Goal: Navigation & Orientation: Find specific page/section

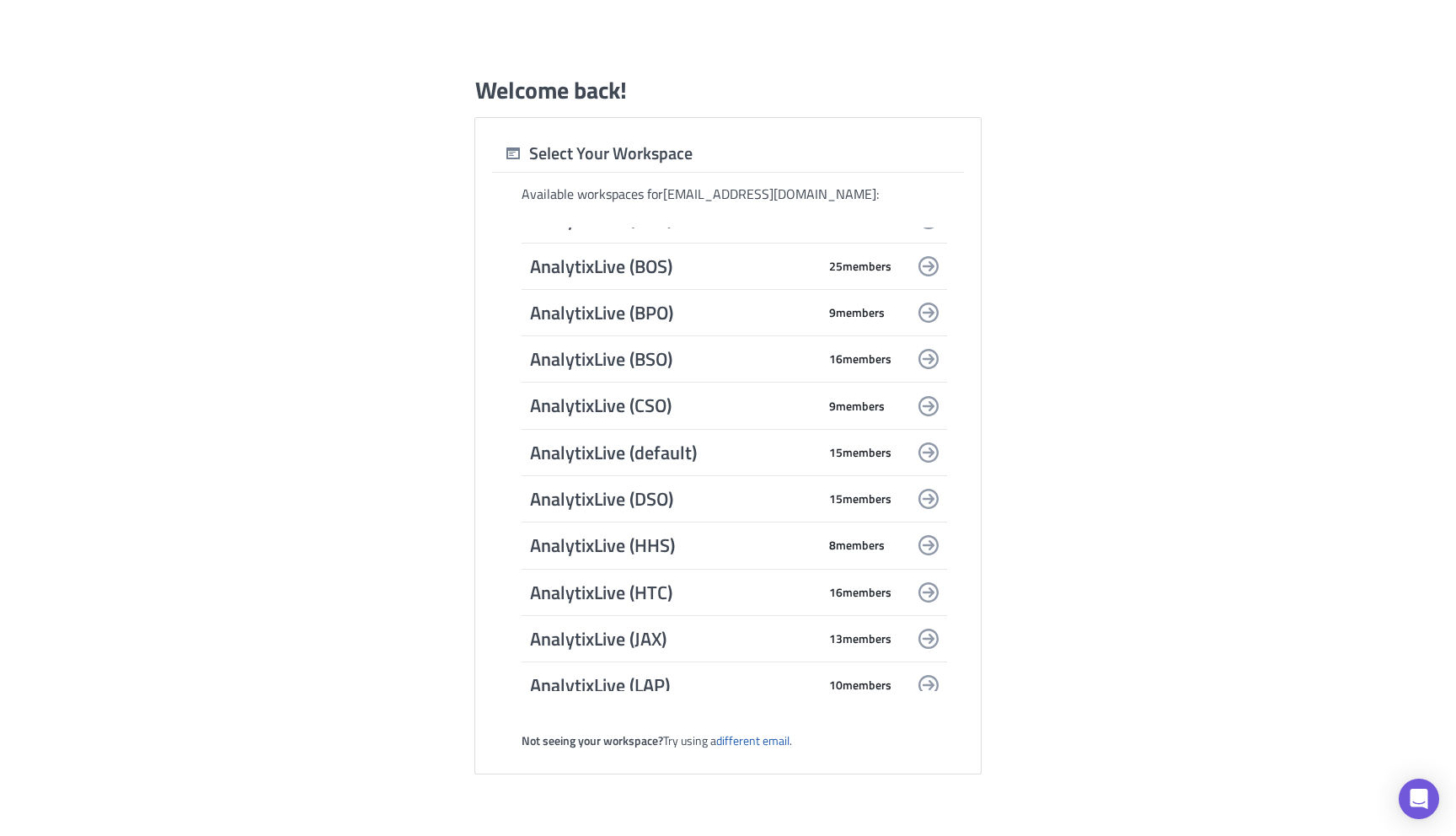
scroll to position [41, 0]
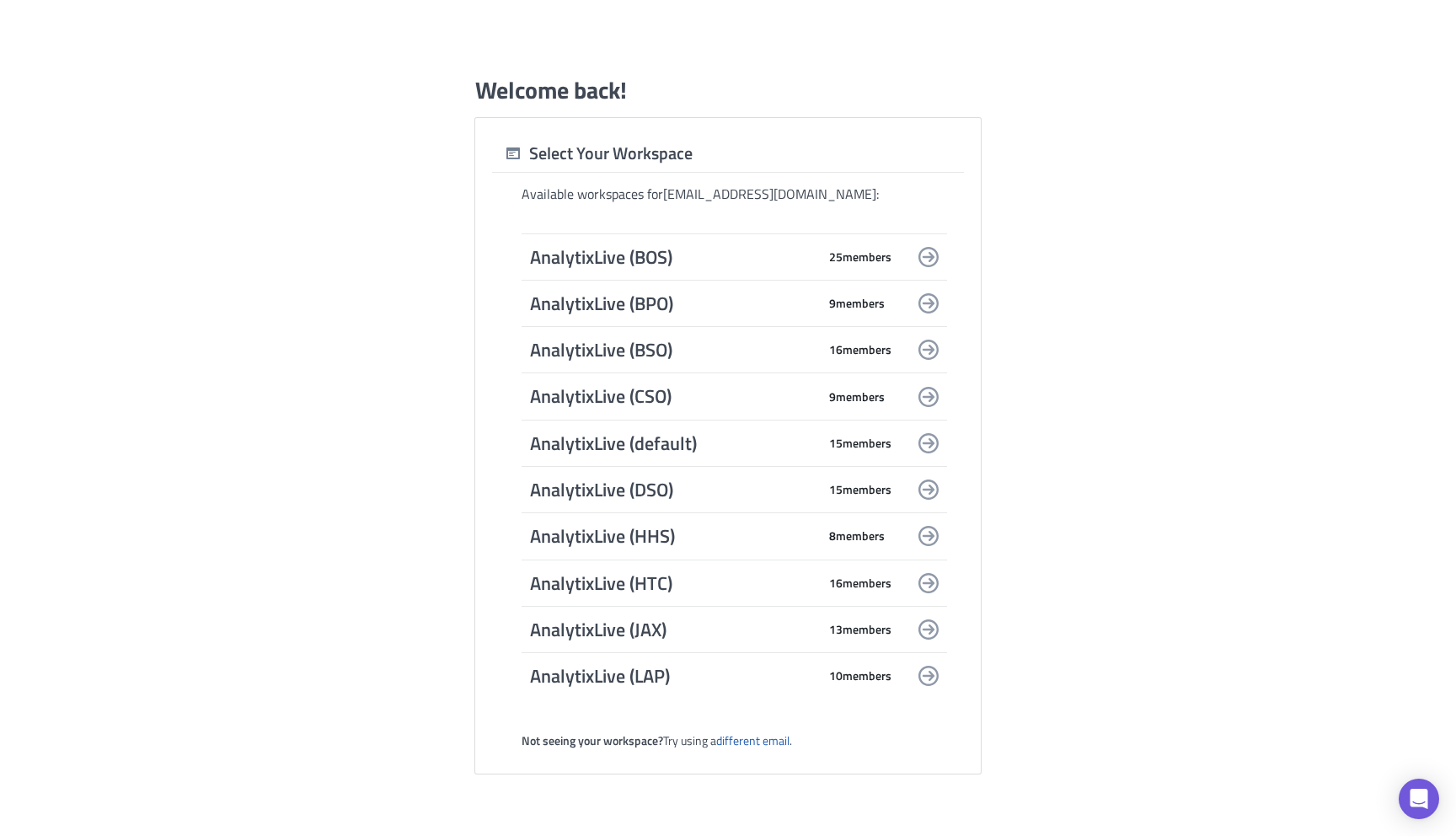
click at [799, 442] on span "AnalytixLive (default)" at bounding box center [673, 442] width 286 height 23
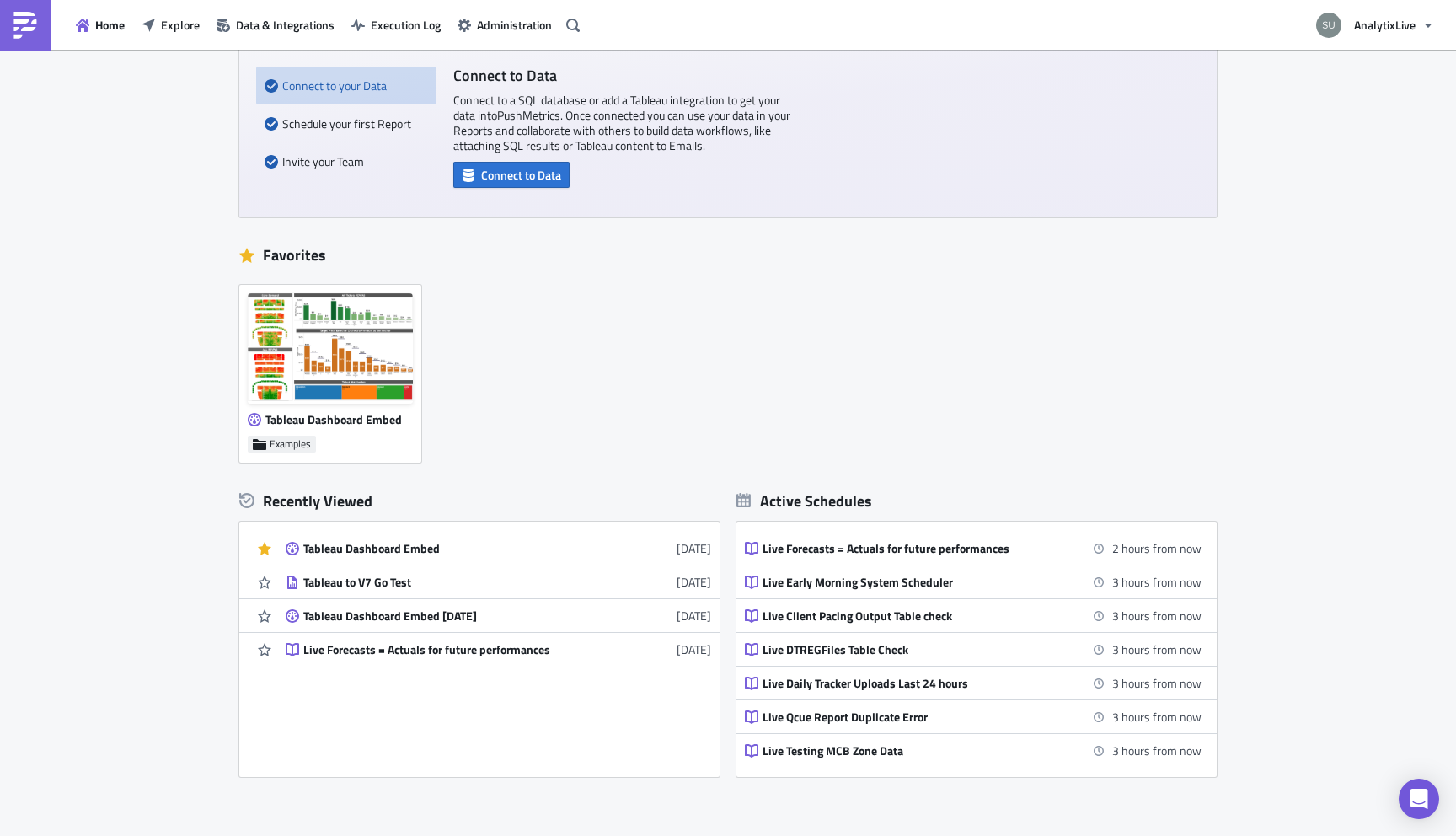
scroll to position [202, 0]
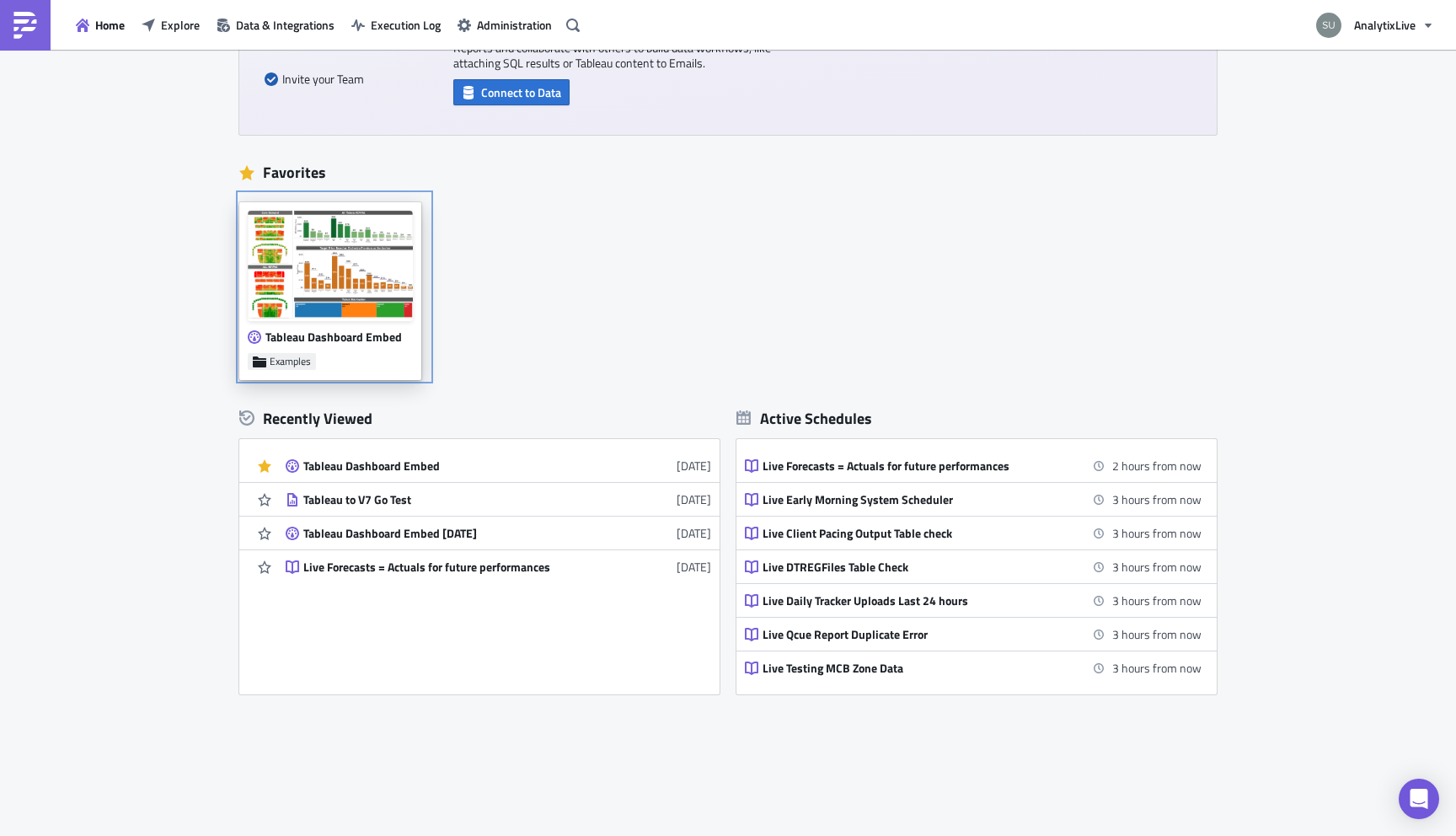
click at [343, 264] on img at bounding box center [330, 265] width 165 height 110
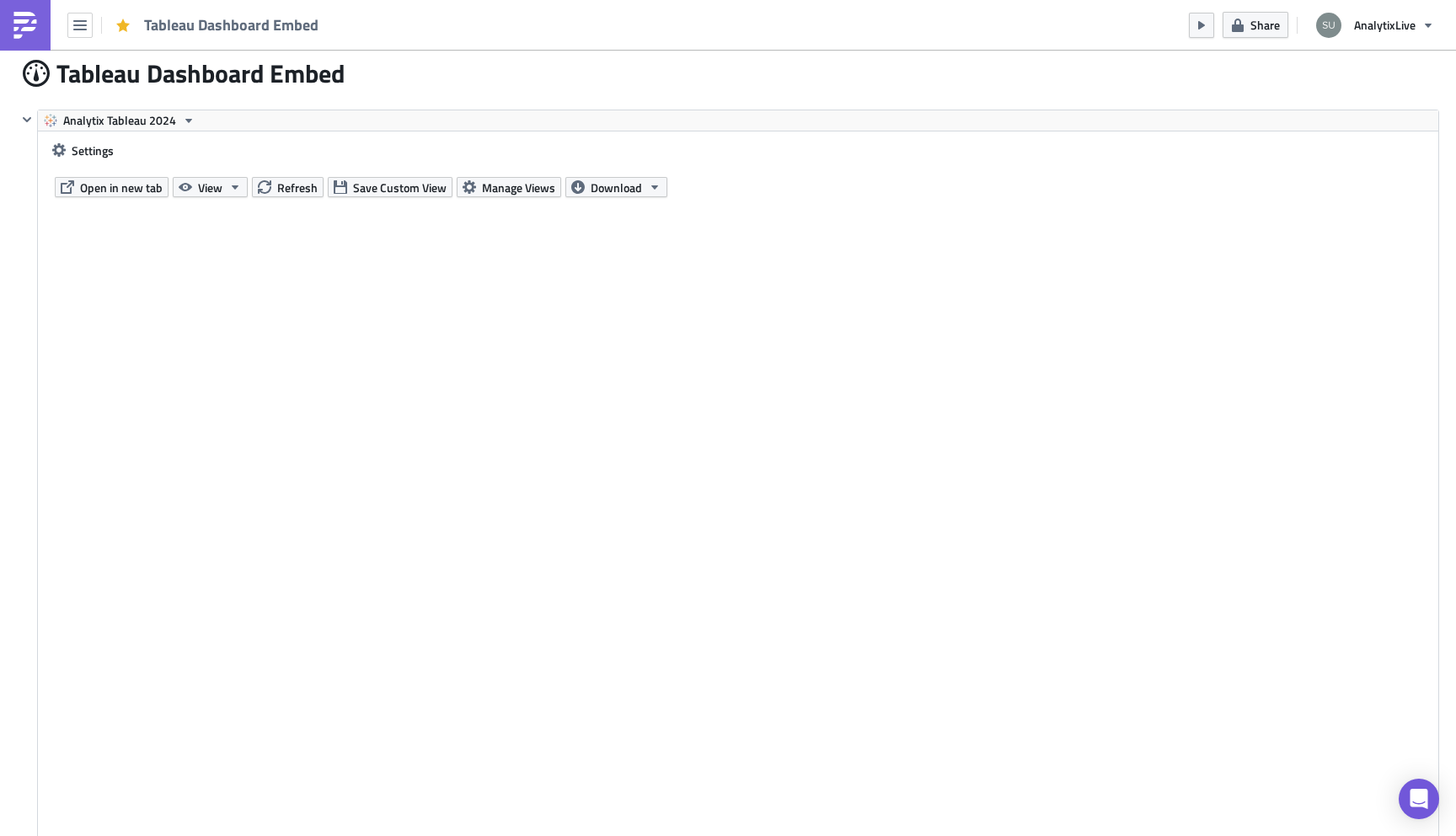
click at [18, 17] on img at bounding box center [25, 25] width 27 height 27
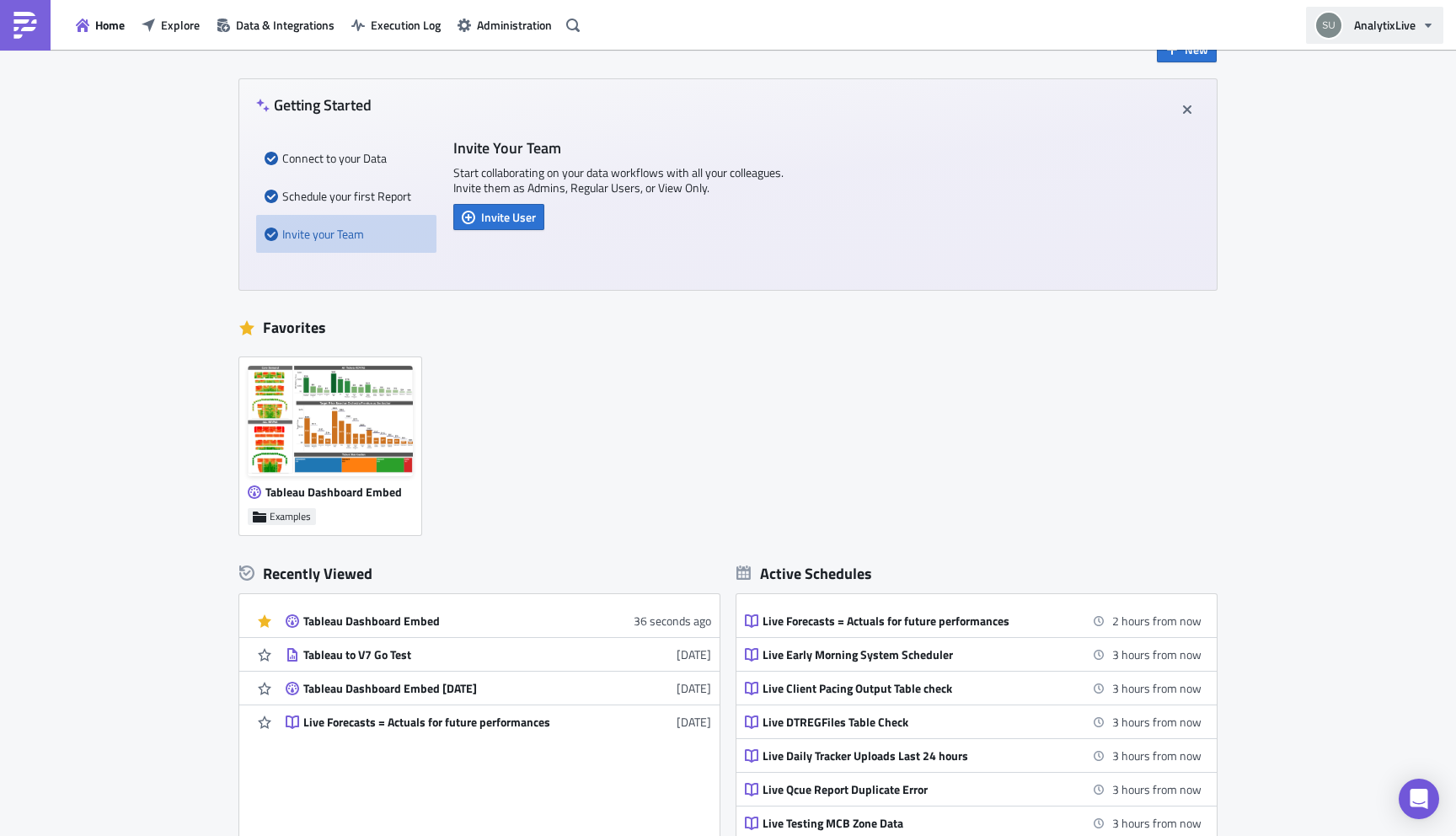
click at [1412, 29] on span "AnalytixLive" at bounding box center [1386, 25] width 62 height 18
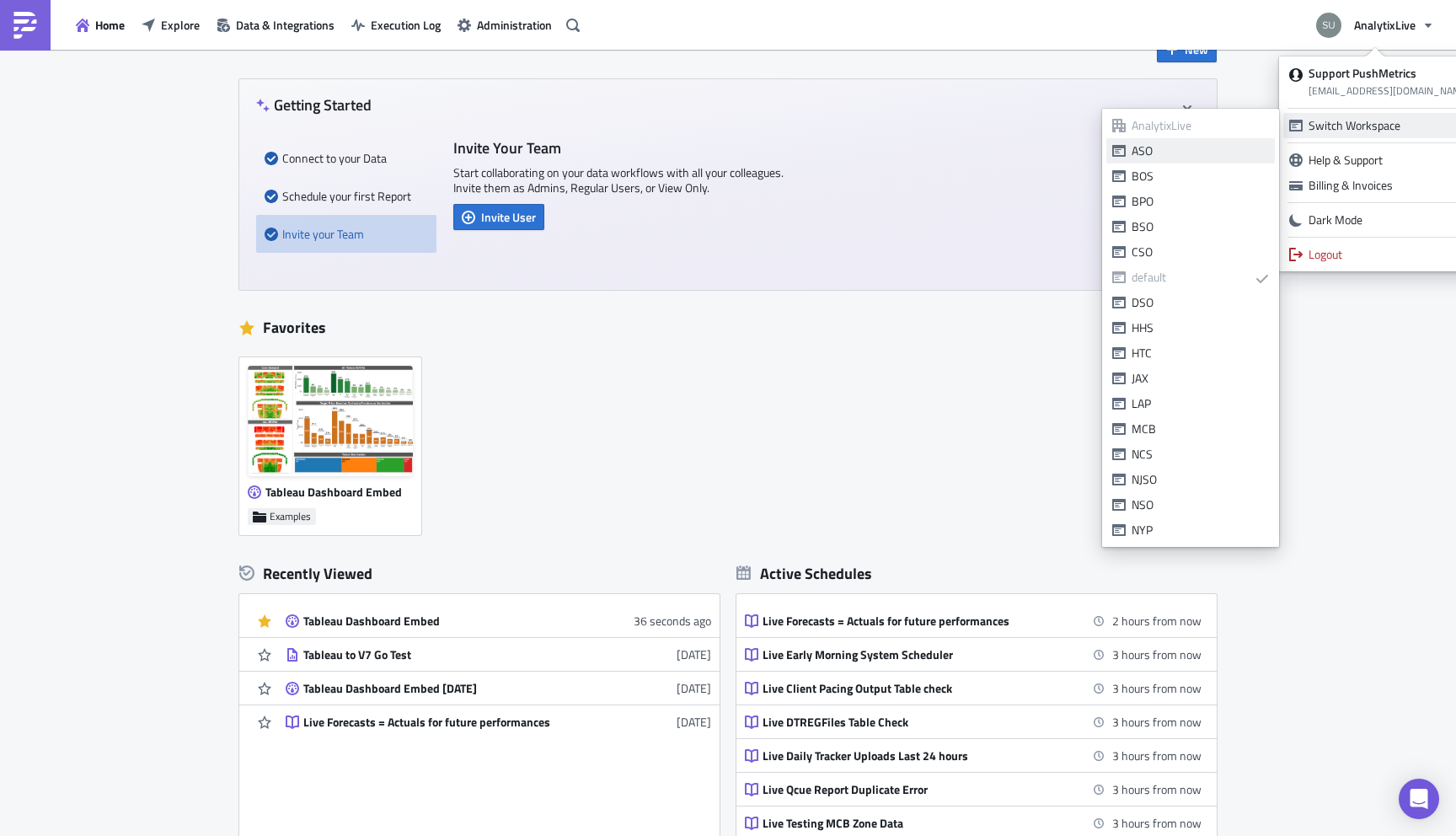
click at [1209, 150] on div "ASO" at bounding box center [1201, 151] width 138 height 17
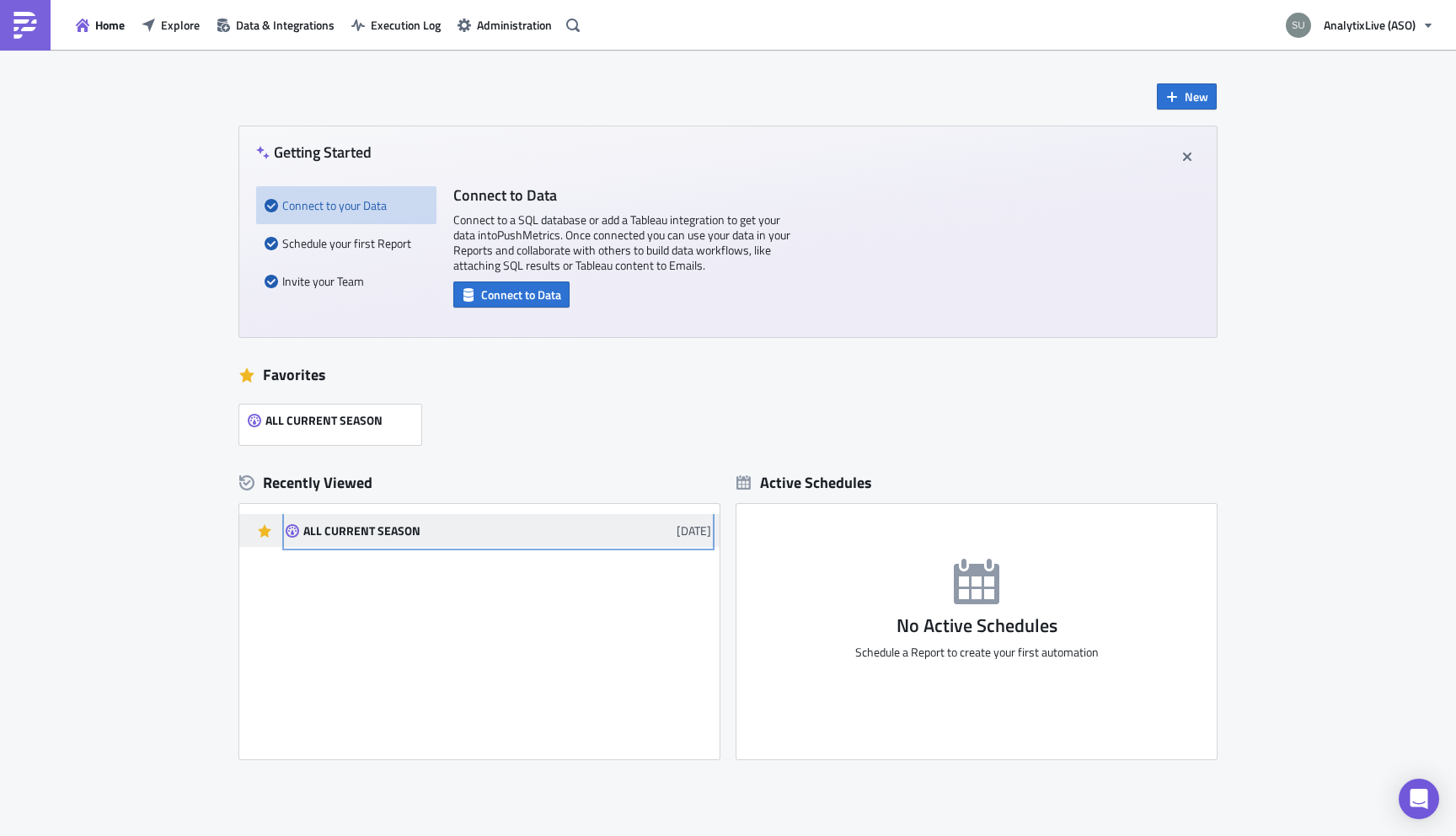
click at [325, 534] on div "ALL CURRENT SEASON" at bounding box center [450, 531] width 295 height 15
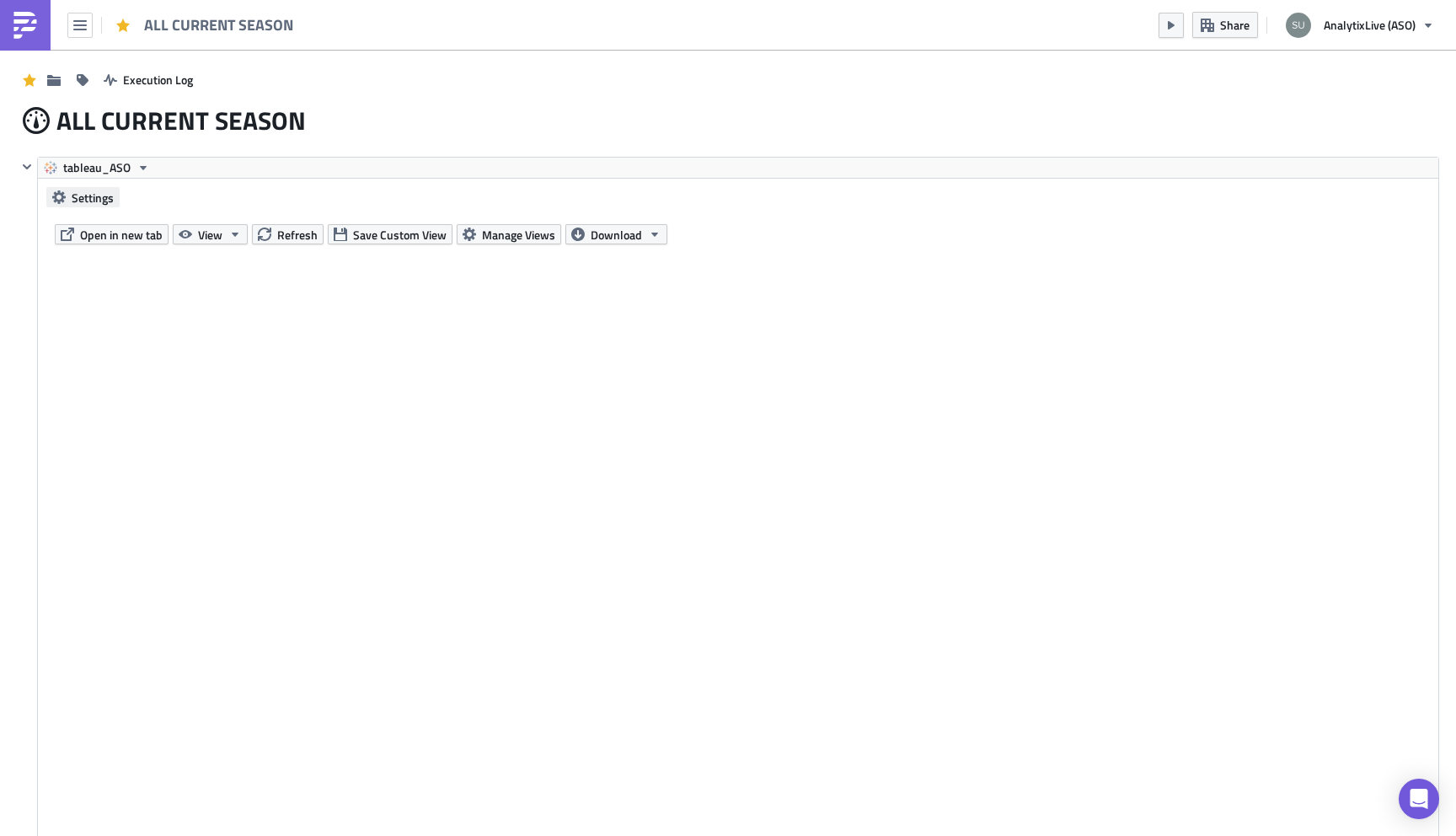
click at [89, 201] on span "Settings" at bounding box center [92, 198] width 42 height 18
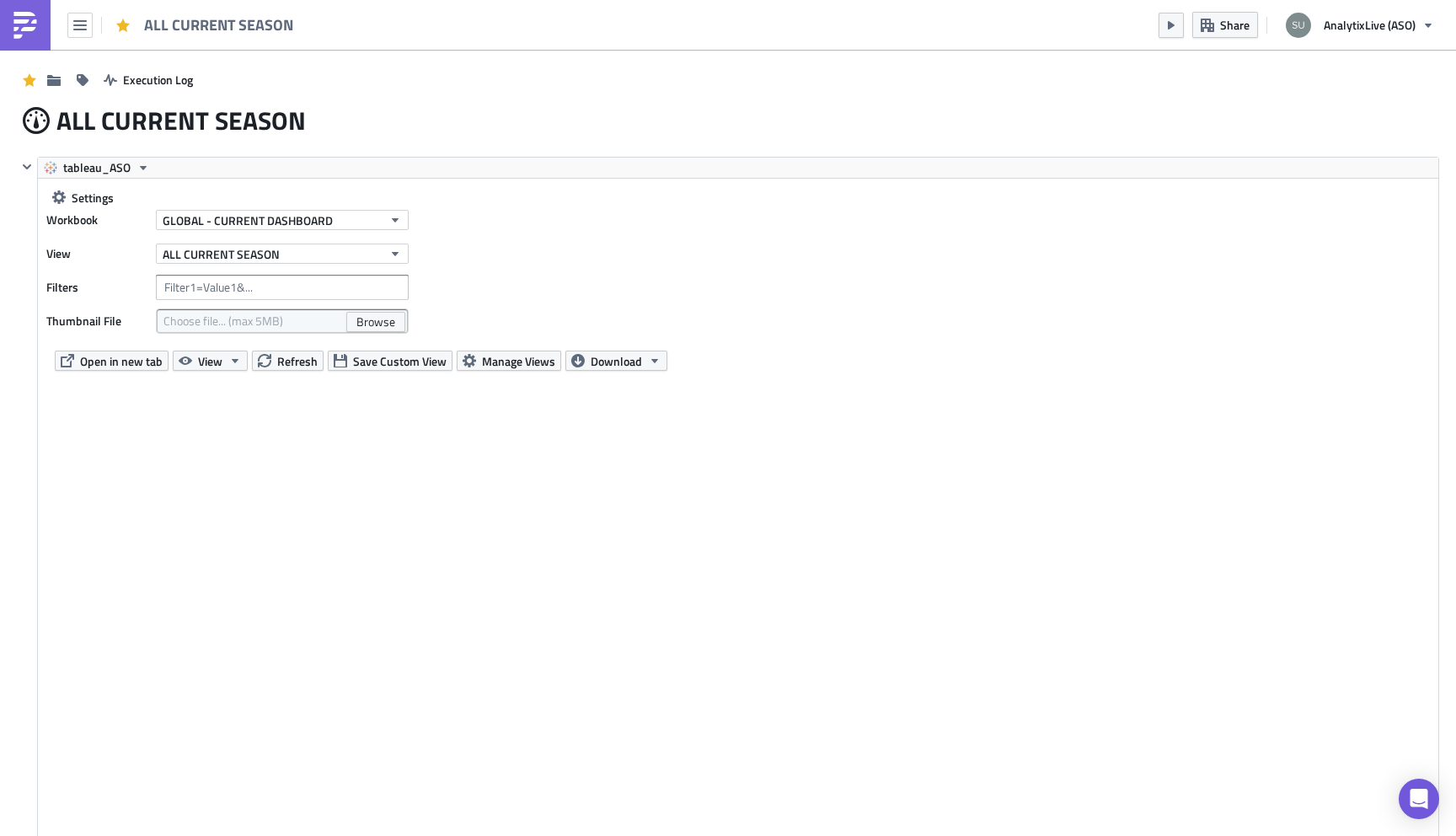
click at [14, 33] on img at bounding box center [25, 25] width 27 height 27
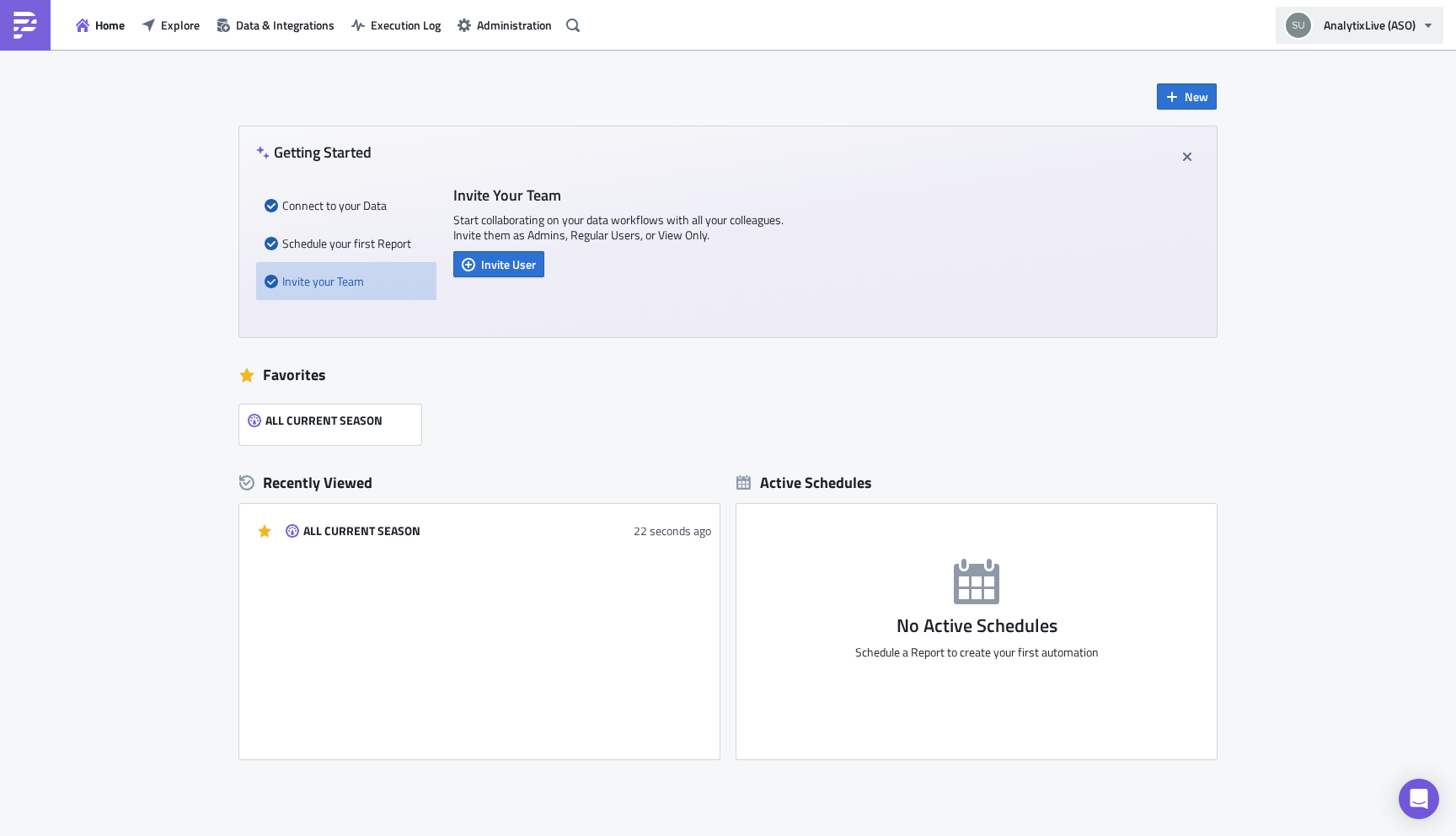
click at [1371, 15] on button "AnalytixLive (ASO)" at bounding box center [1360, 25] width 168 height 37
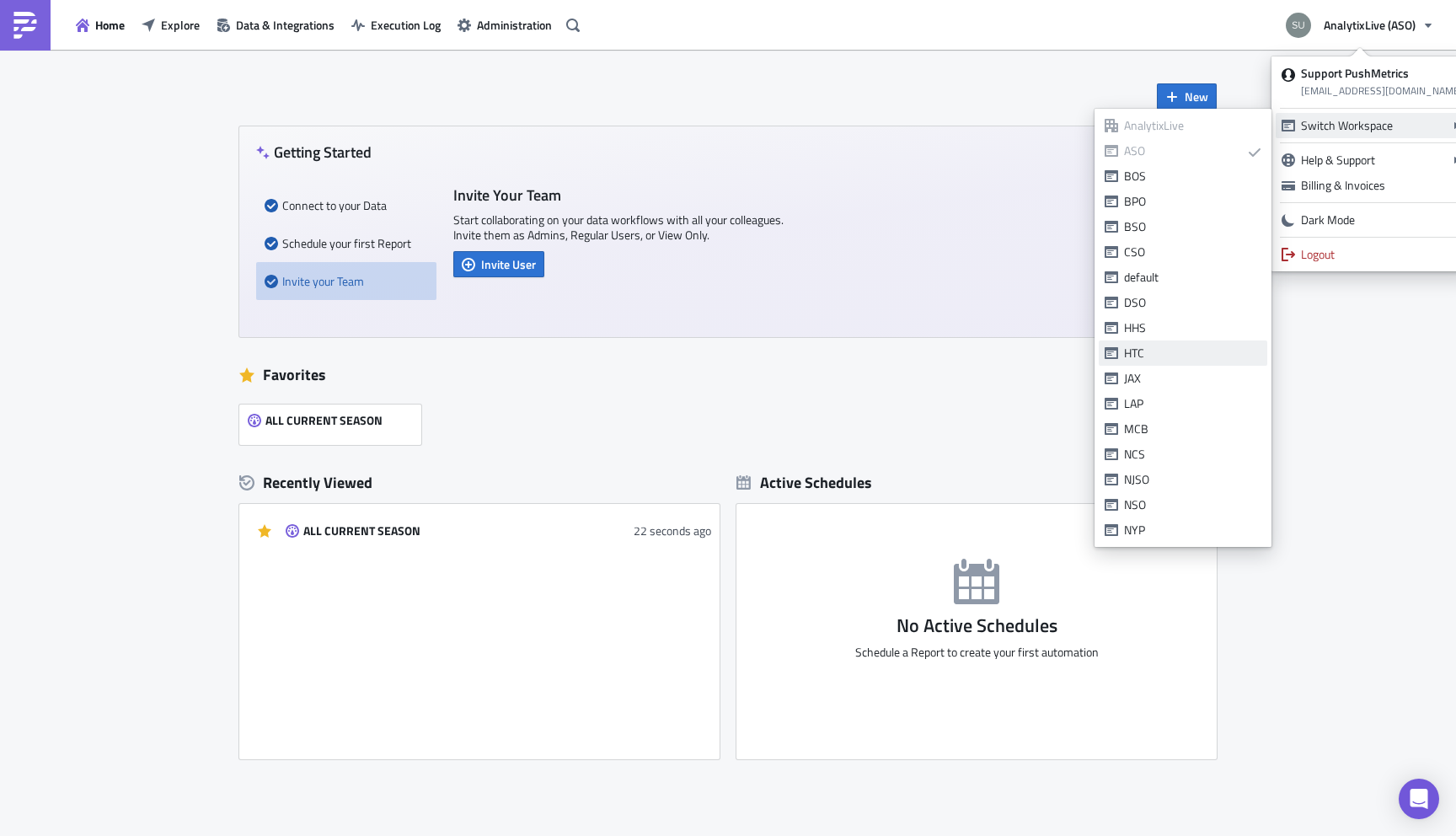
click at [1151, 347] on div "HTC" at bounding box center [1193, 353] width 138 height 17
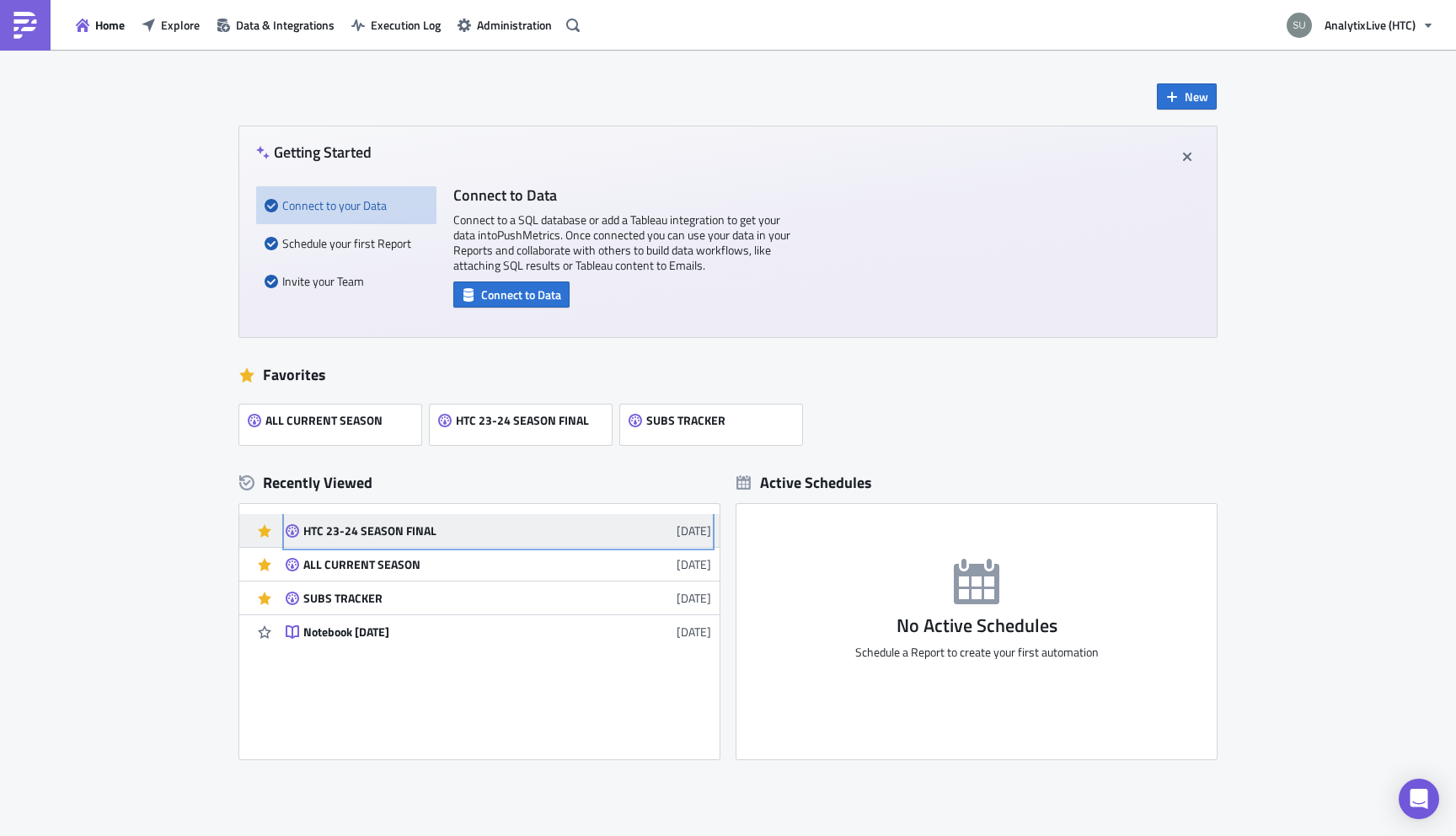
click at [309, 534] on div "HTC 23-24 SEASON FINAL" at bounding box center [450, 531] width 295 height 15
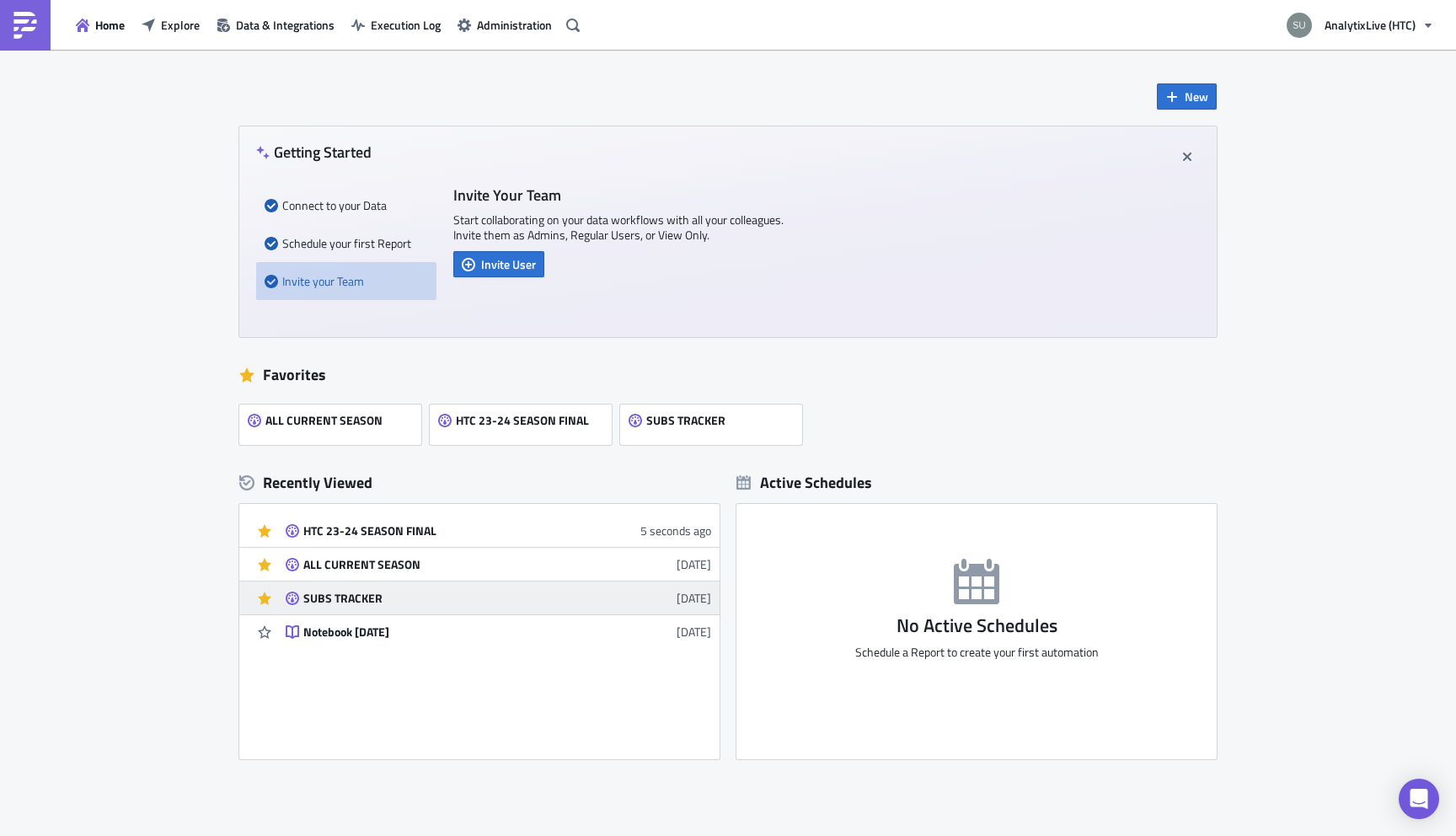
click at [352, 596] on div "SUBS TRACKER" at bounding box center [450, 598] width 295 height 15
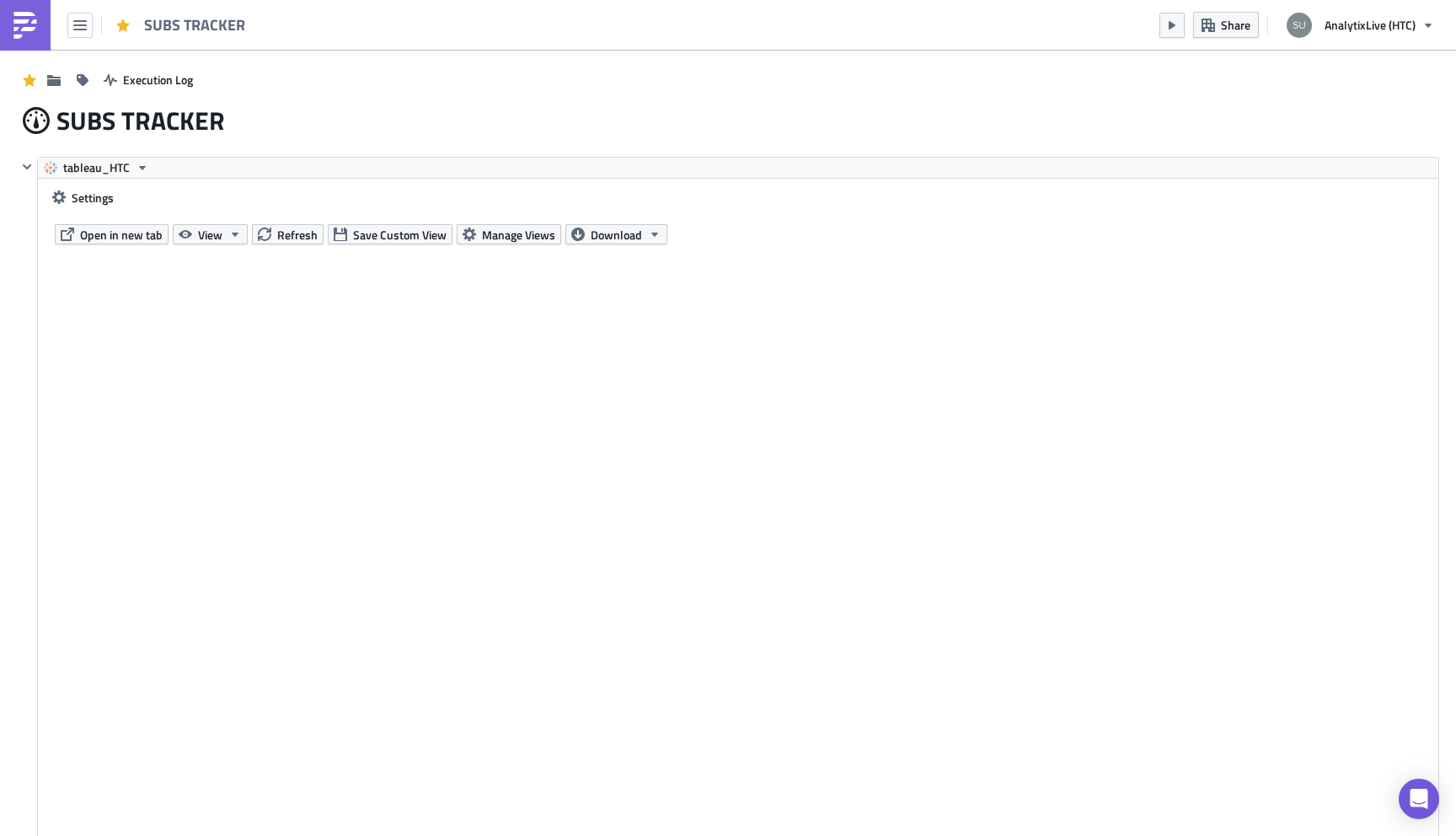
click at [12, 19] on img at bounding box center [25, 25] width 27 height 27
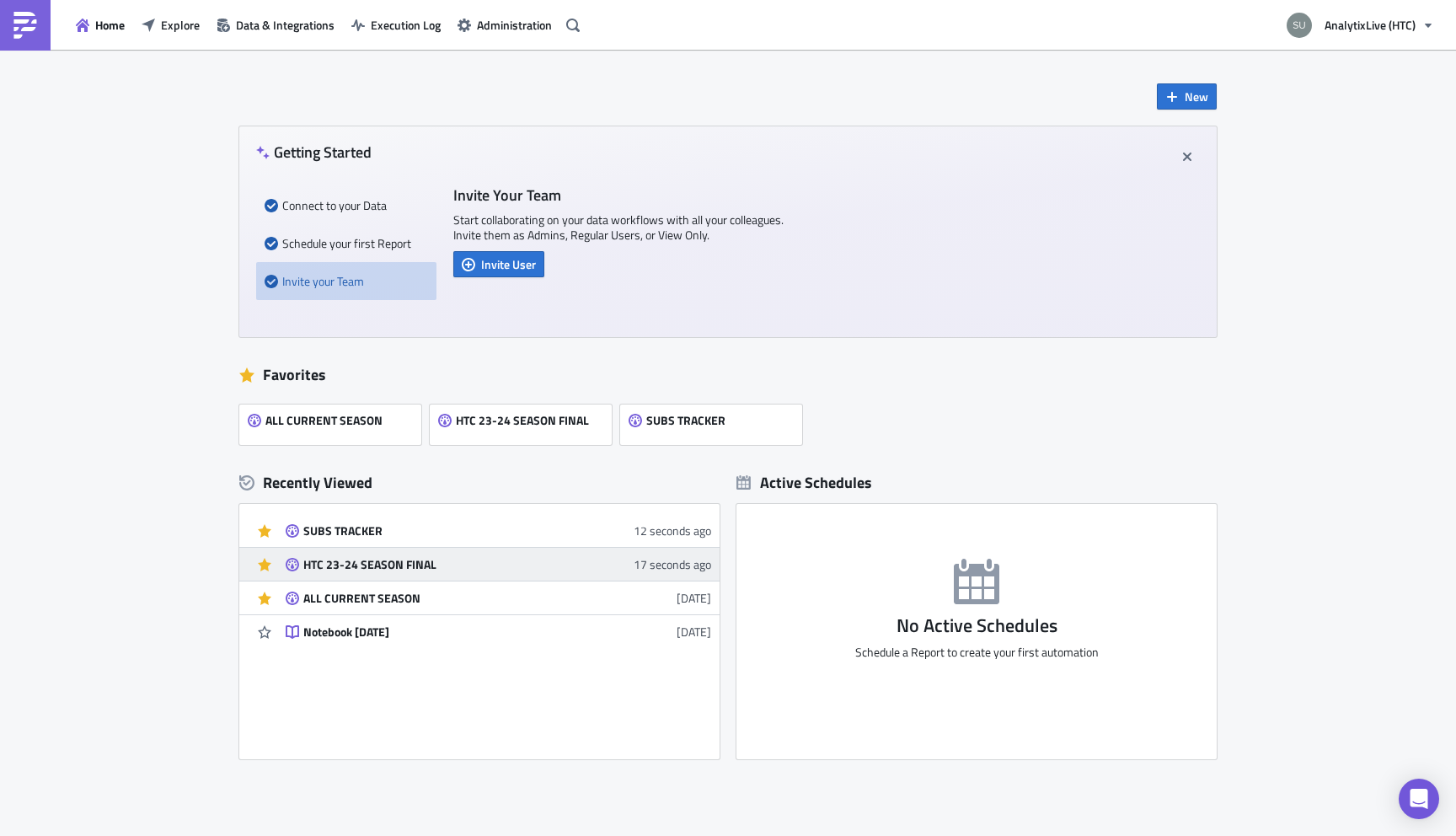
click at [387, 561] on div "HTC 23-24 SEASON FINAL" at bounding box center [450, 564] width 295 height 15
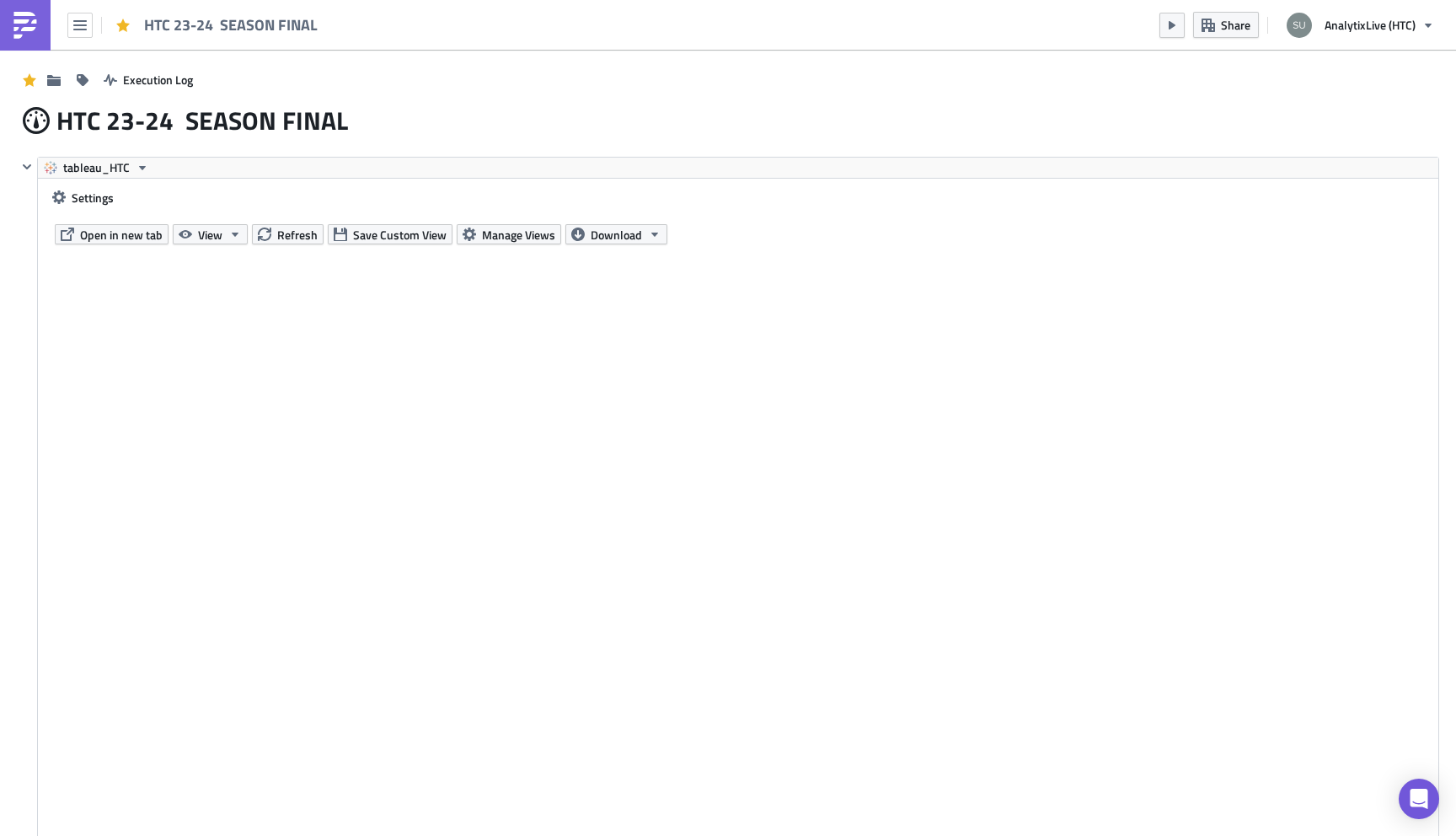
click at [29, 28] on img at bounding box center [25, 25] width 27 height 27
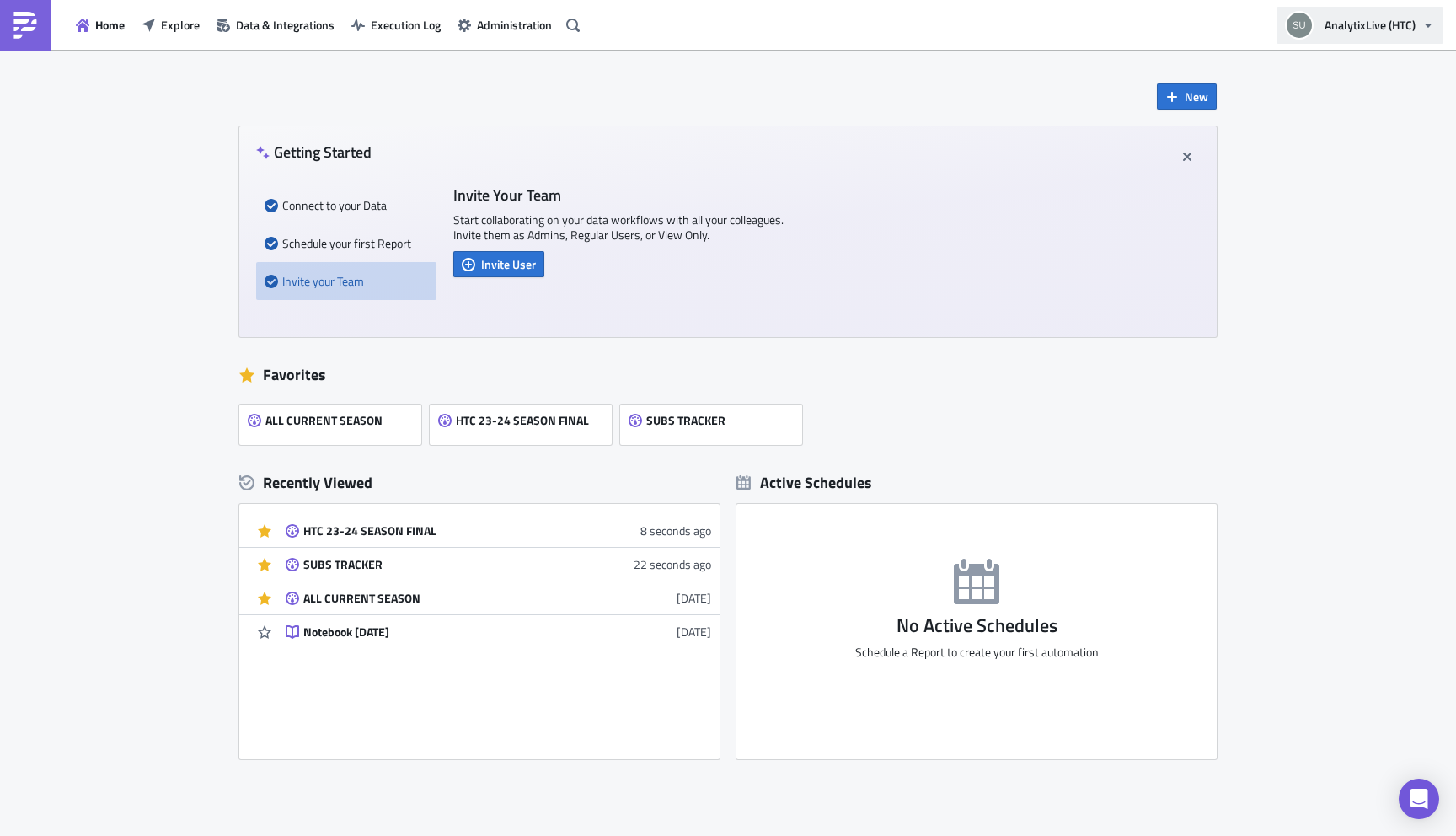
click at [1426, 22] on icon "button" at bounding box center [1428, 24] width 7 height 4
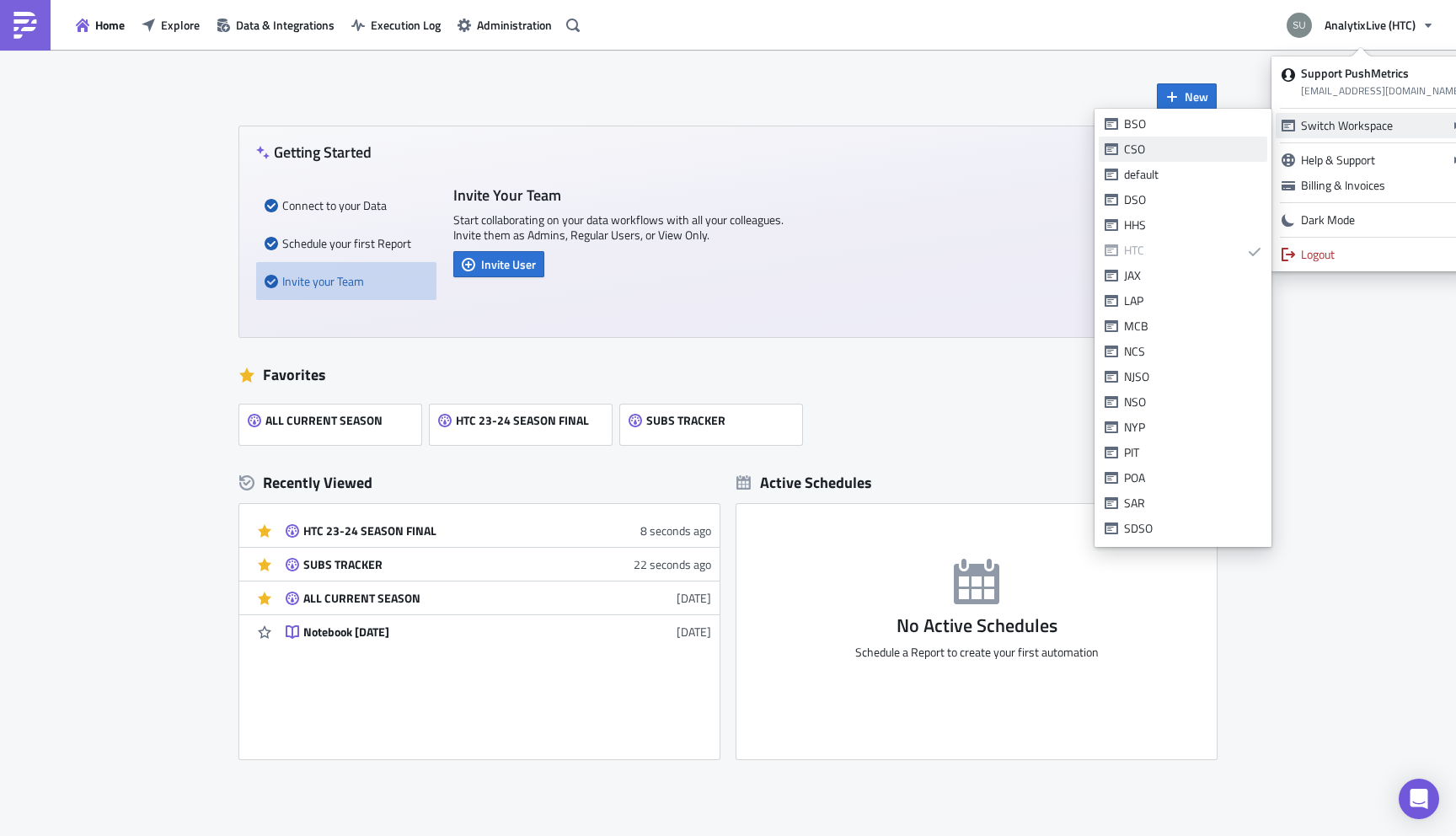
scroll to position [130, 0]
click at [1158, 446] on div "POA" at bounding box center [1193, 451] width 138 height 17
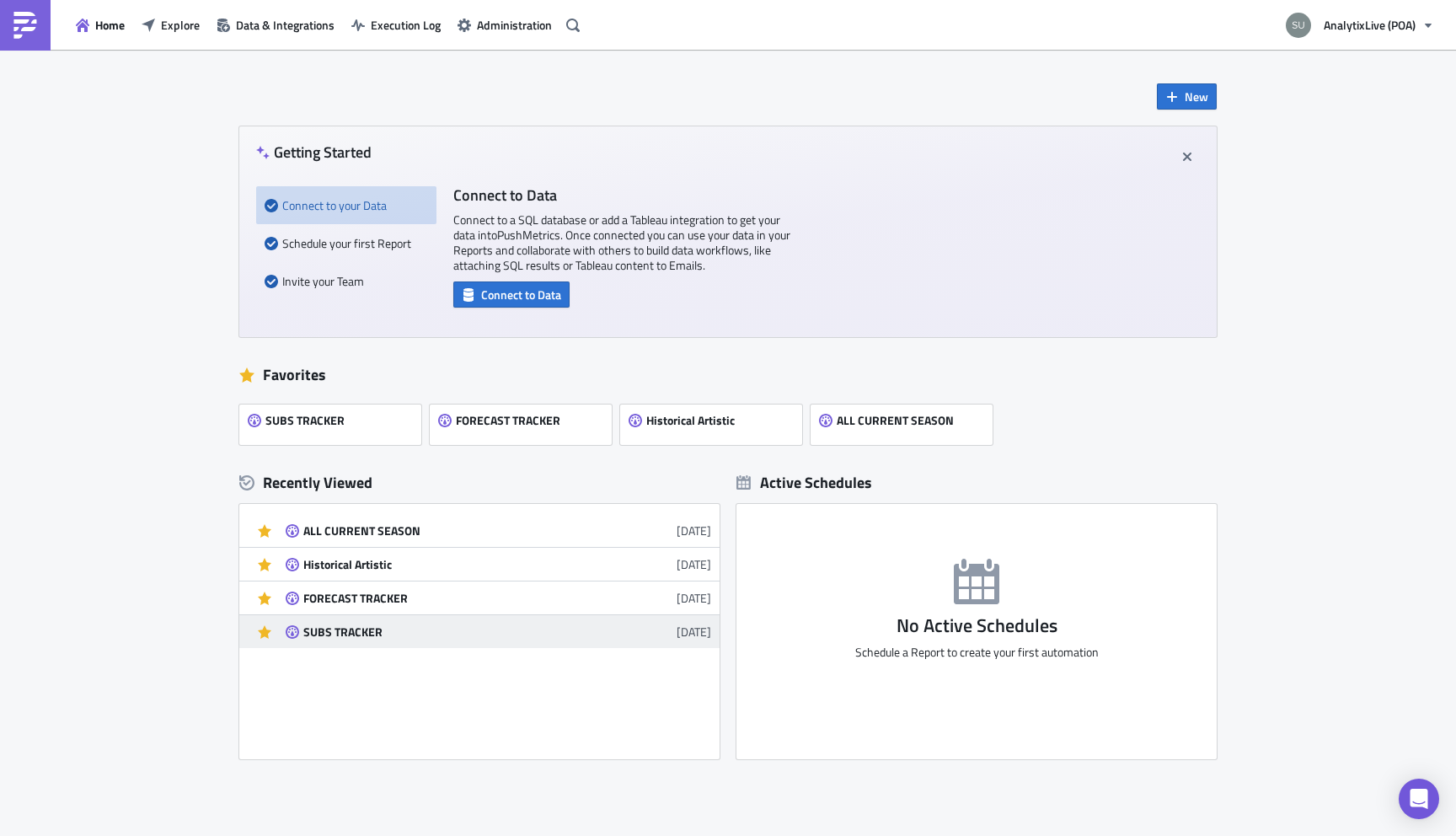
click at [340, 628] on div "SUBS TRACKER" at bounding box center [450, 632] width 295 height 15
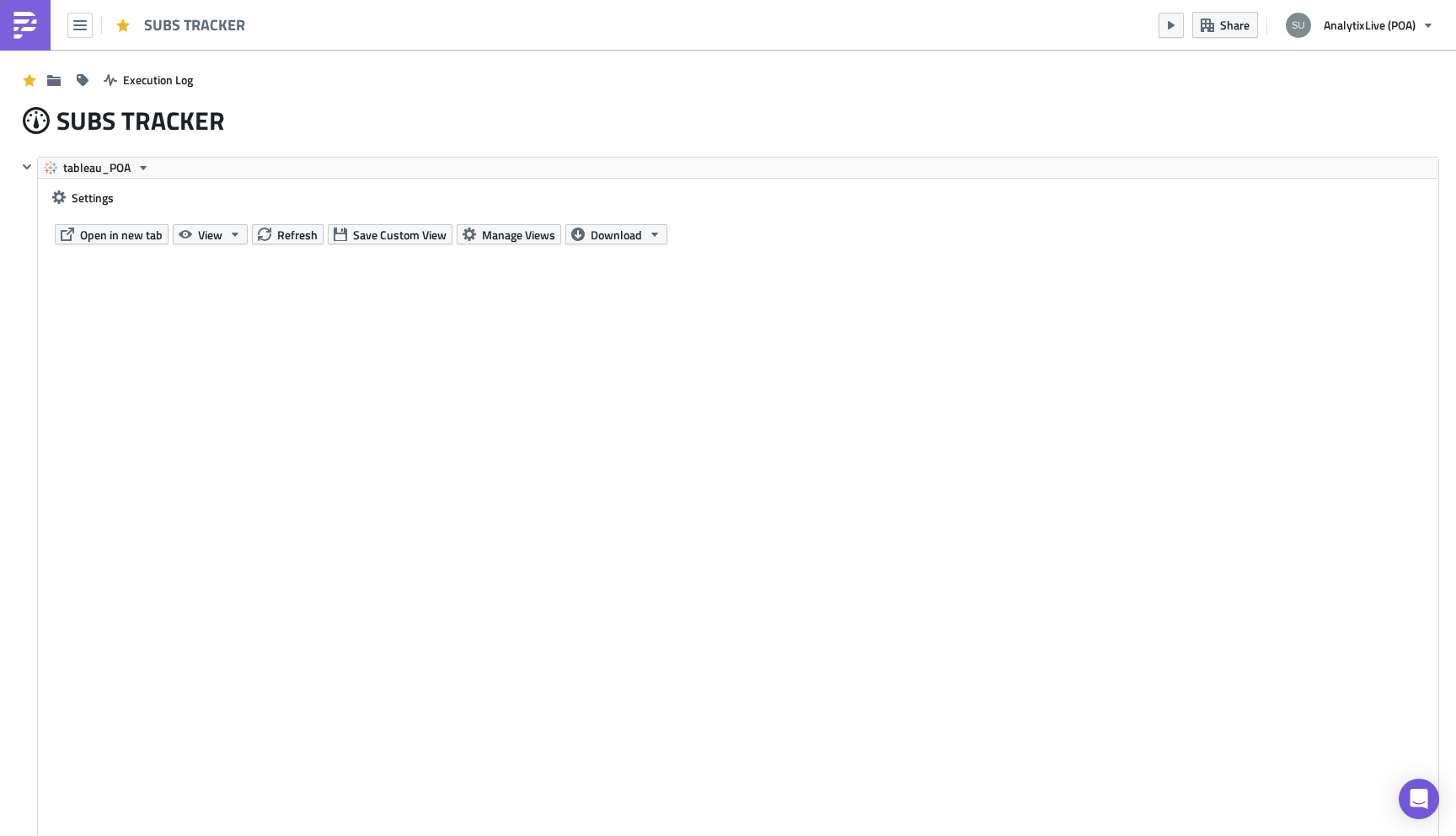
click at [31, 8] on link at bounding box center [25, 25] width 51 height 51
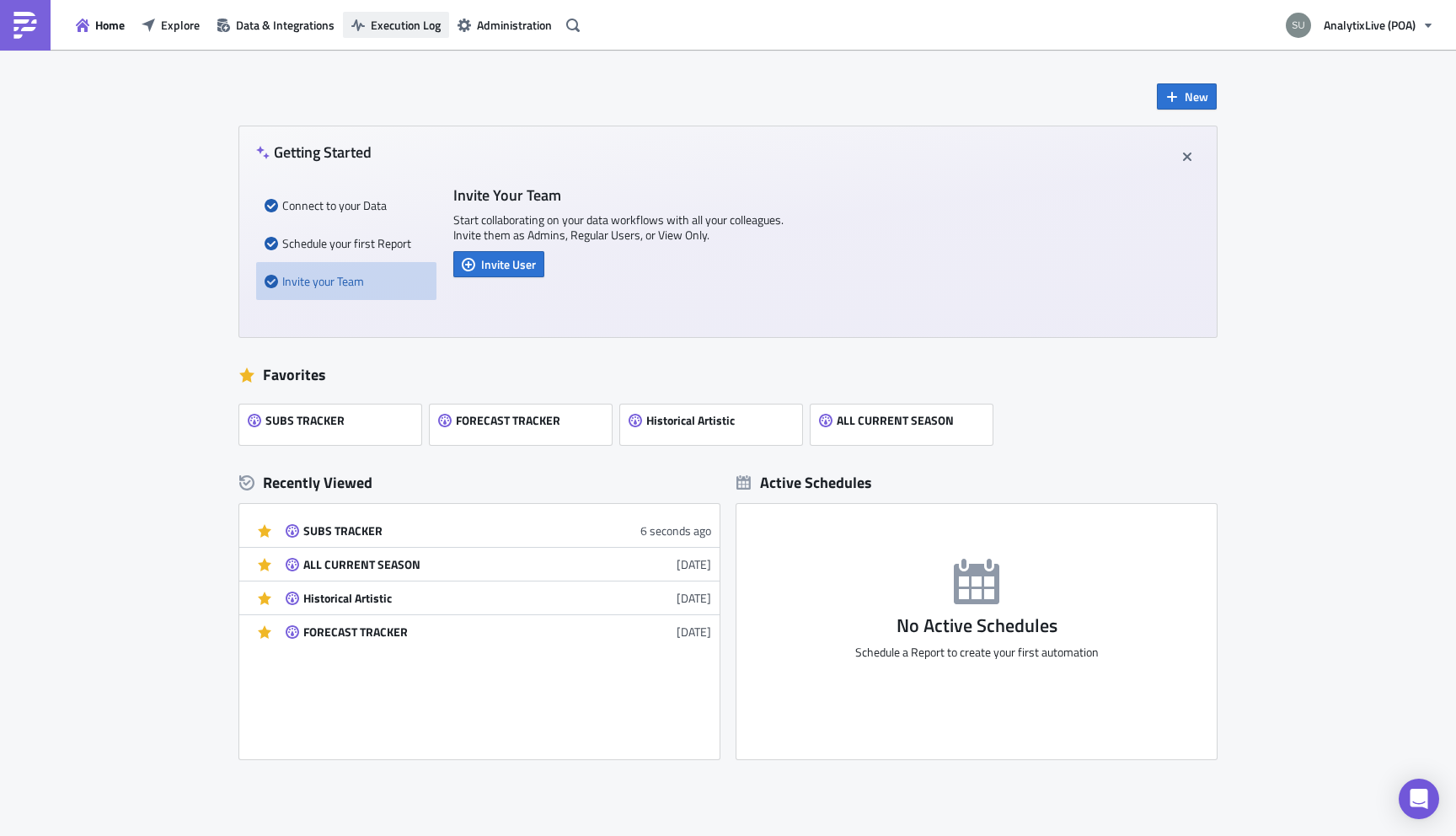
click at [407, 34] on button "Execution Log" at bounding box center [396, 25] width 107 height 26
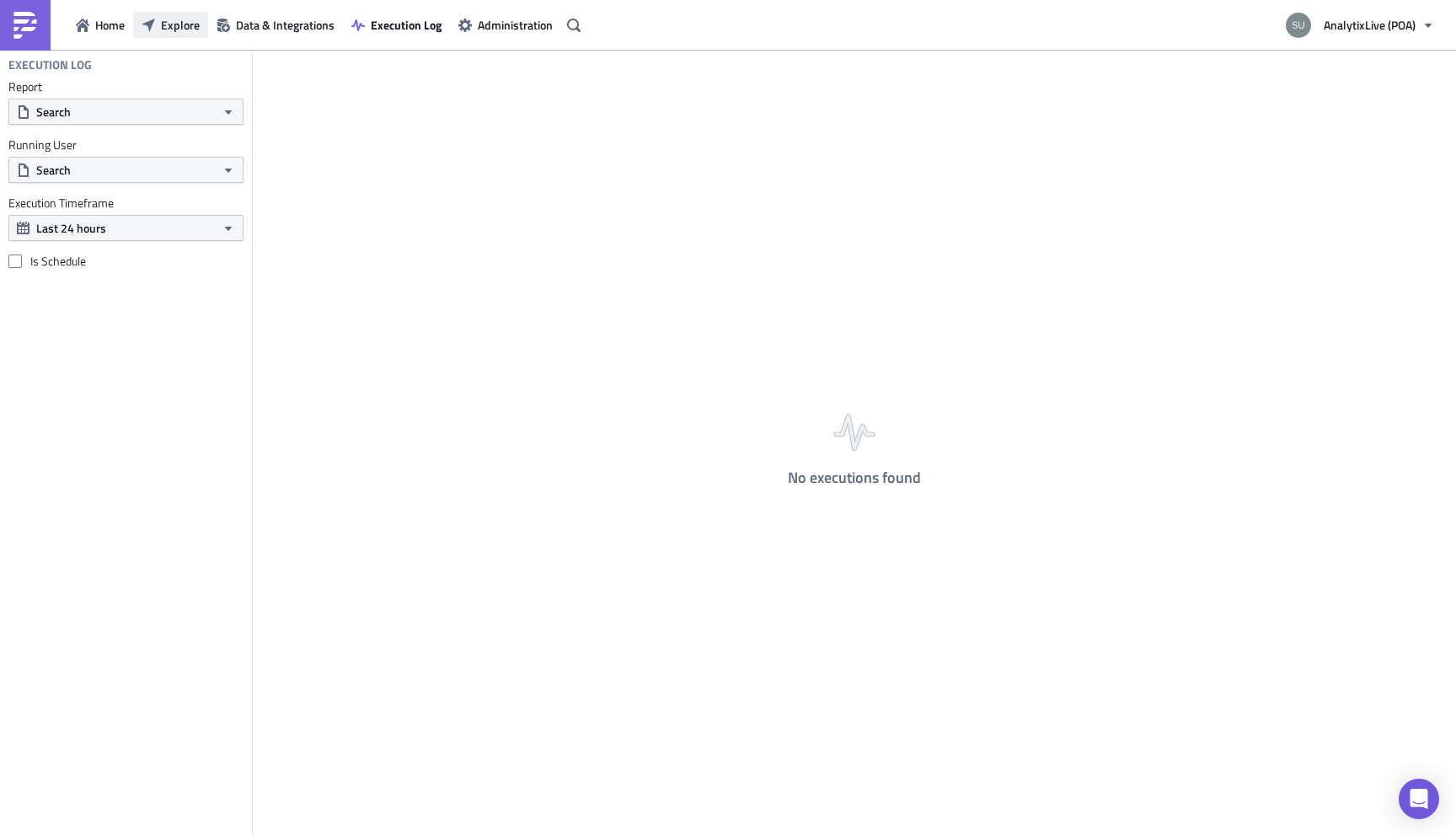
click at [168, 23] on span "Explore" at bounding box center [180, 25] width 39 height 18
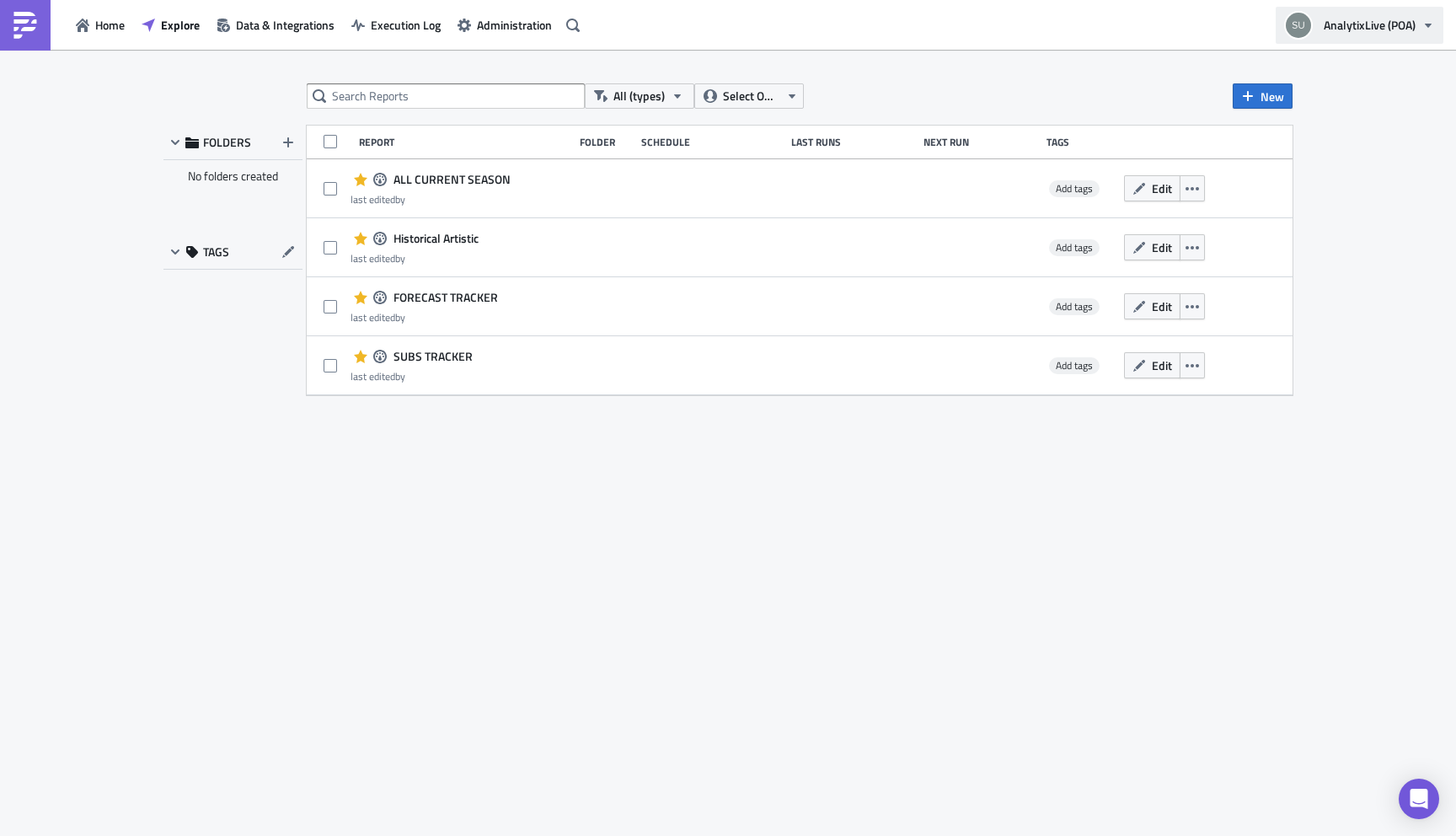
click at [1355, 26] on span "AnalytixLive (POA)" at bounding box center [1369, 25] width 92 height 18
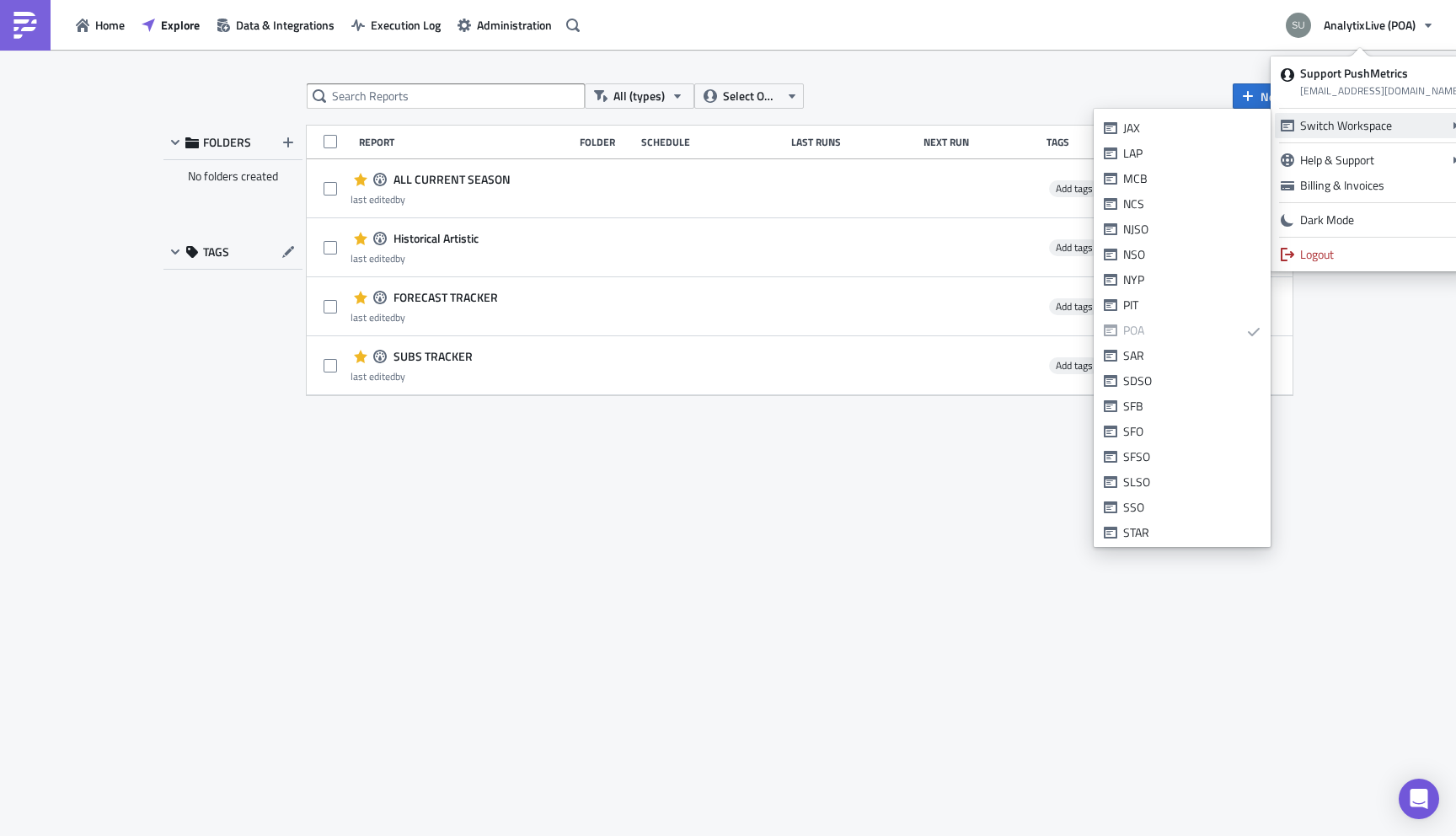
scroll to position [306, 0]
click at [1158, 449] on div "SSO" at bounding box center [1192, 452] width 138 height 17
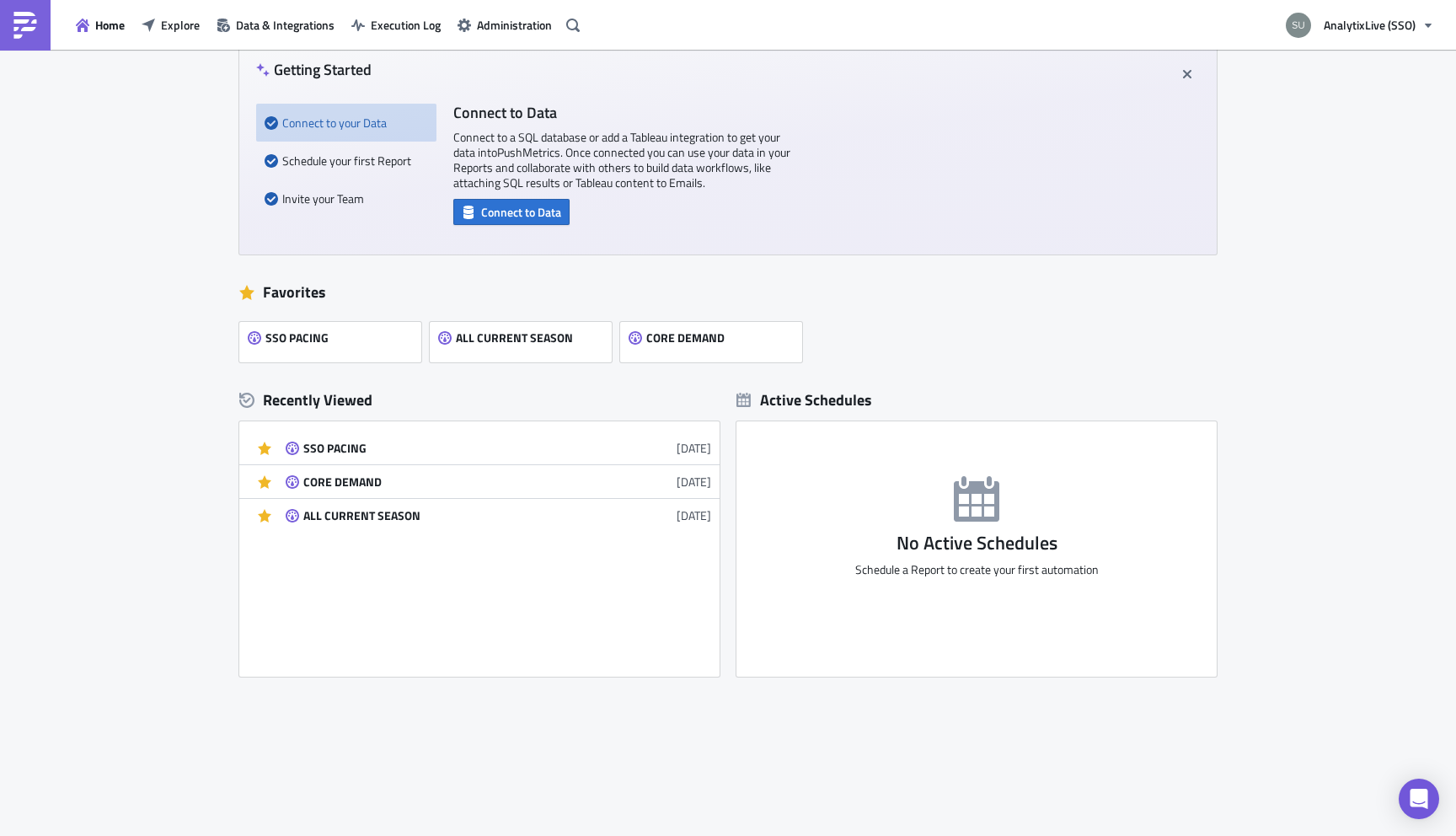
scroll to position [89, 0]
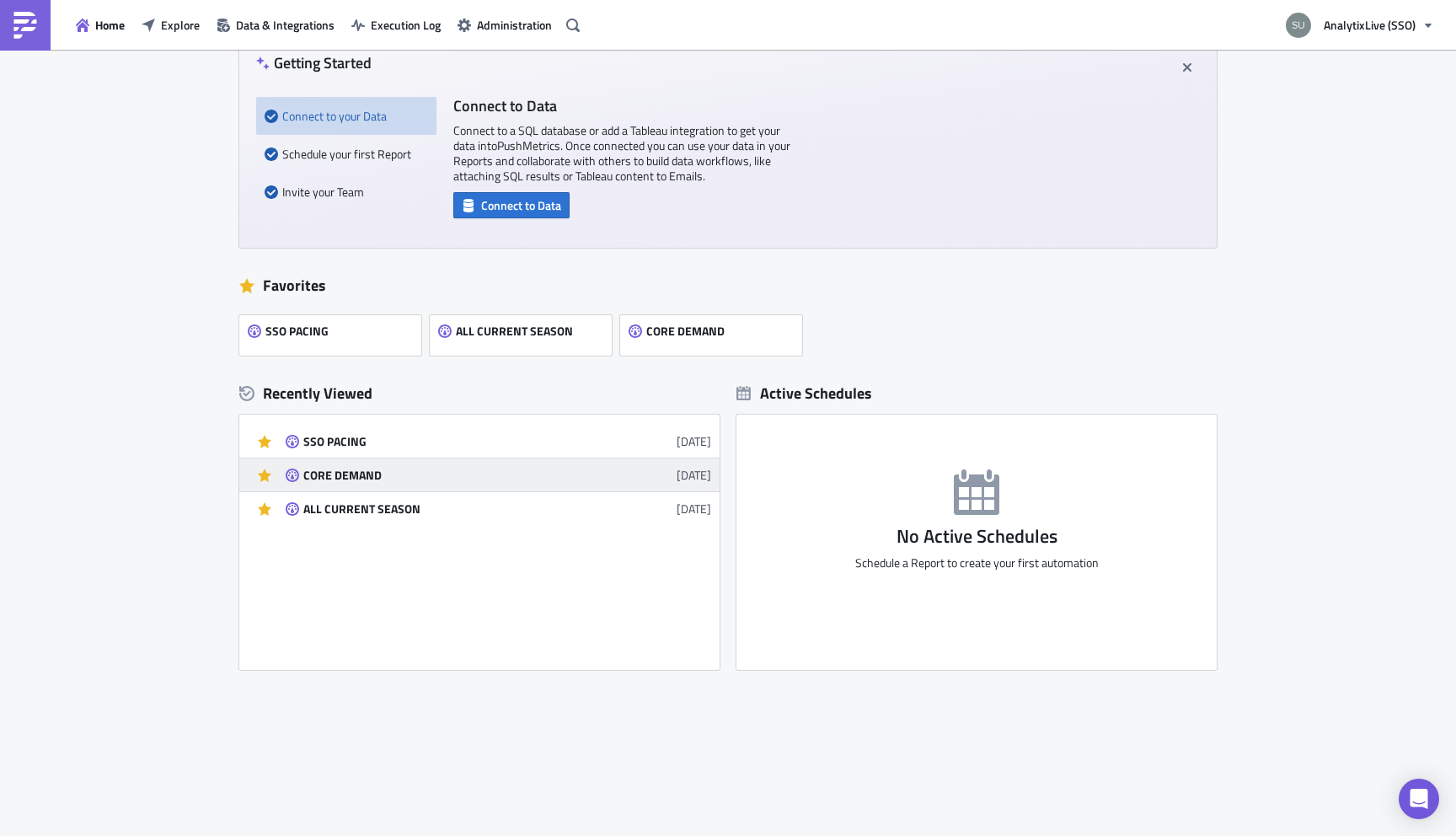
click at [325, 474] on div "CORE DEMAND" at bounding box center [450, 475] width 295 height 15
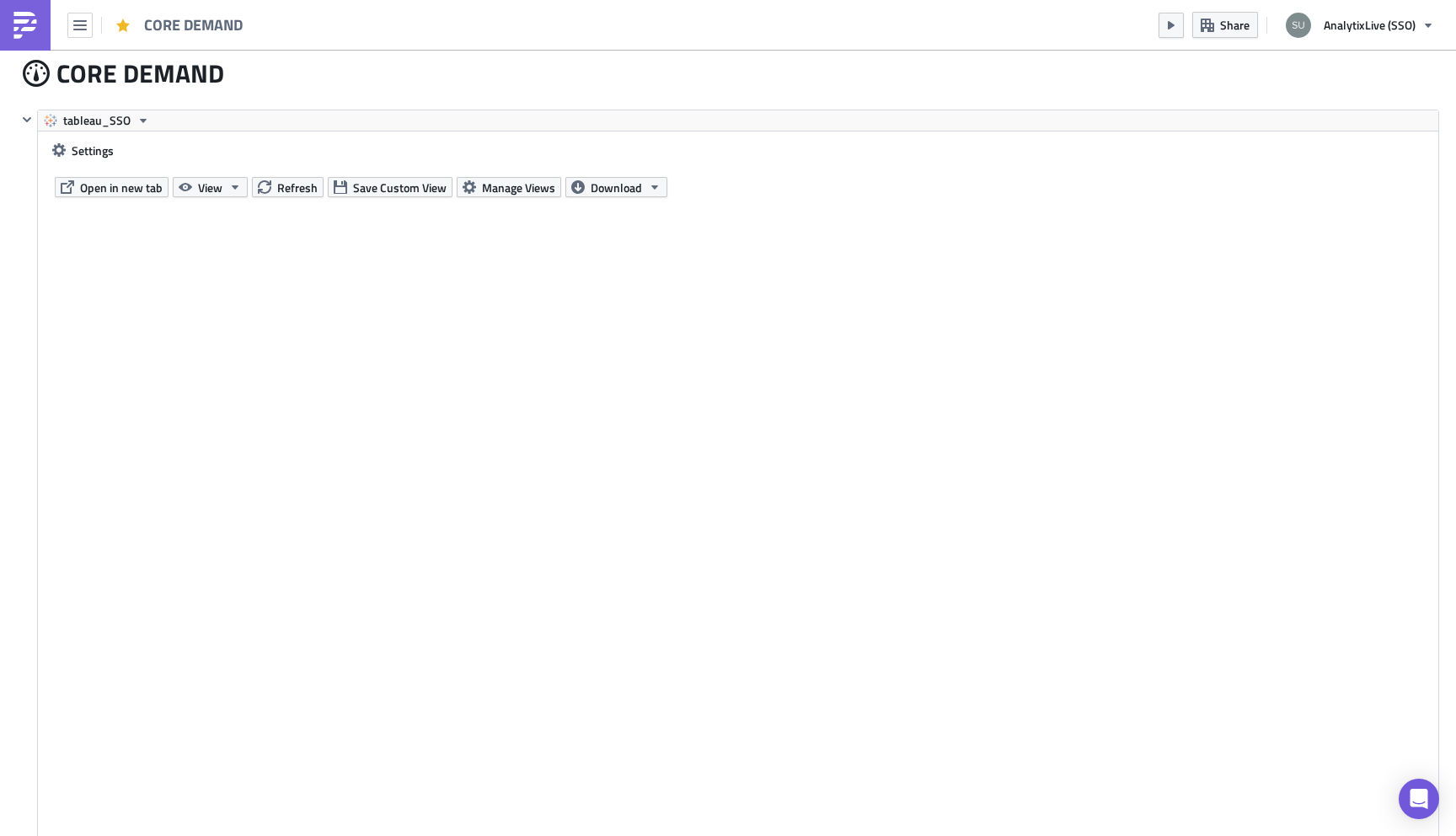
scroll to position [65, 0]
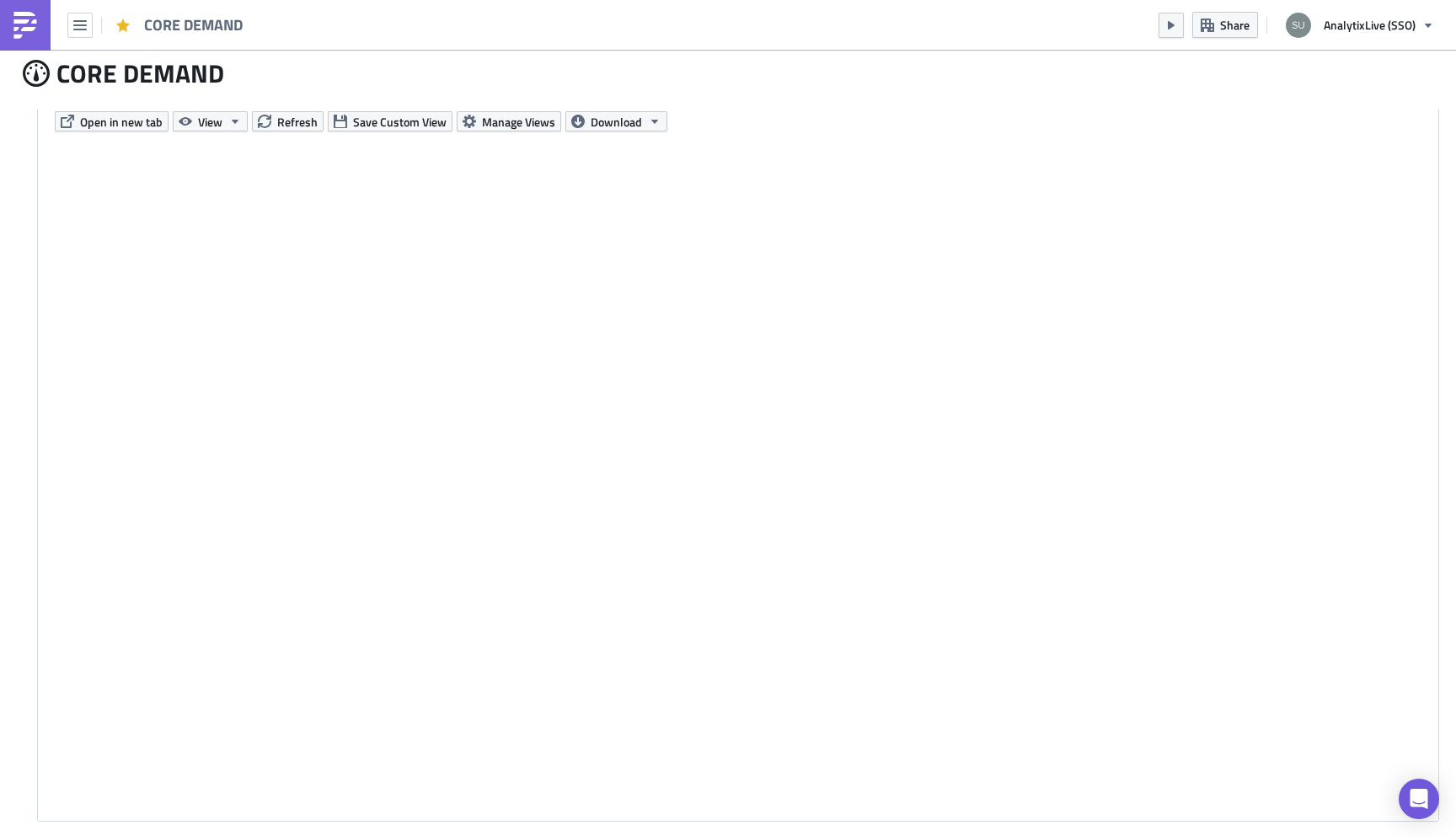
click at [24, 36] on img at bounding box center [25, 25] width 27 height 27
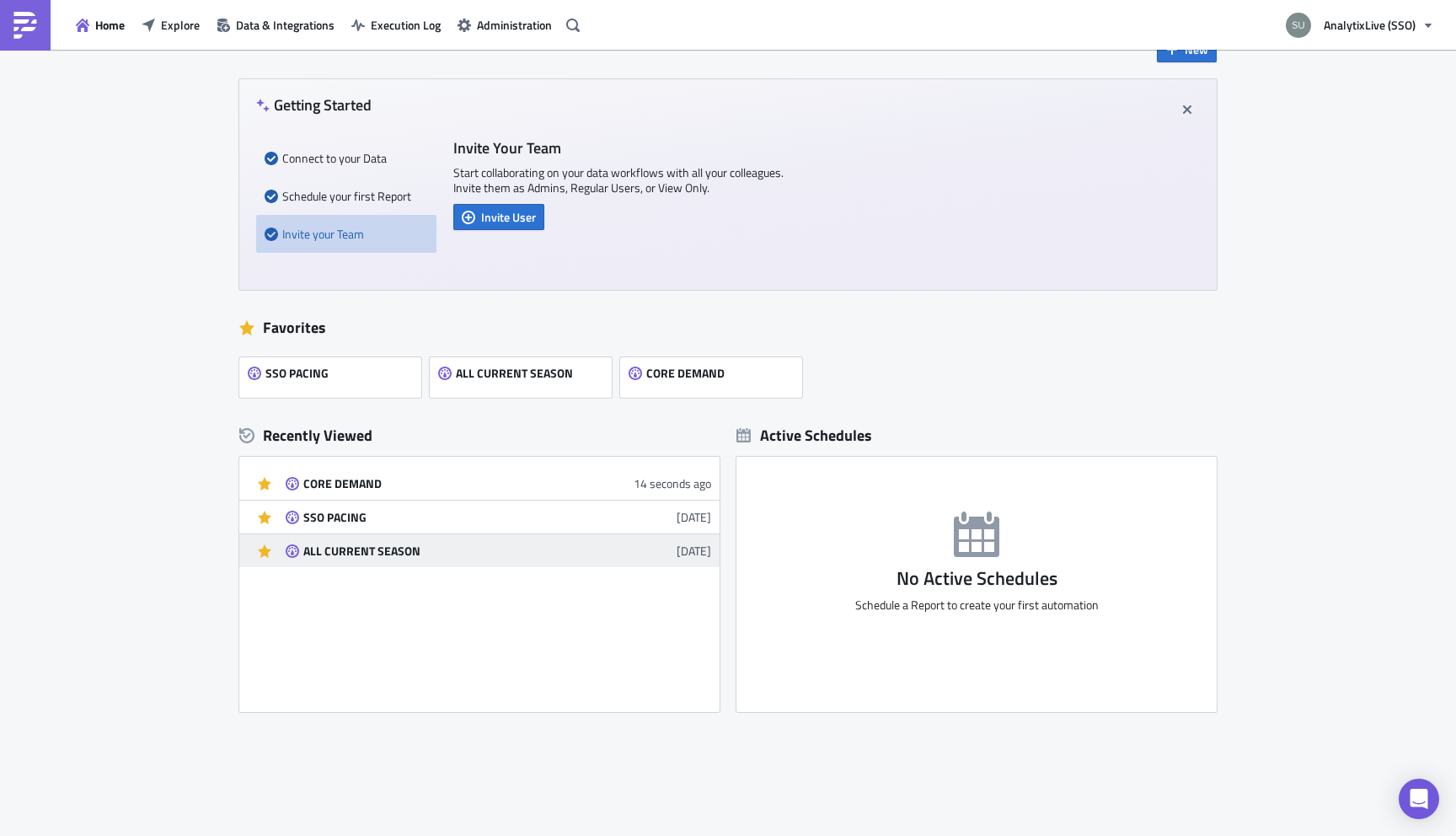
click at [357, 551] on div "ALL CURRENT SEASON" at bounding box center [450, 551] width 295 height 15
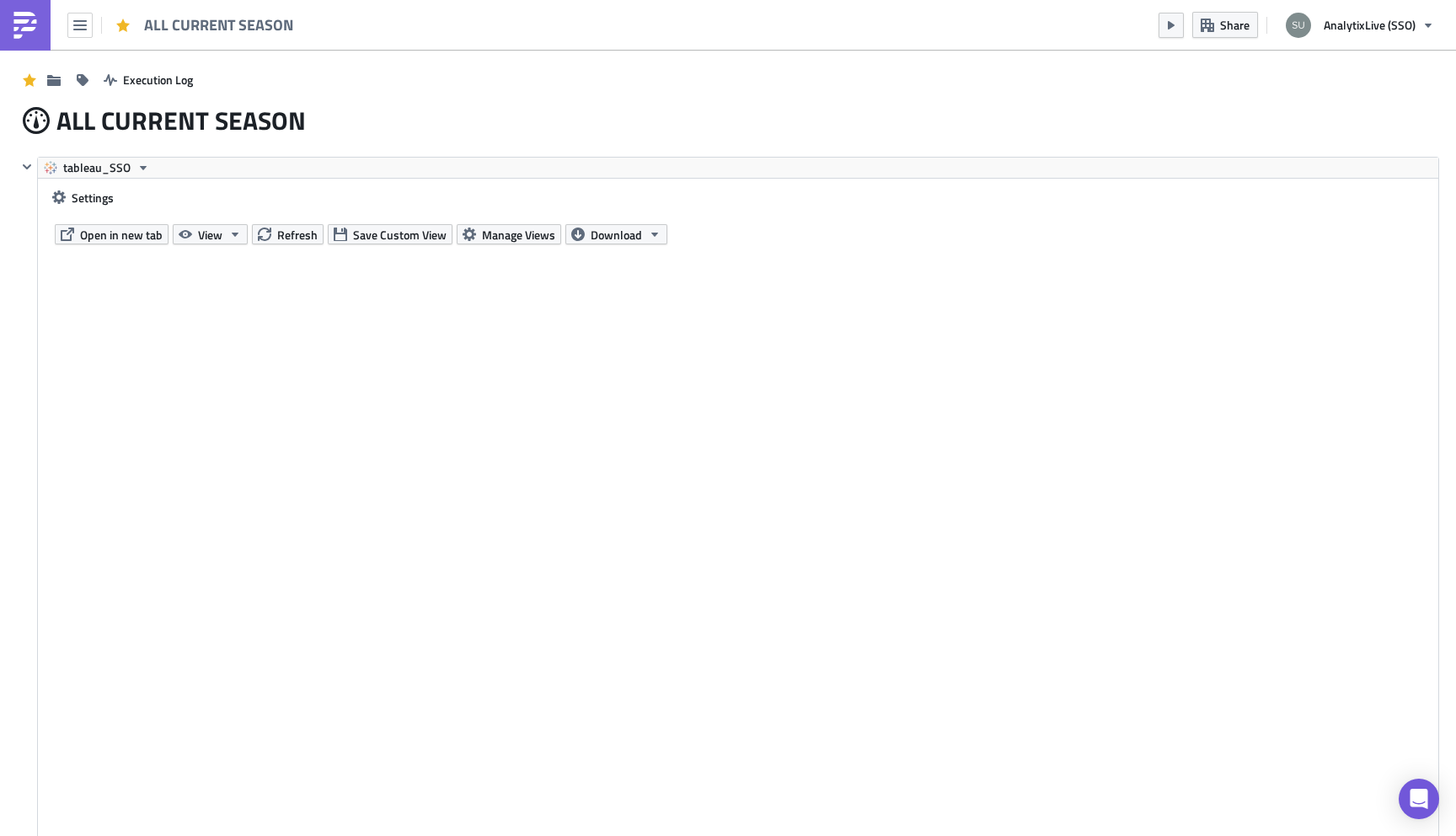
click at [18, 28] on img at bounding box center [25, 25] width 27 height 27
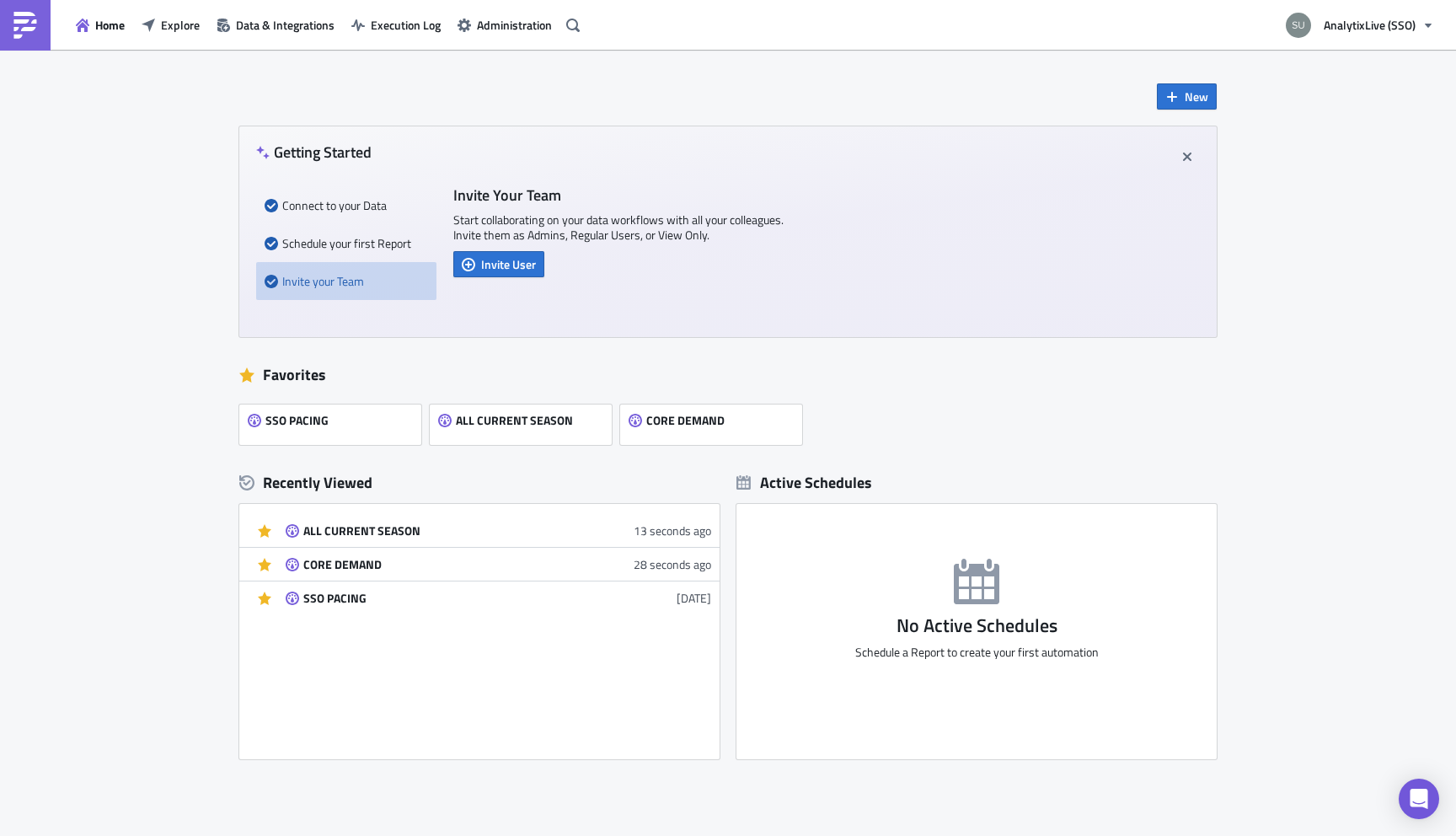
click at [335, 602] on div "SSO PACING" at bounding box center [450, 598] width 295 height 15
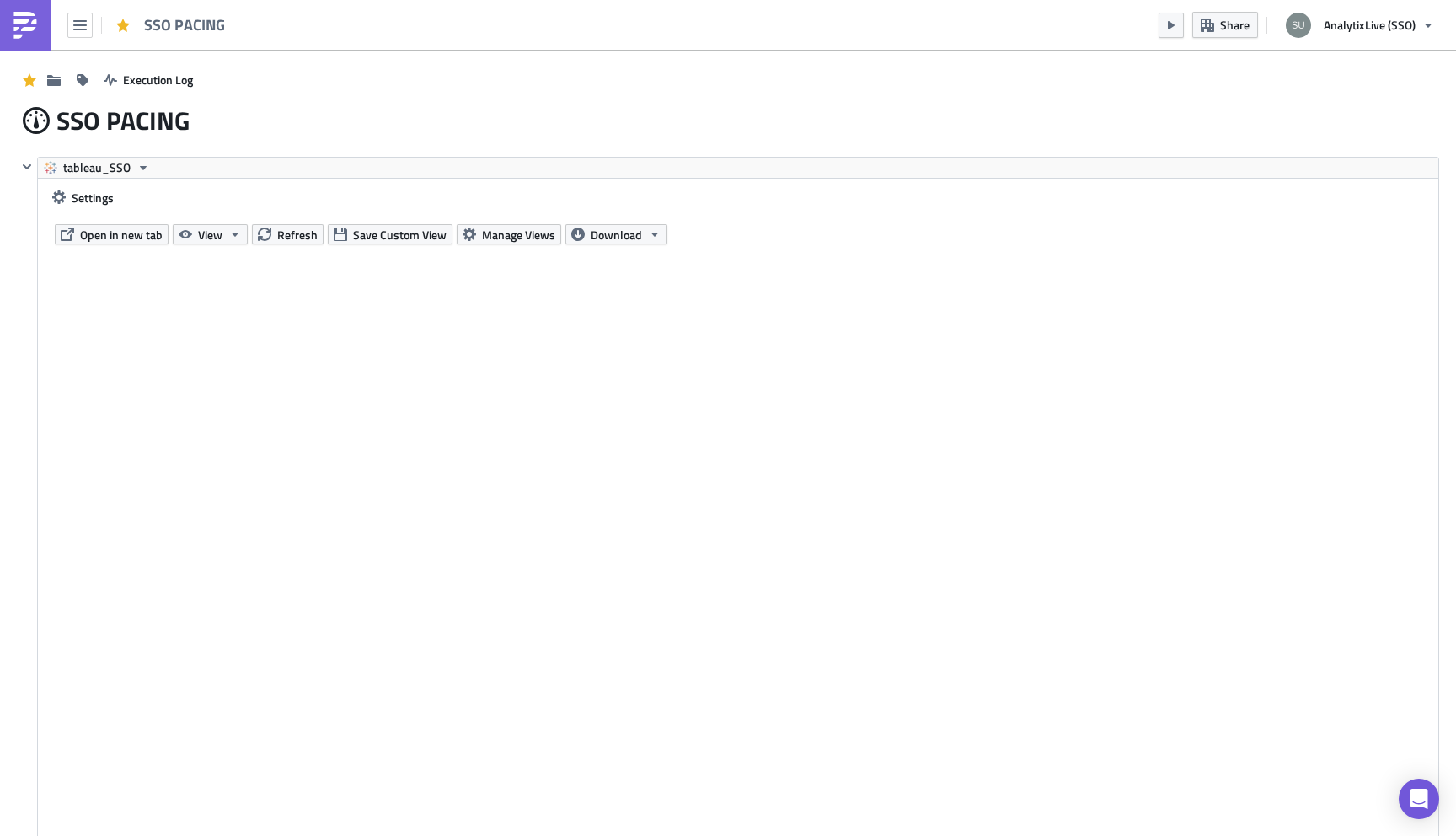
click at [30, 30] on img at bounding box center [25, 25] width 27 height 27
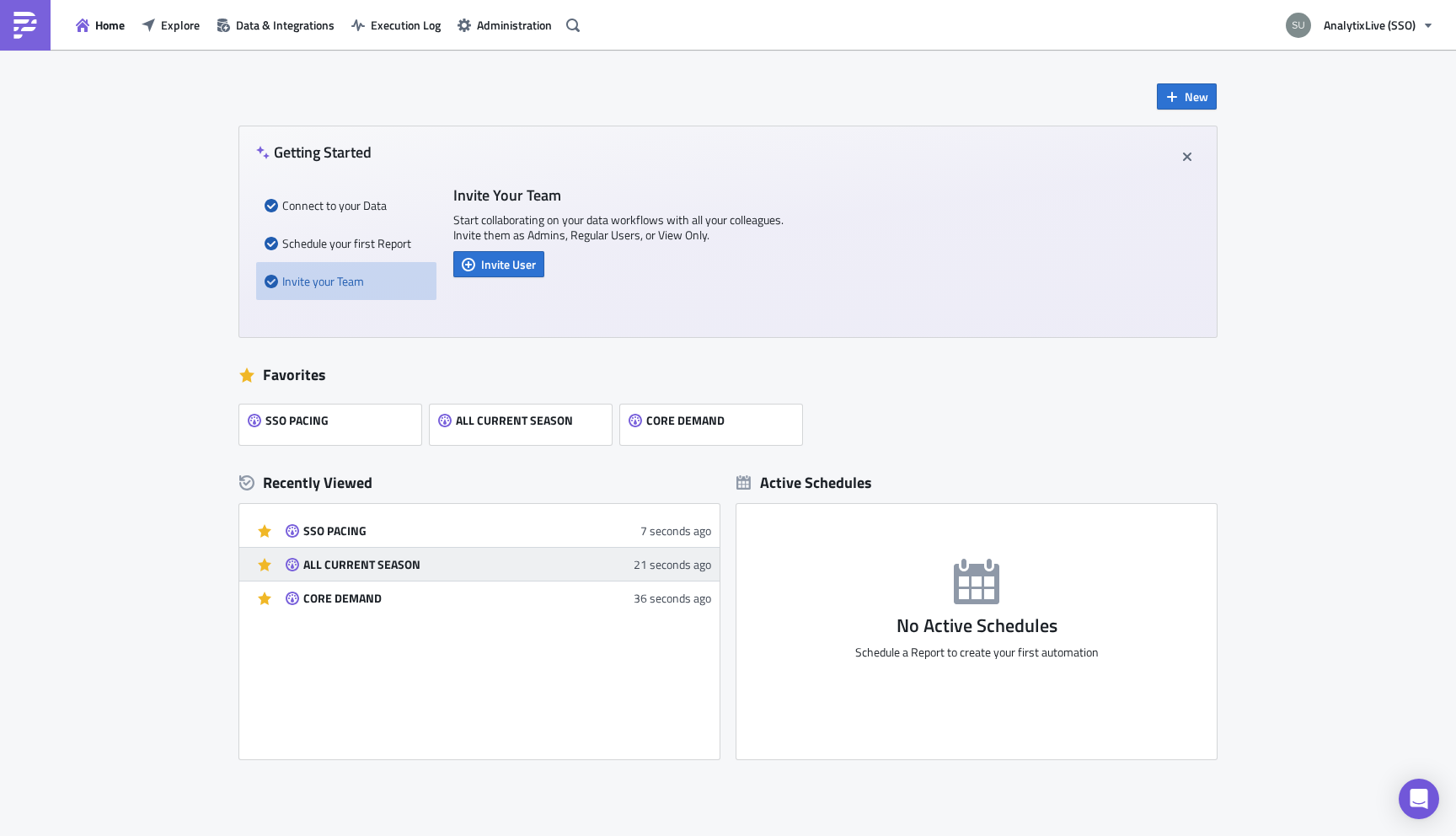
click at [318, 565] on div "ALL CURRENT SEASON" at bounding box center [450, 564] width 295 height 15
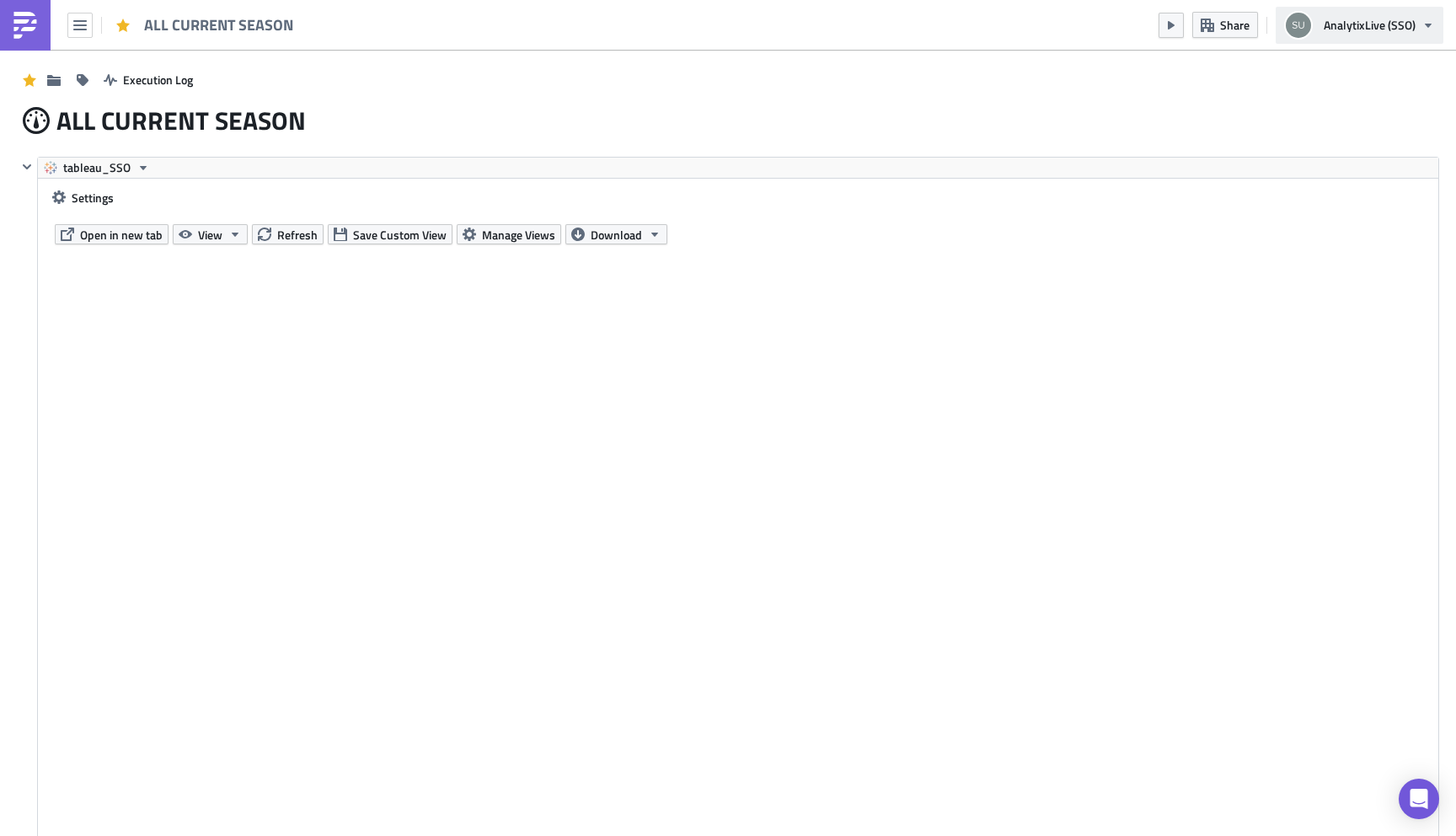
click at [1360, 28] on span "AnalytixLive (SSO)" at bounding box center [1369, 25] width 92 height 18
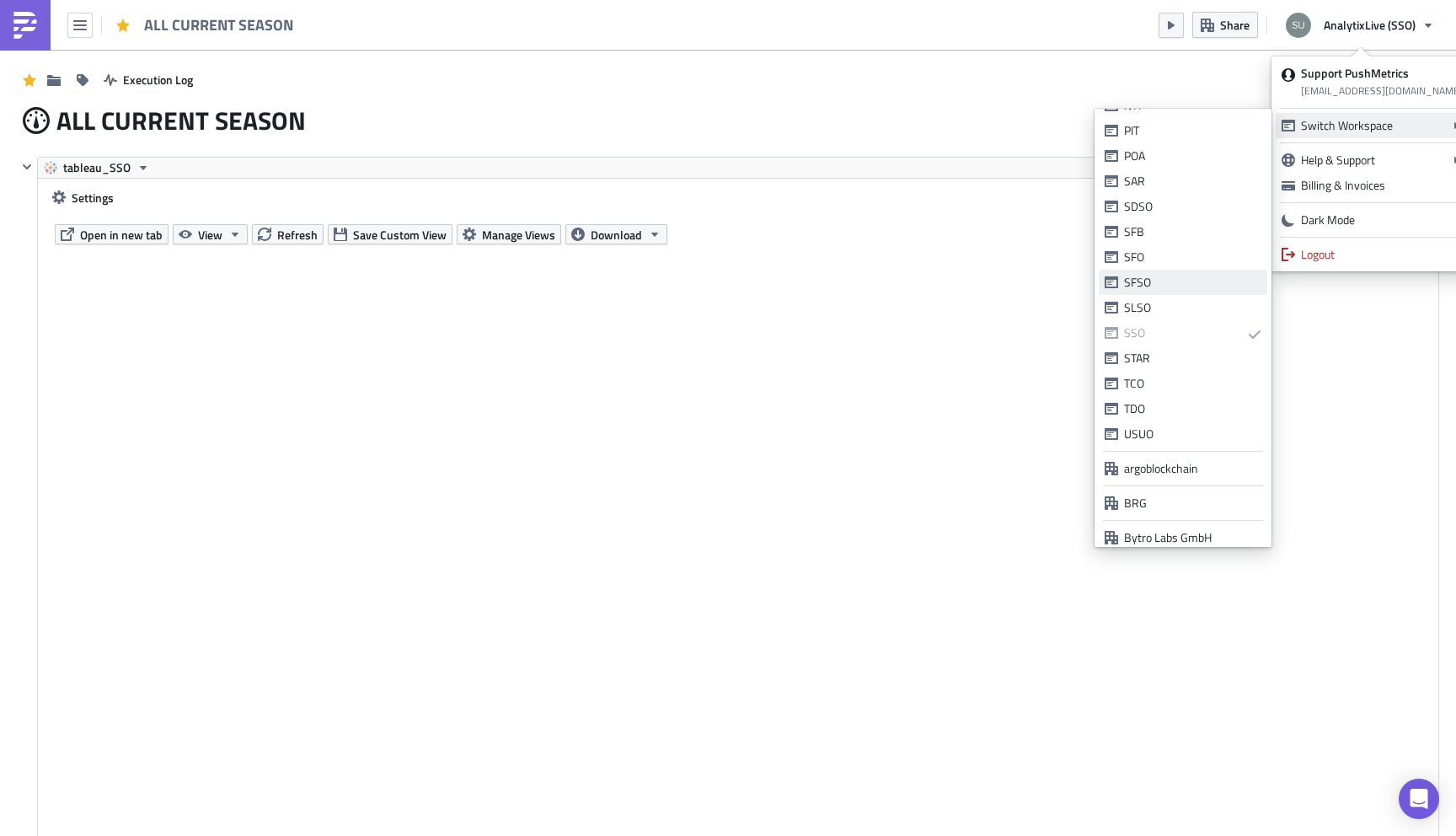
scroll to position [429, 0]
click at [1155, 421] on div "USUO" at bounding box center [1193, 430] width 138 height 17
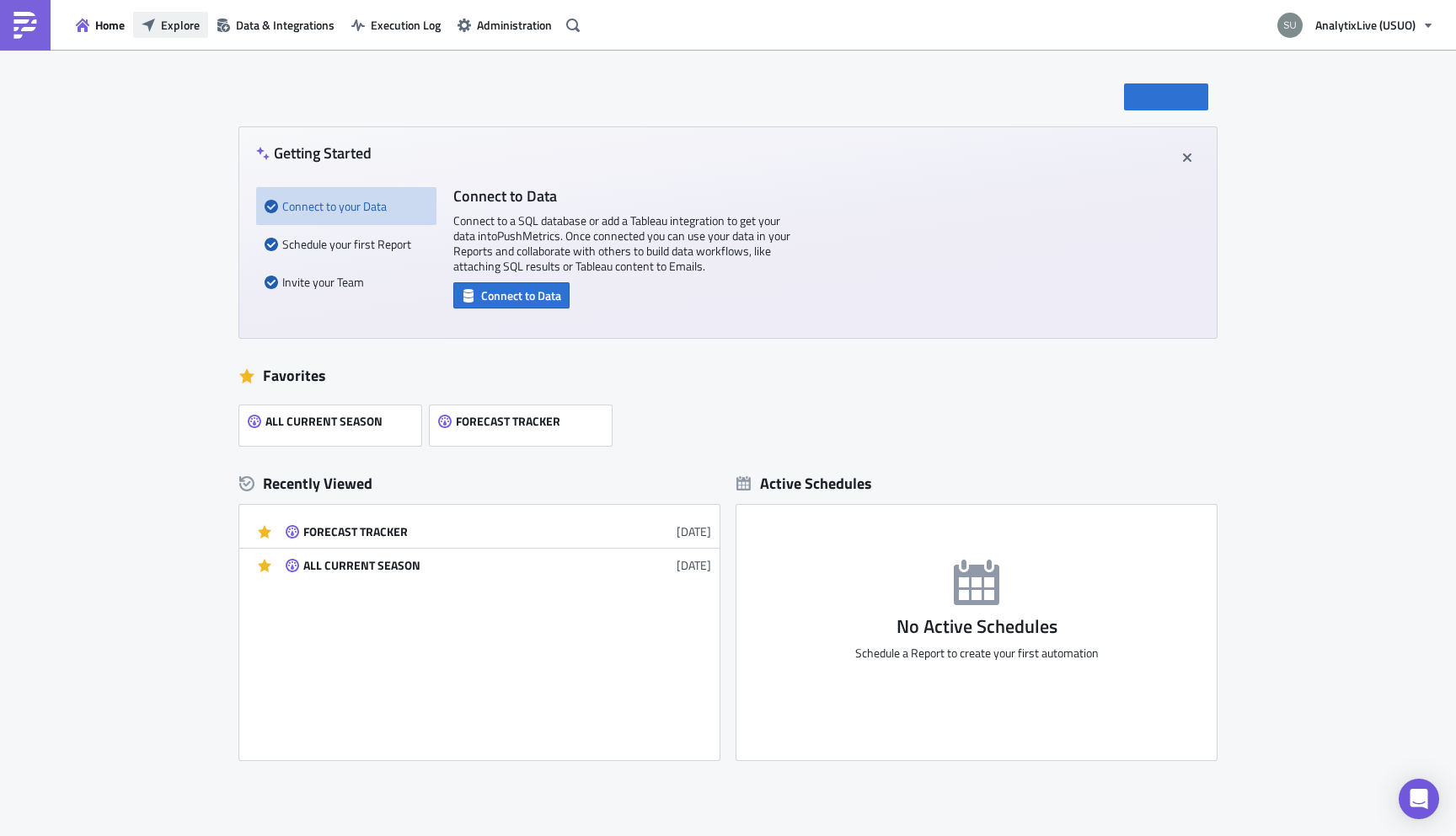
click at [178, 24] on span "Explore" at bounding box center [180, 25] width 39 height 18
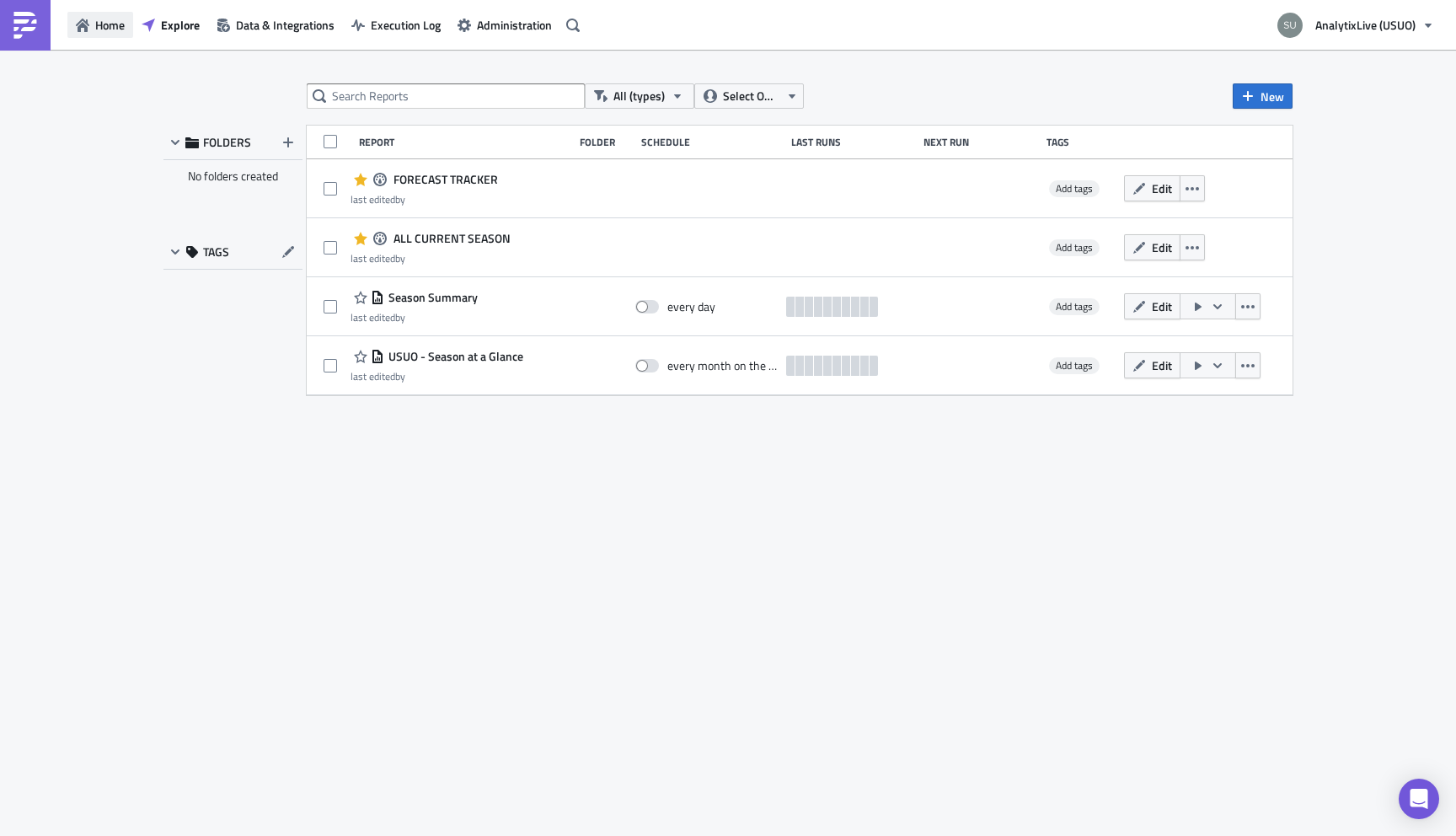
click at [100, 37] on button "Home" at bounding box center [100, 25] width 65 height 26
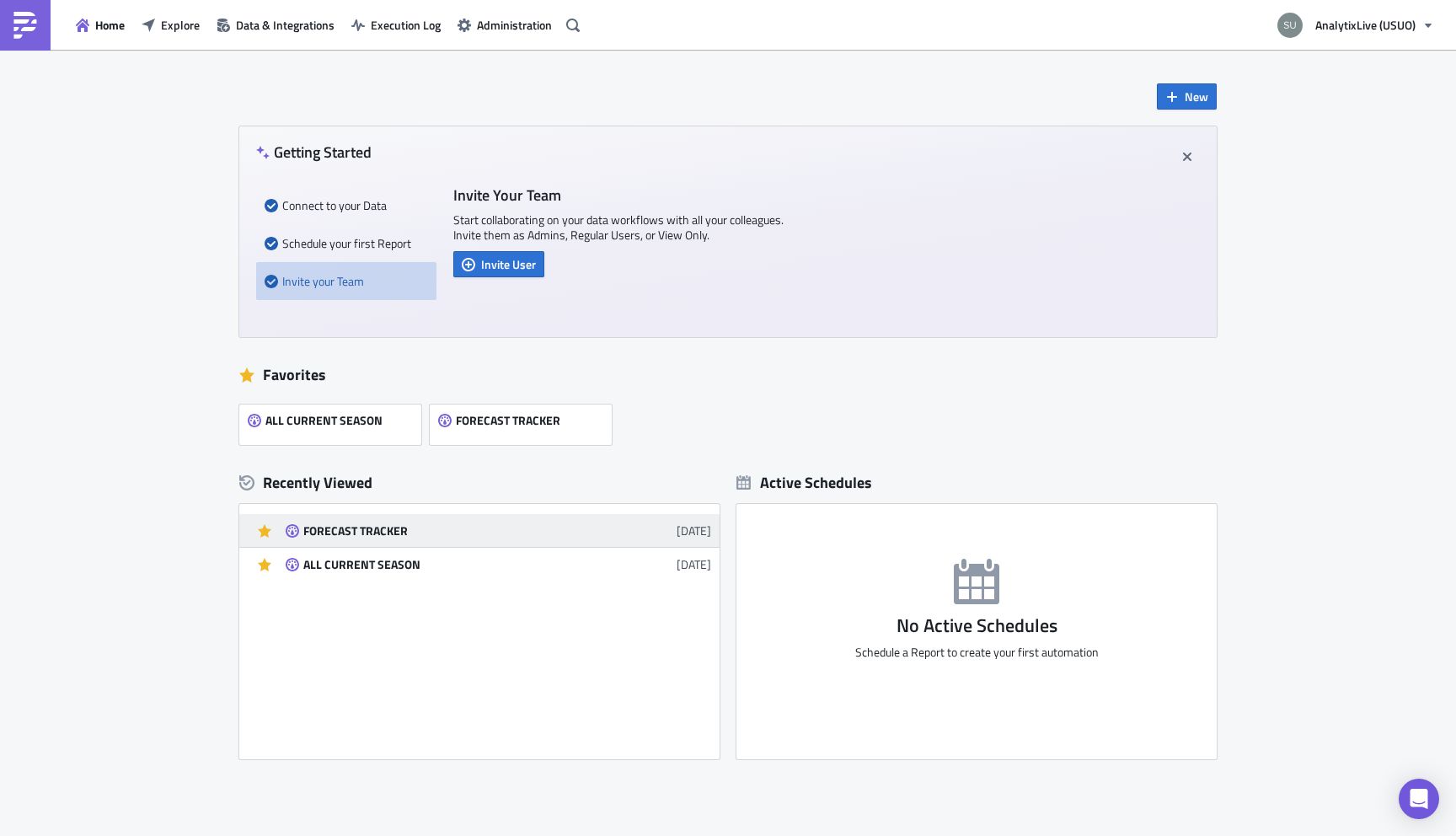
click at [366, 532] on div "FORECAST TRACKER" at bounding box center [450, 531] width 295 height 15
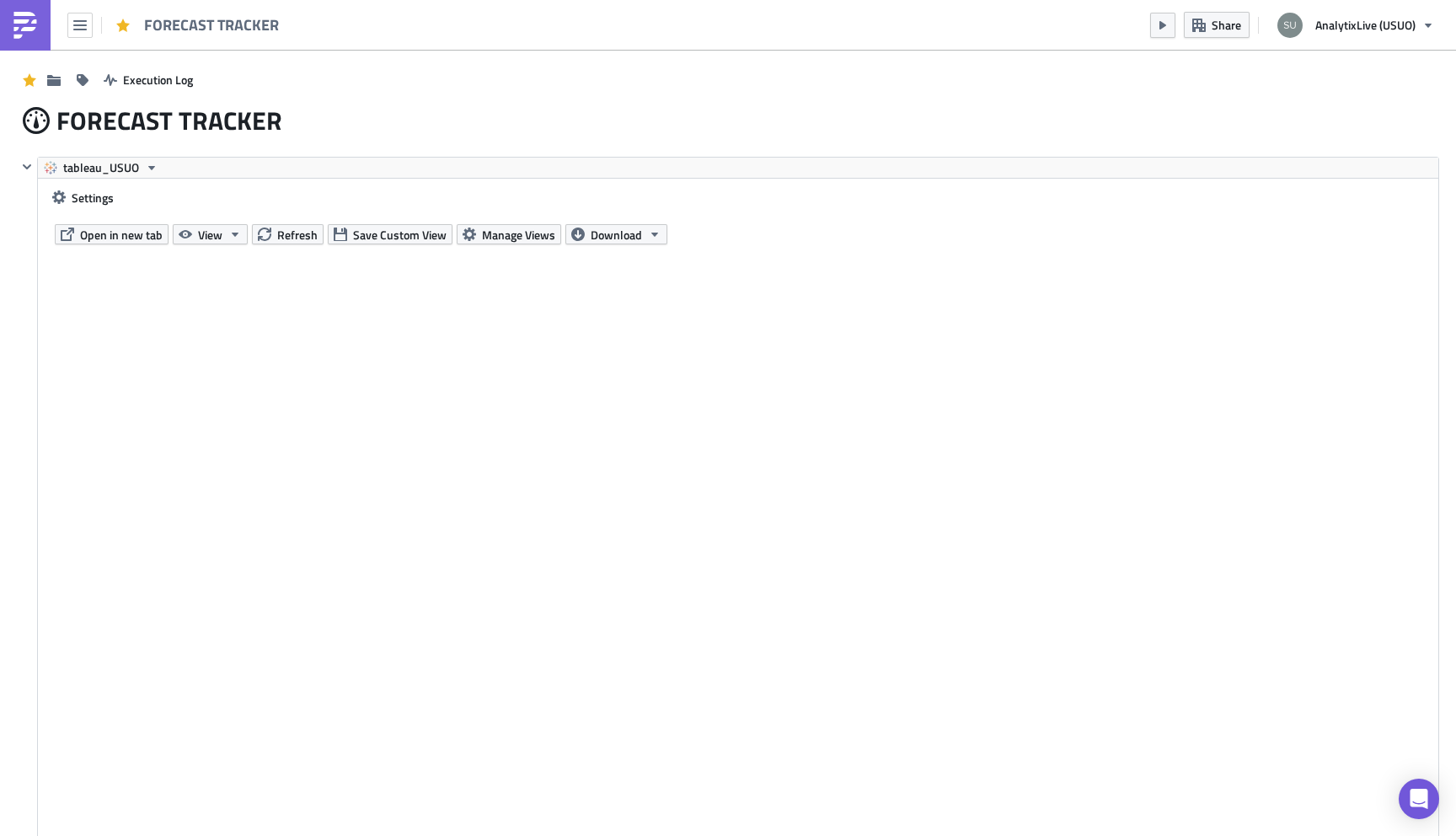
click at [31, 28] on img at bounding box center [25, 25] width 27 height 27
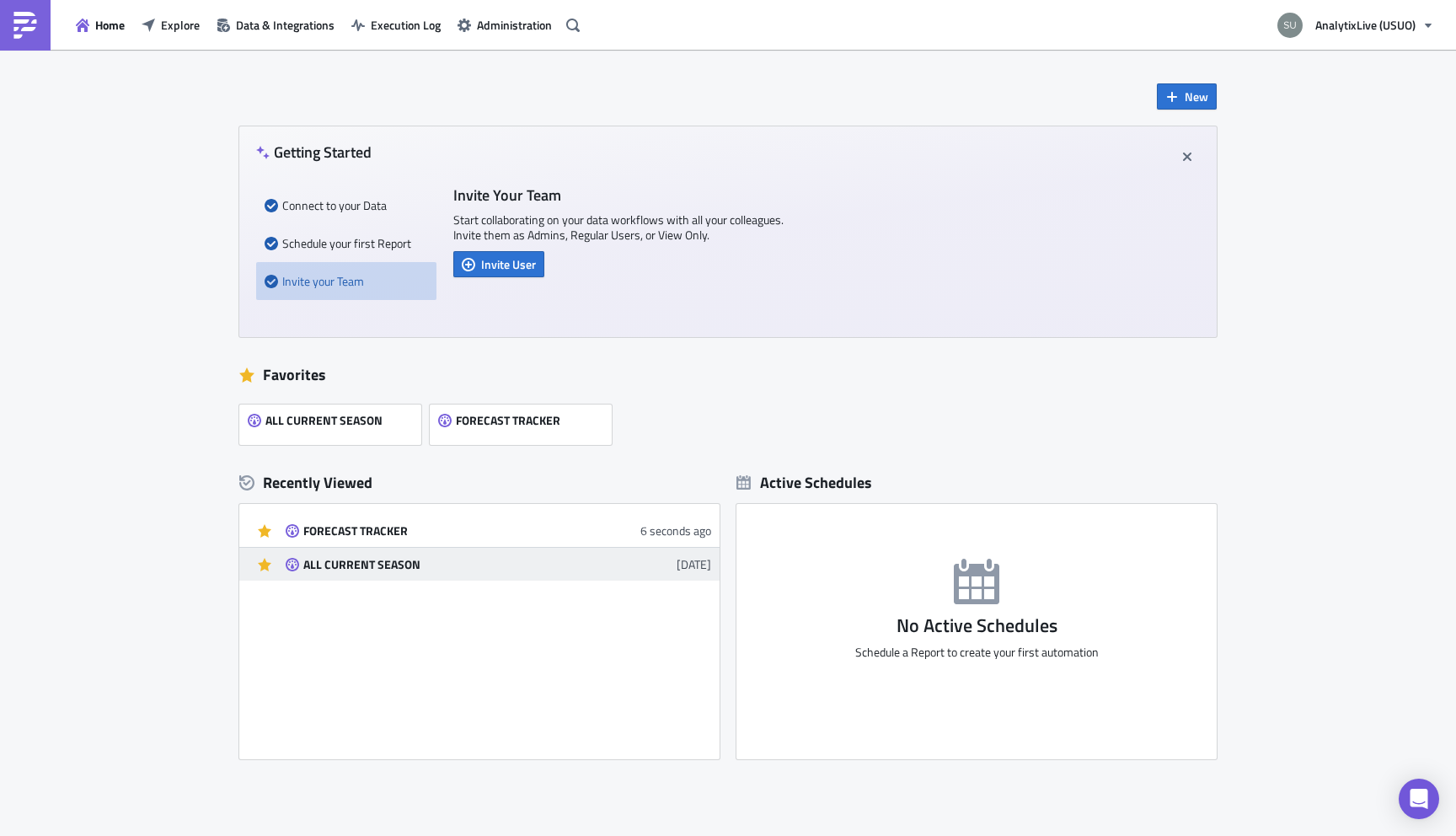
click at [325, 564] on div "ALL CURRENT SEASON" at bounding box center [450, 564] width 295 height 15
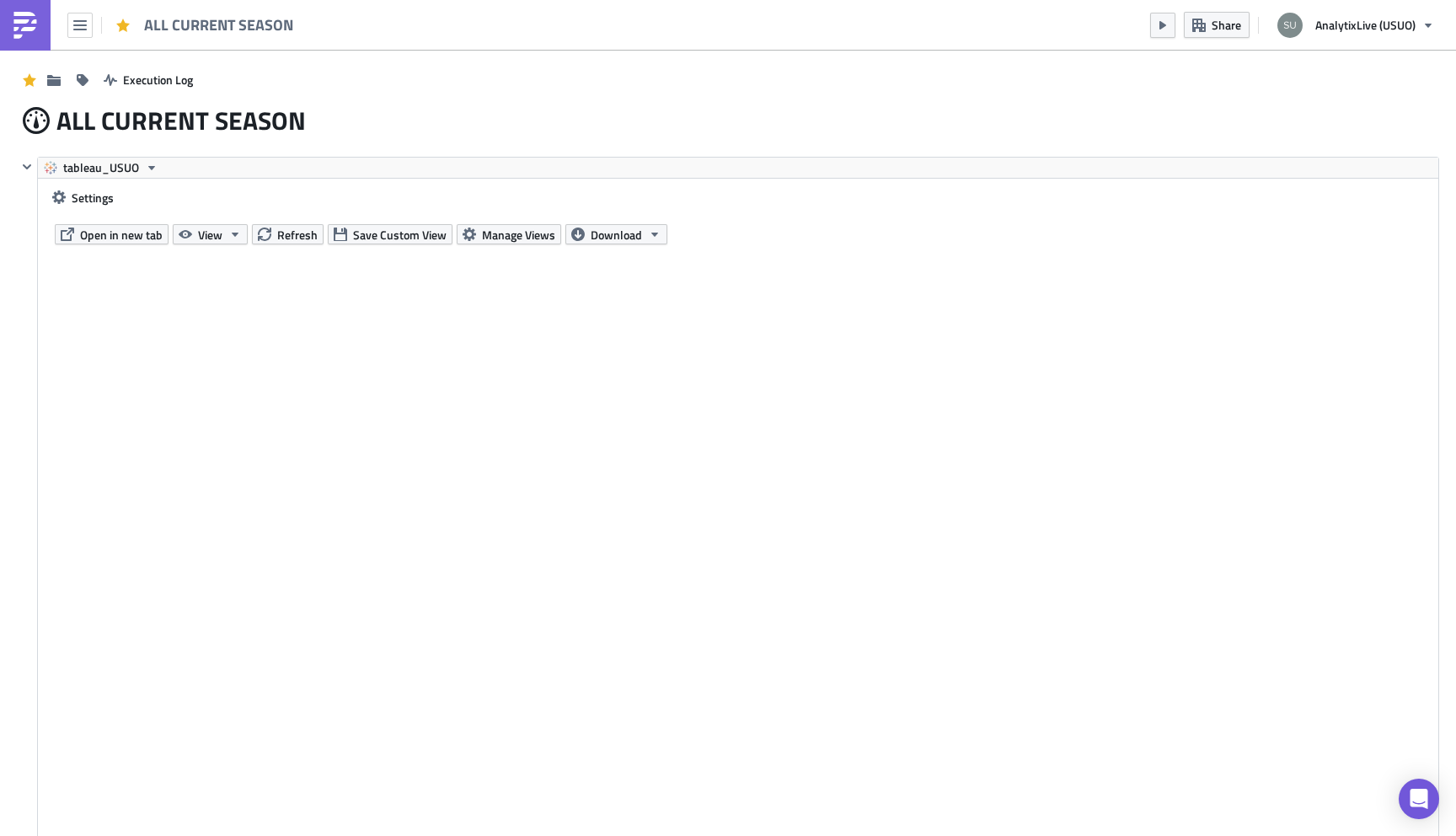
click at [35, 35] on img at bounding box center [25, 25] width 27 height 27
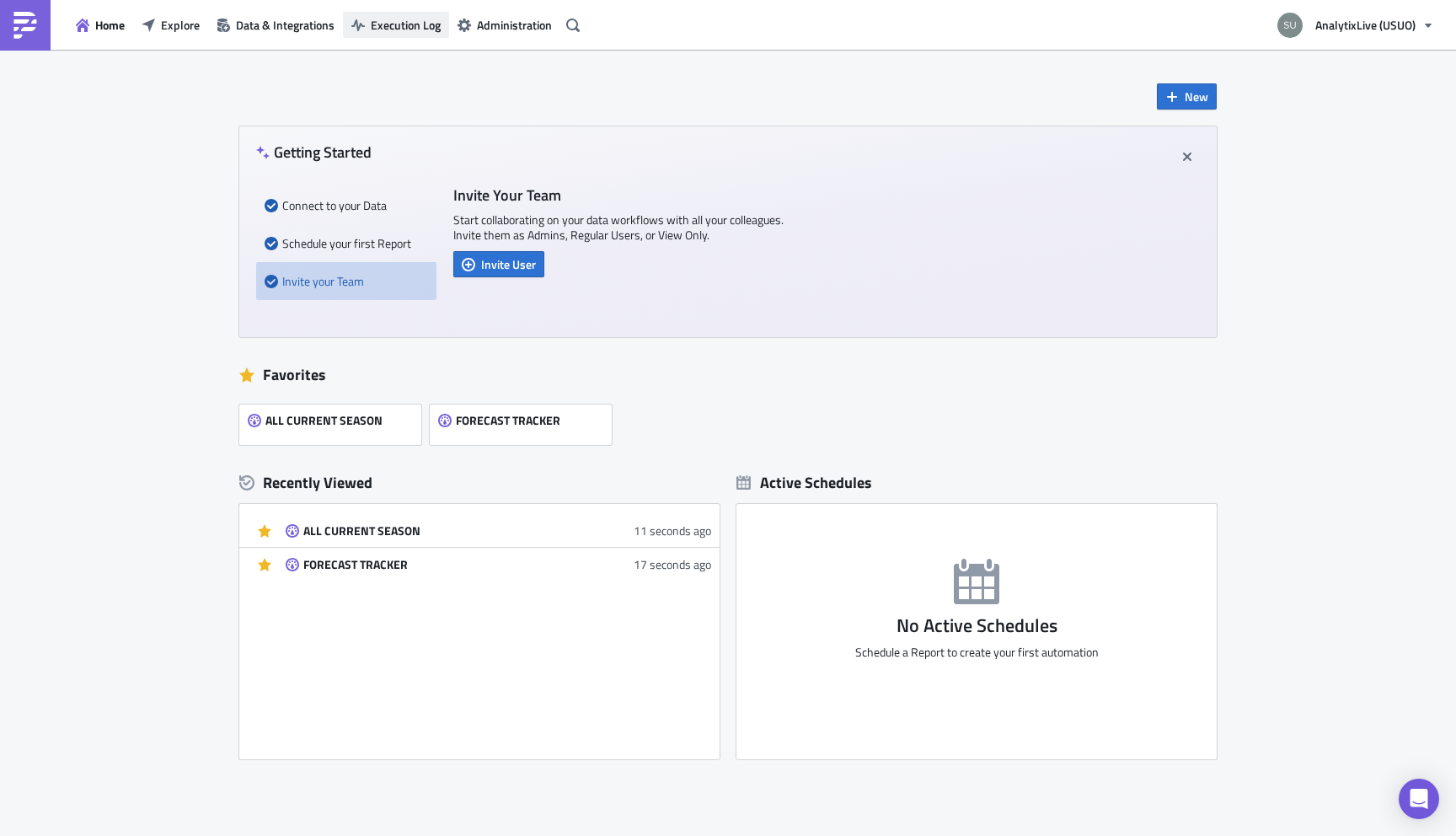
click at [410, 27] on span "Execution Log" at bounding box center [405, 25] width 70 height 18
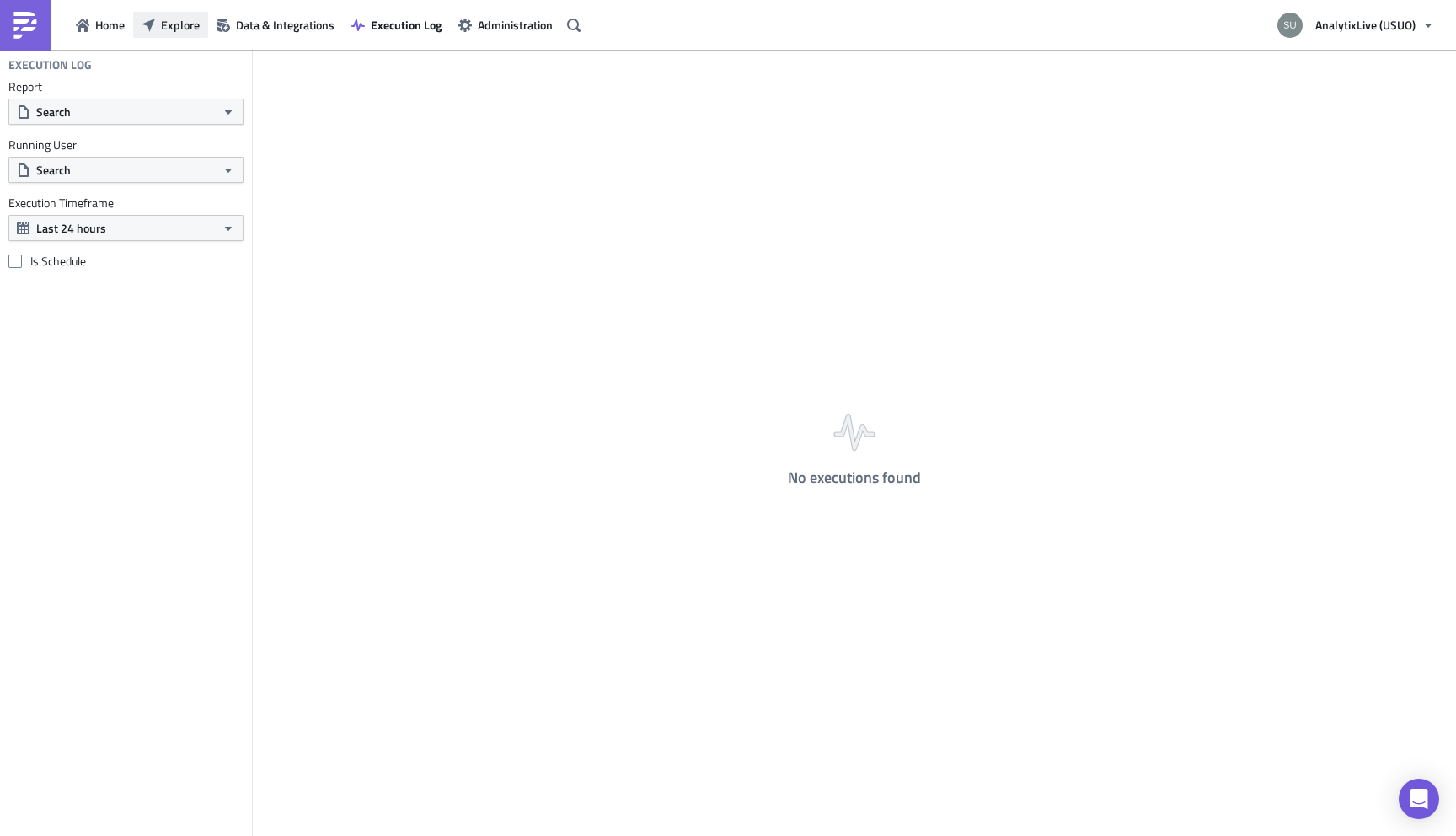
click at [174, 21] on span "Explore" at bounding box center [180, 25] width 39 height 18
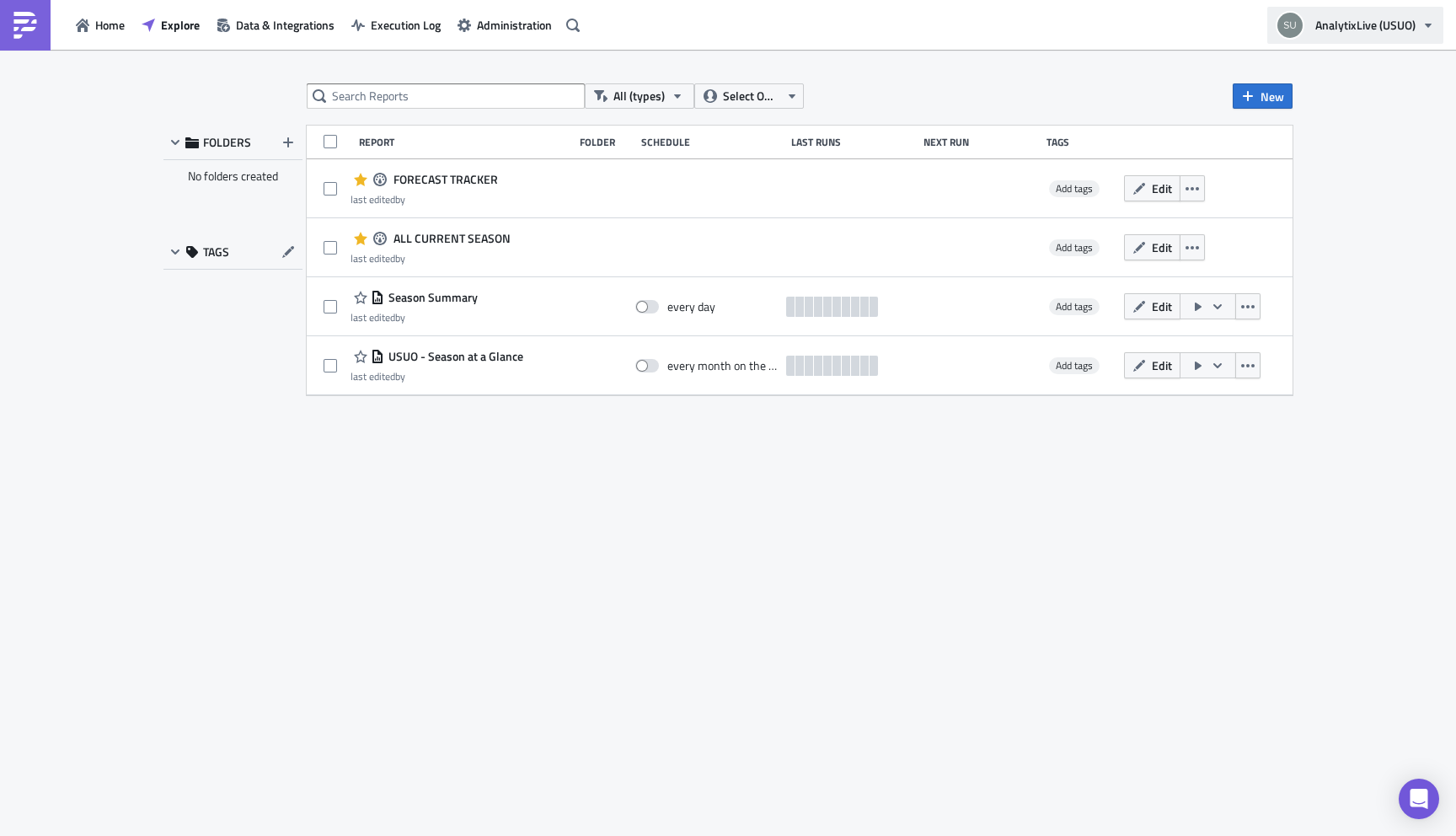
click at [1367, 21] on span "AnalytixLive (USUO)" at bounding box center [1366, 25] width 101 height 18
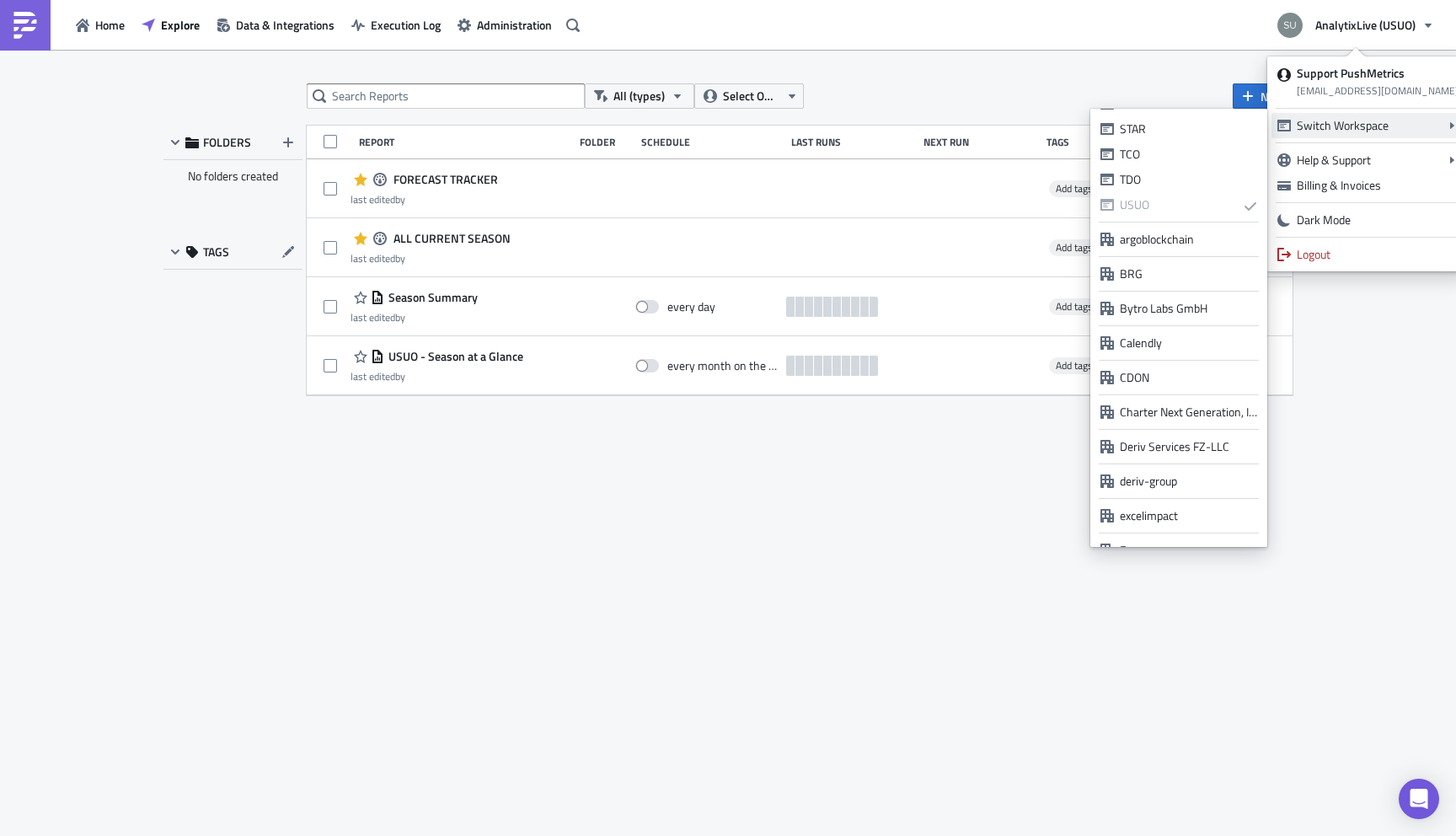
scroll to position [640, 0]
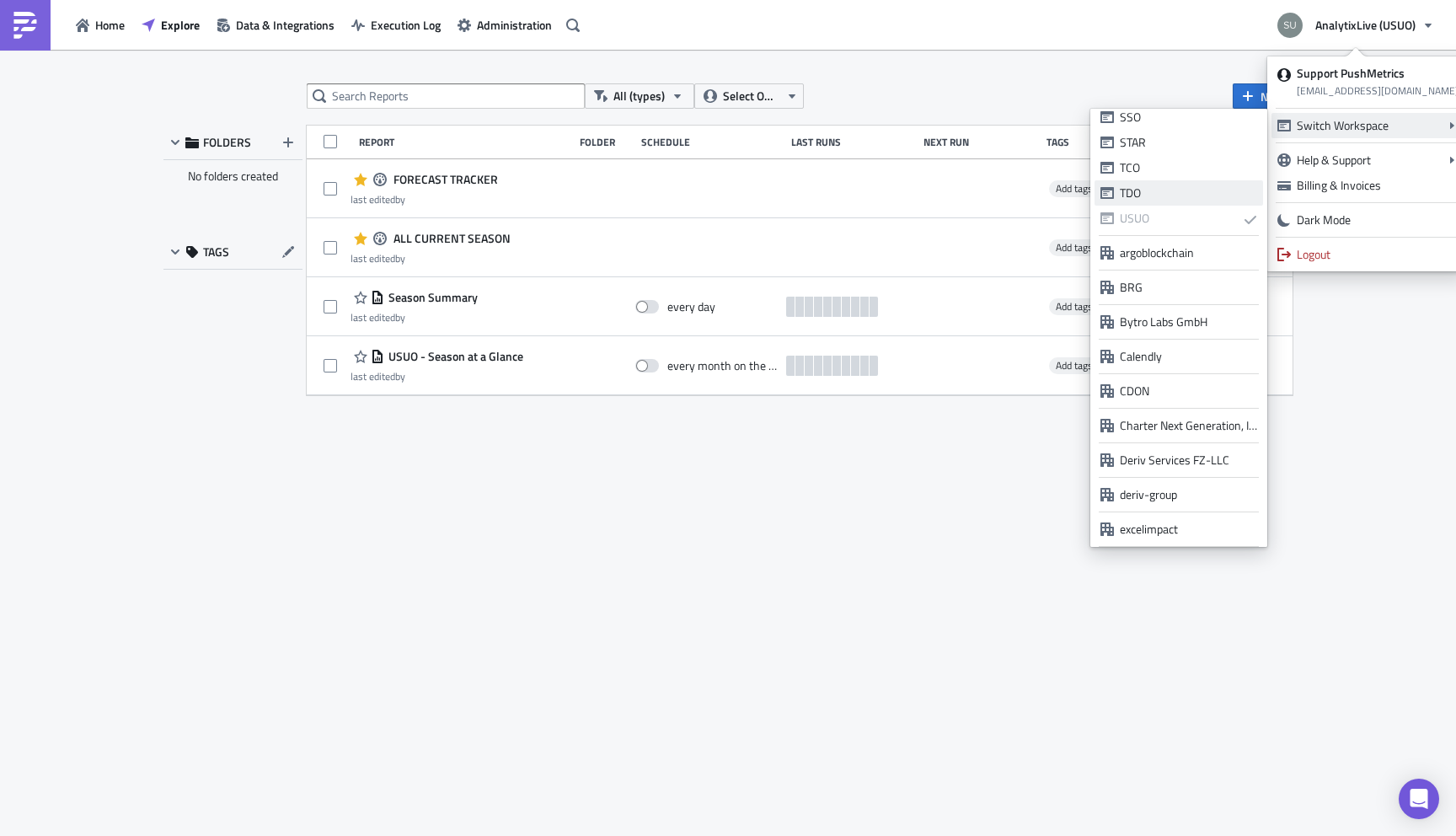
click at [1138, 195] on div "TDO" at bounding box center [1189, 193] width 138 height 17
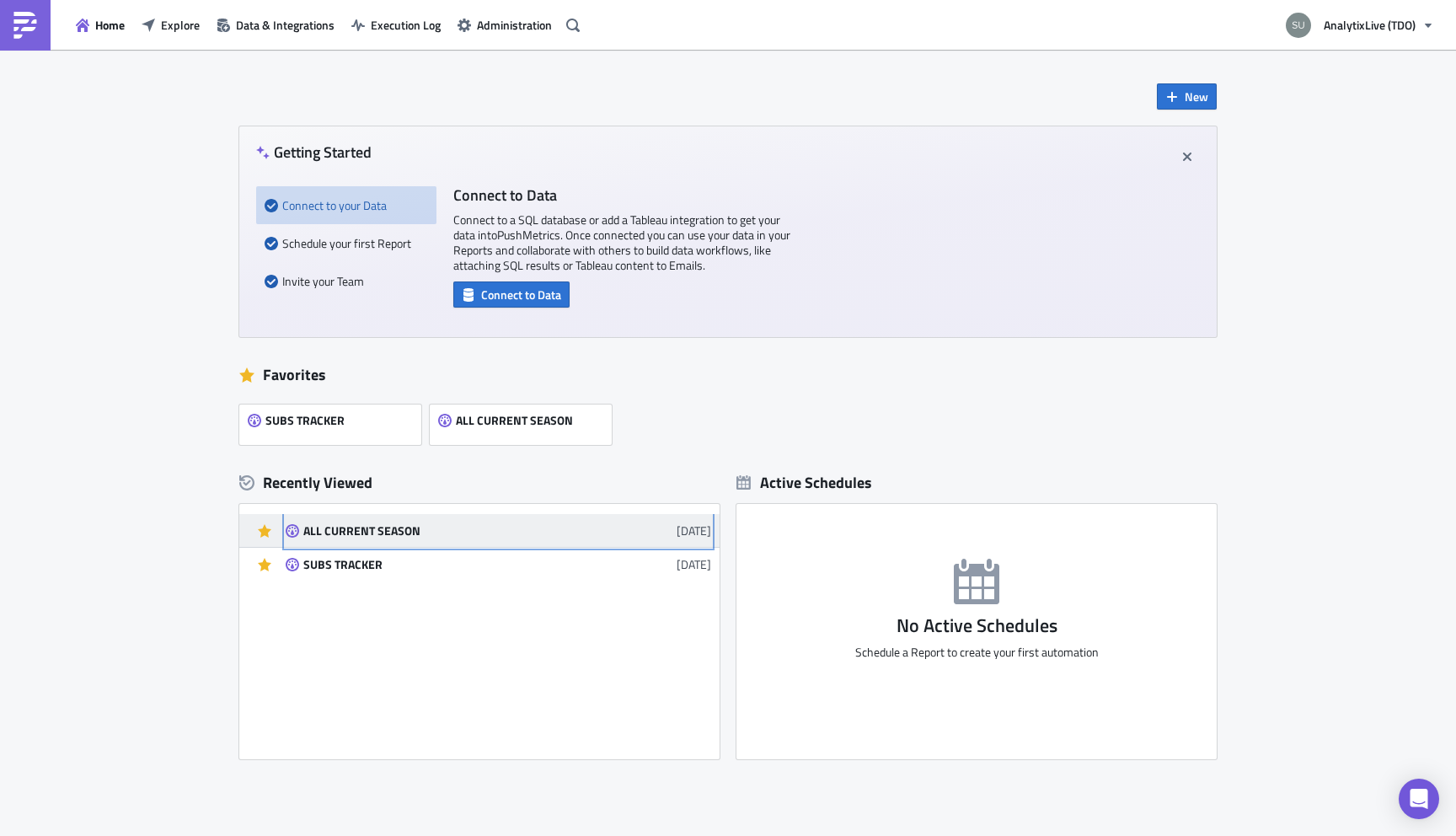
click at [364, 528] on div "ALL CURRENT SEASON" at bounding box center [450, 531] width 295 height 15
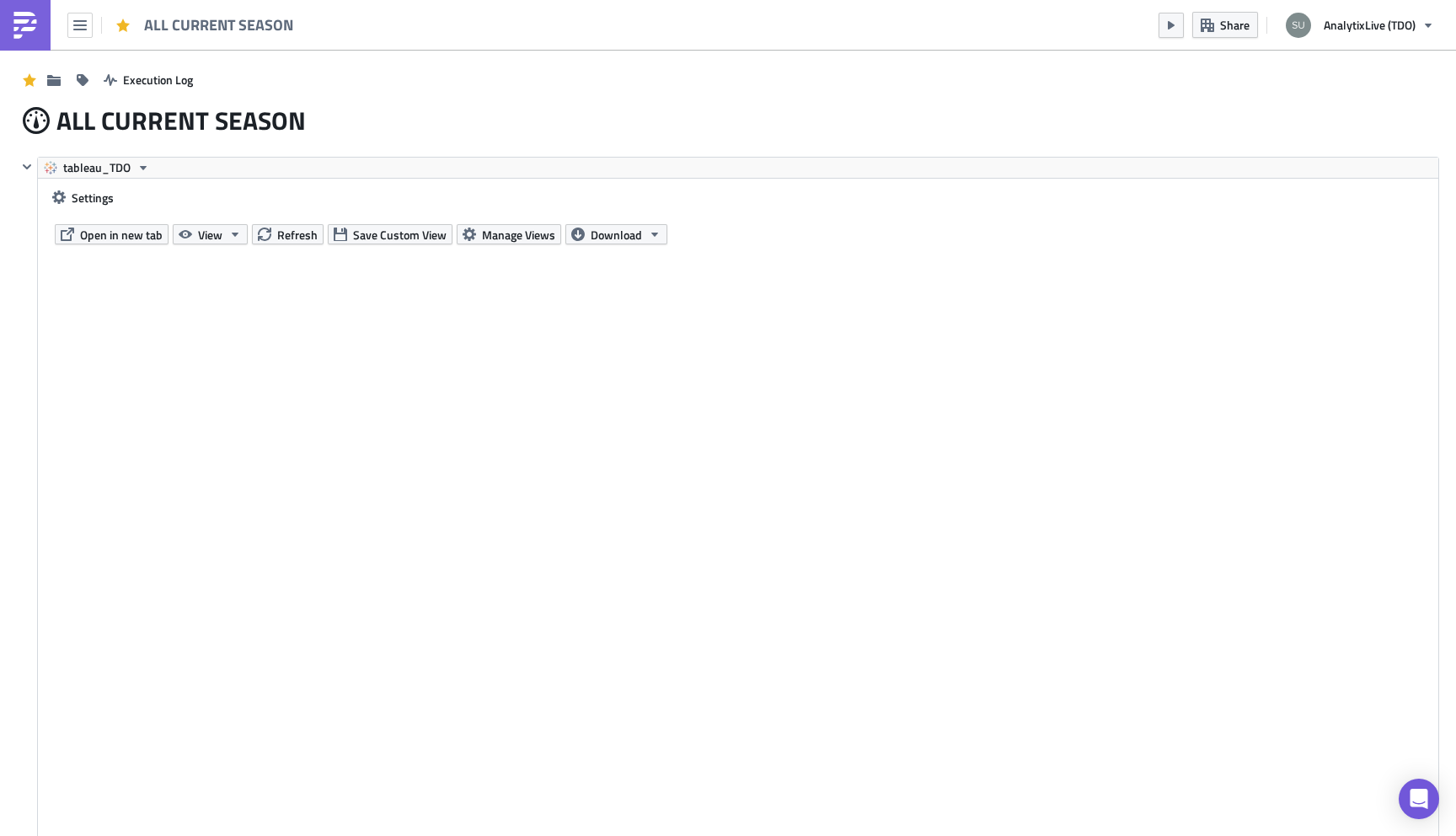
click at [16, 25] on img at bounding box center [25, 25] width 27 height 27
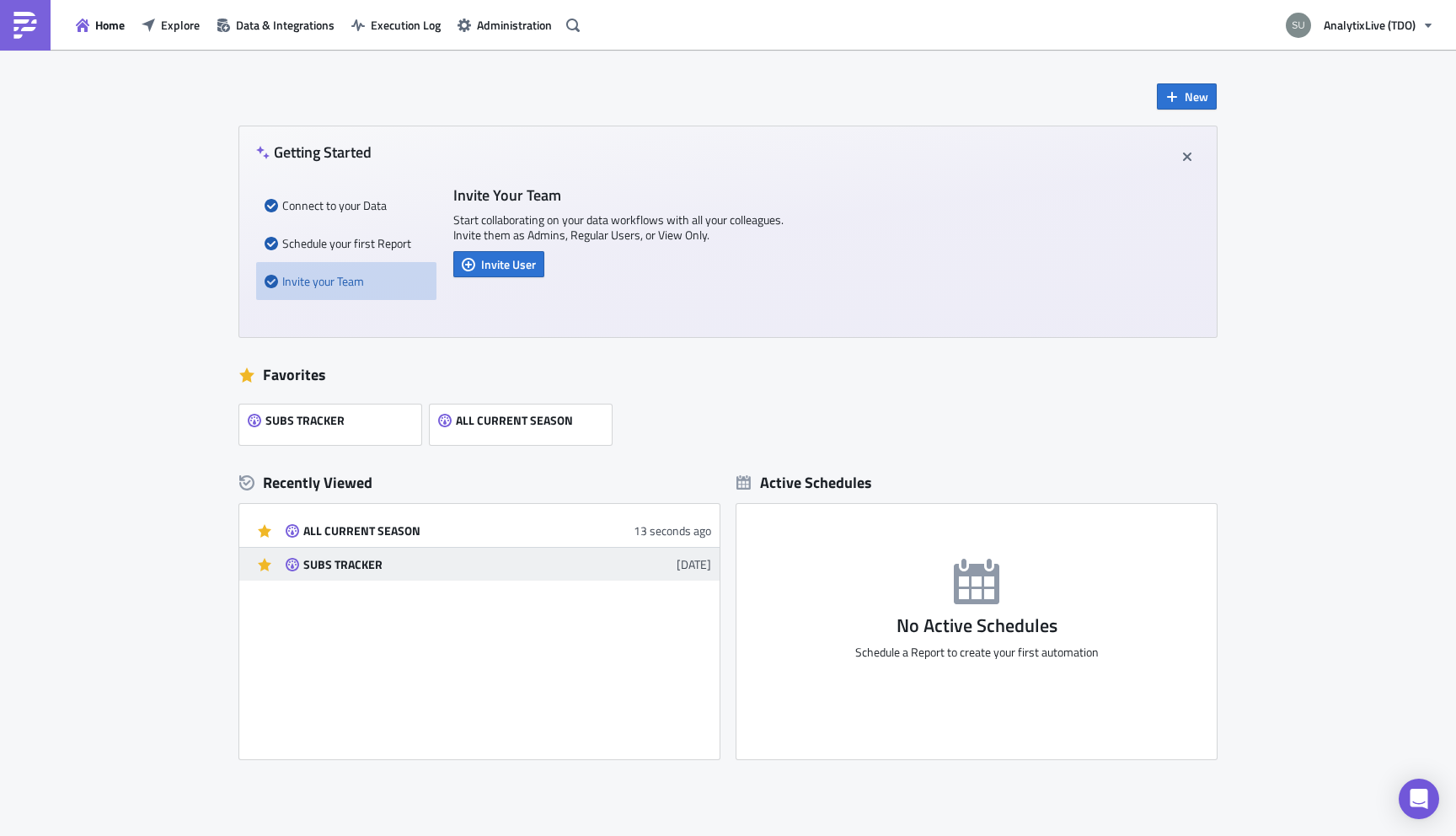
click at [340, 564] on div "SUBS TRACKER" at bounding box center [450, 564] width 295 height 15
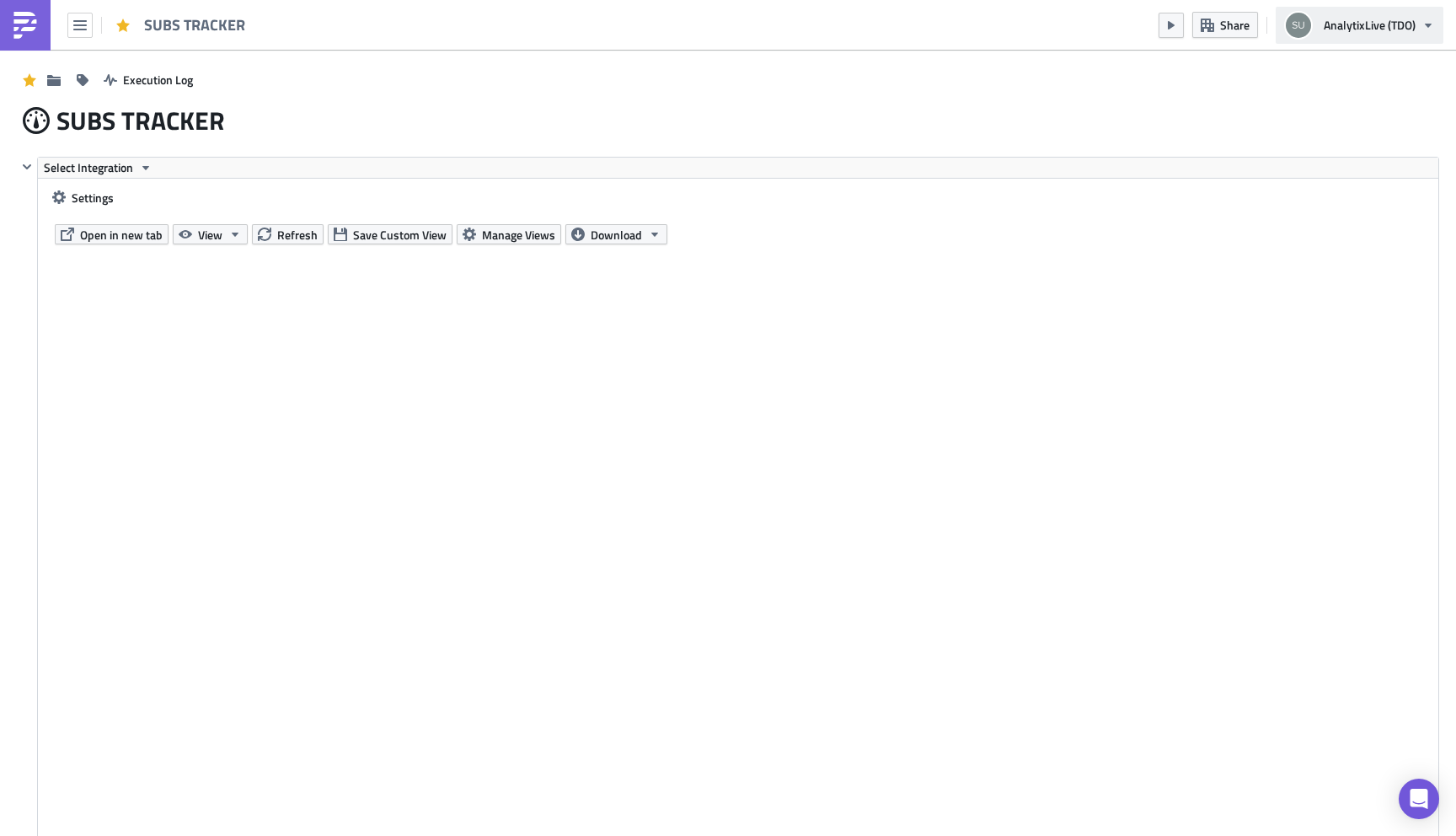
click at [1403, 40] on button "AnalytixLive (TDO)" at bounding box center [1360, 25] width 168 height 37
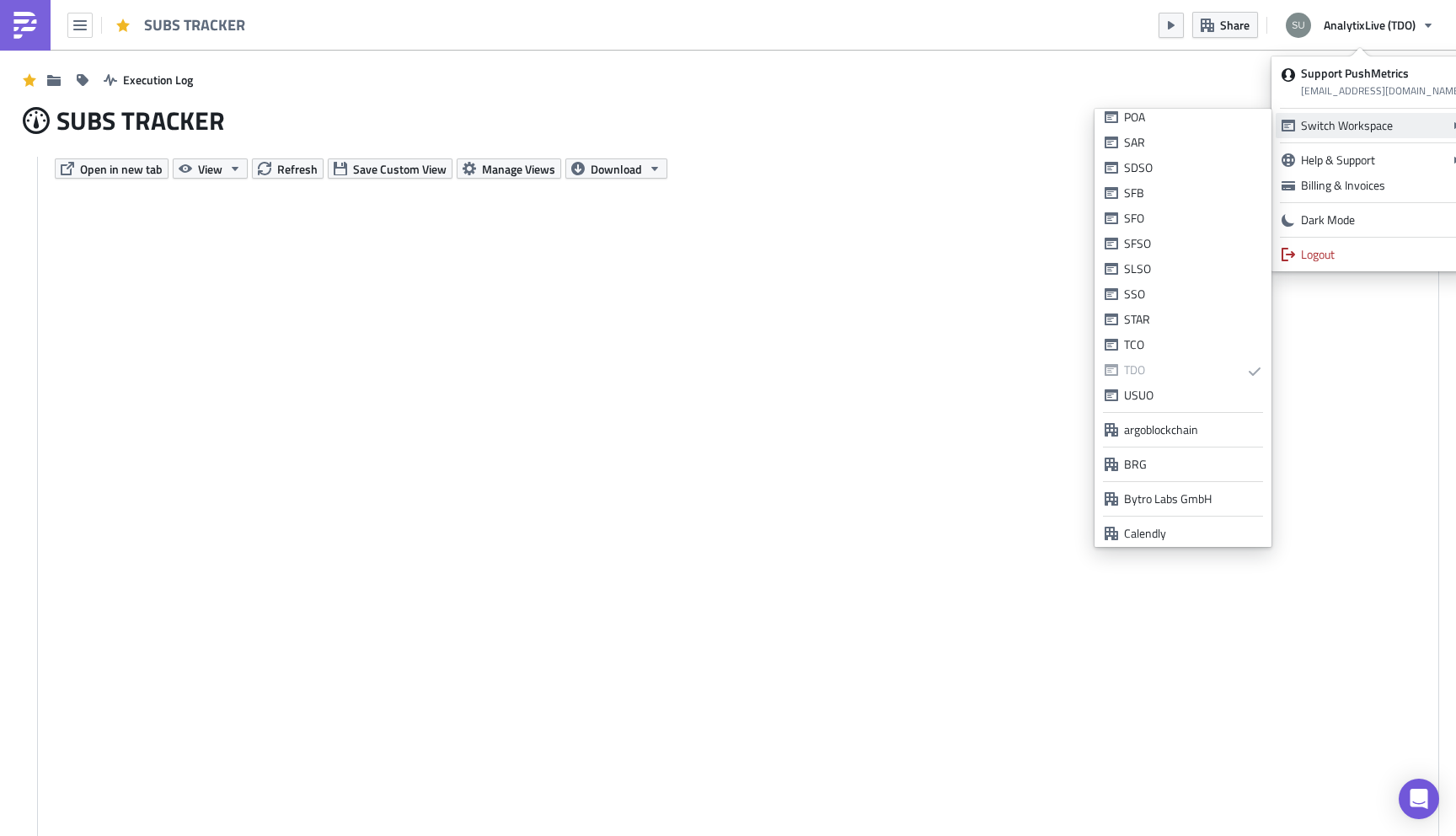
scroll to position [464, 0]
click at [1170, 331] on link "TCO" at bounding box center [1184, 343] width 168 height 25
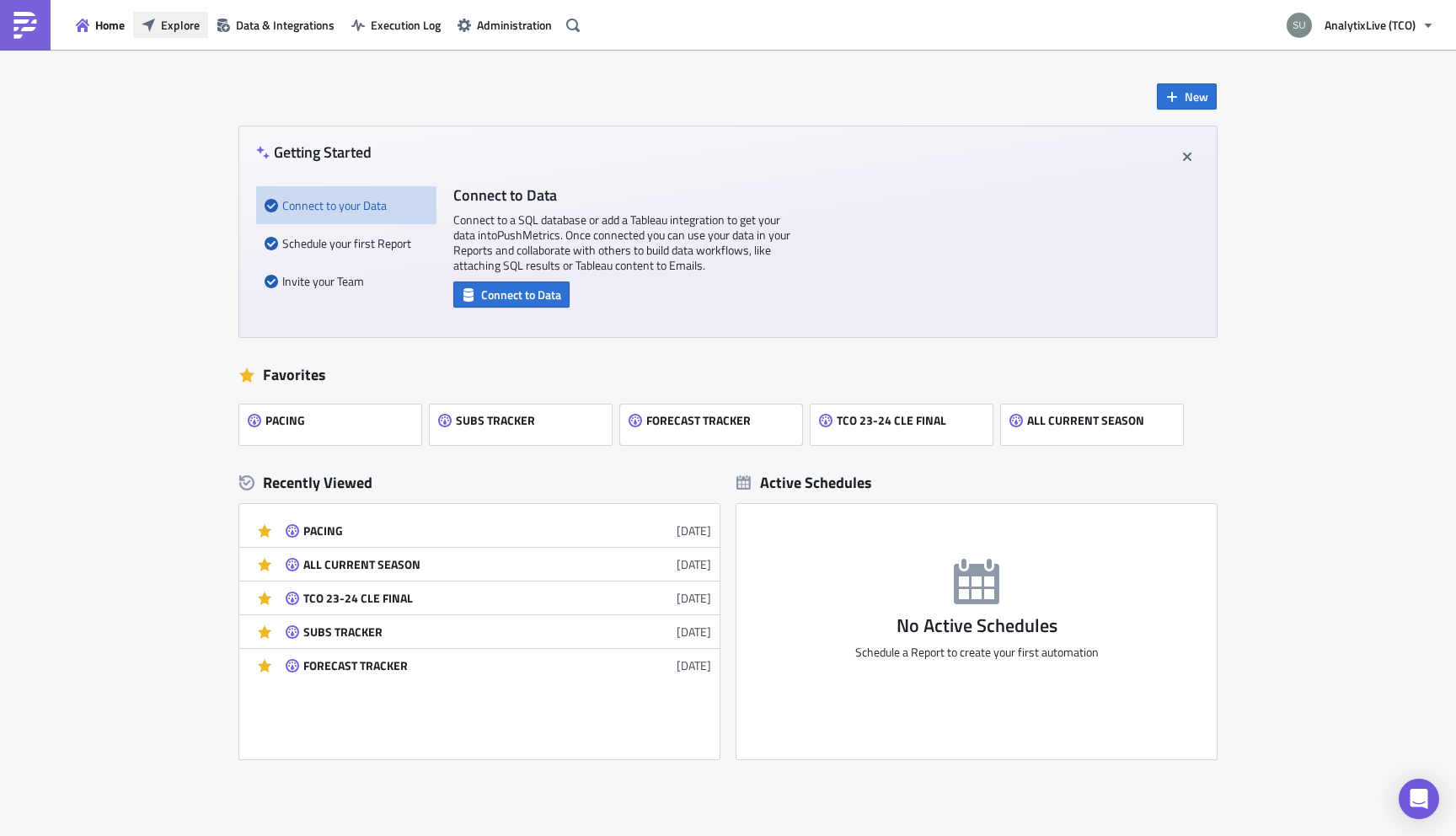
click at [168, 26] on span "Explore" at bounding box center [180, 25] width 39 height 18
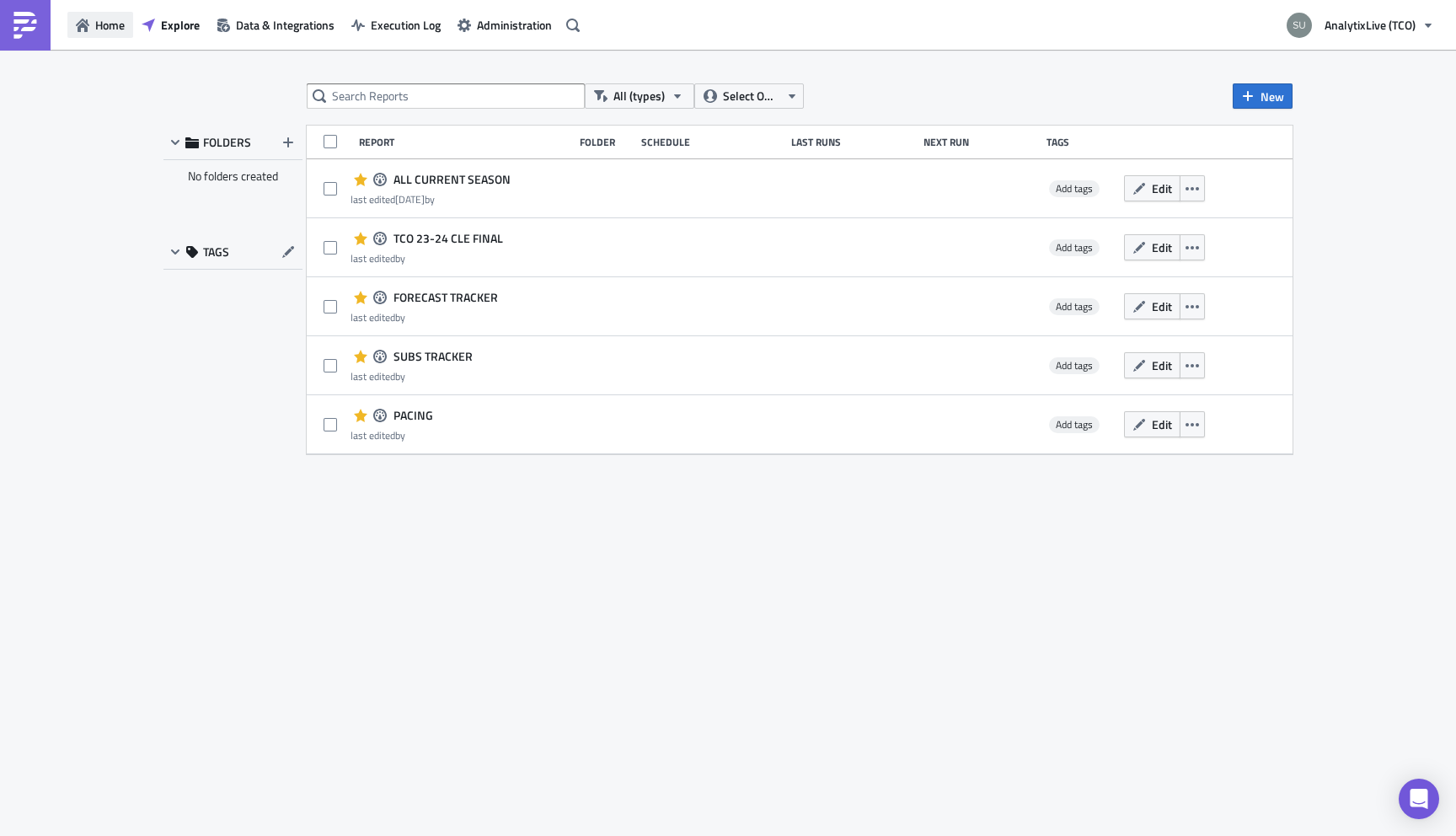
click at [130, 23] on button "Home" at bounding box center [100, 25] width 65 height 26
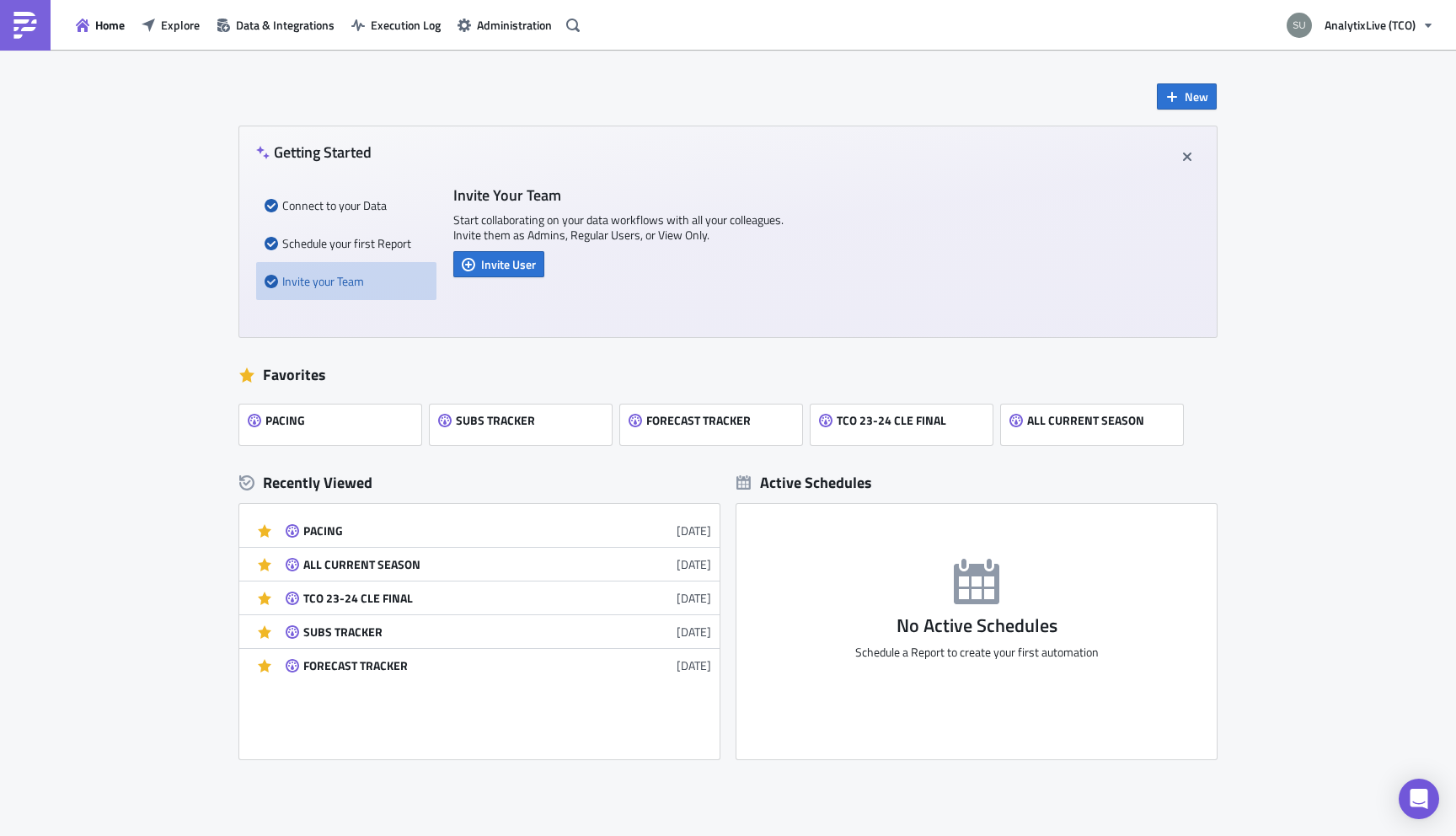
scroll to position [89, 0]
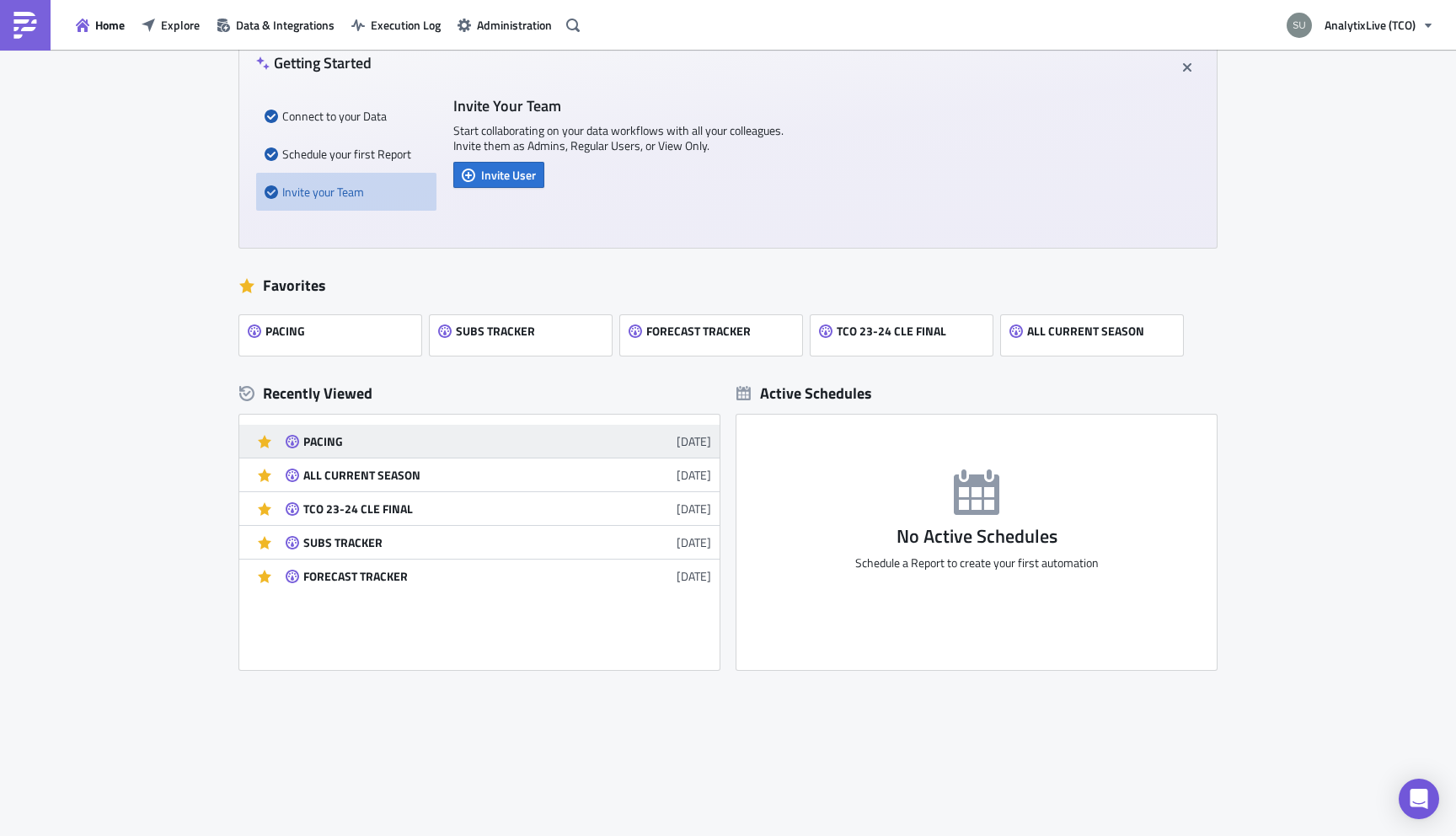
click at [340, 439] on div "PACING" at bounding box center [450, 442] width 295 height 15
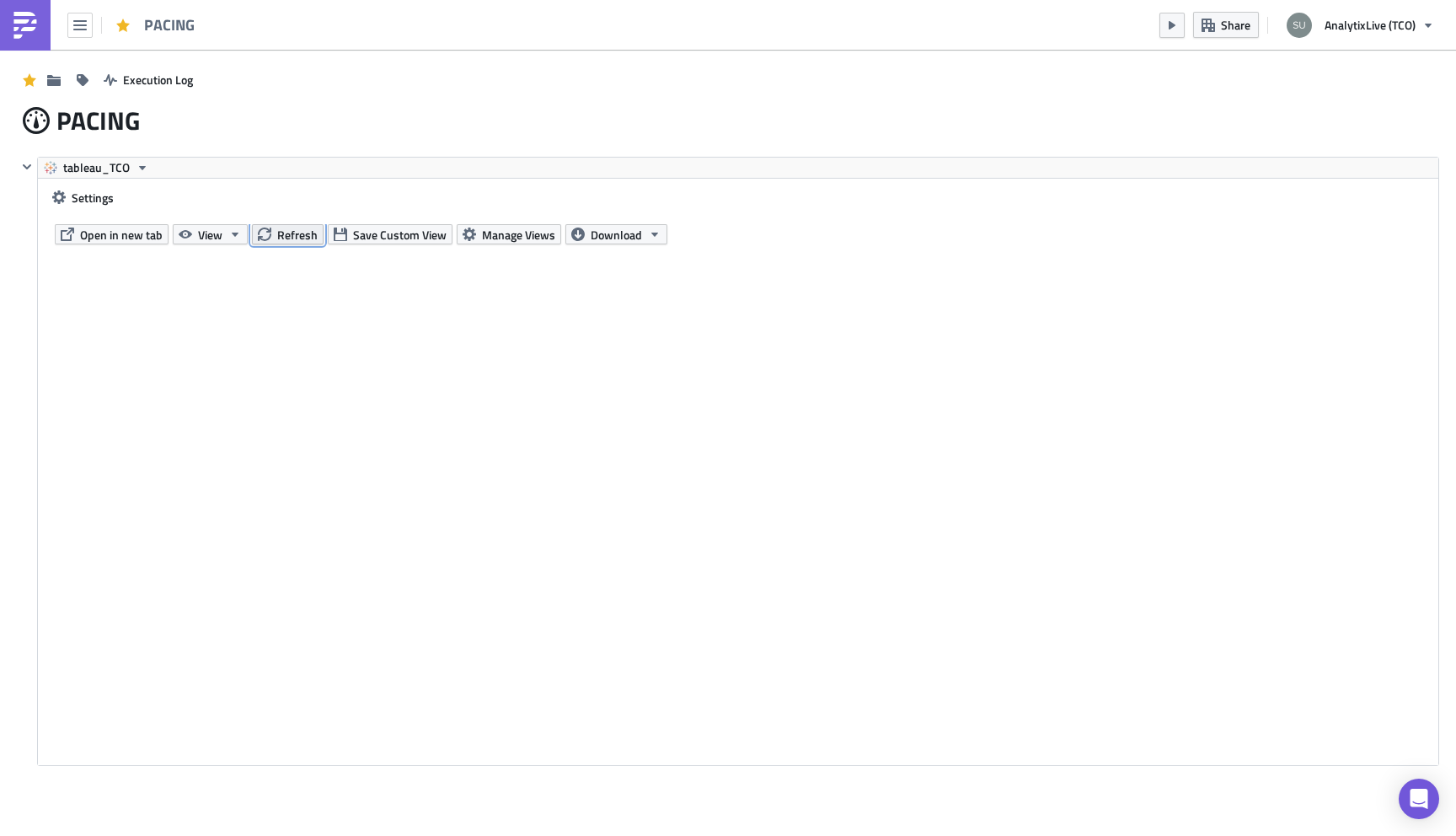
click at [289, 229] on span "Refresh" at bounding box center [297, 235] width 40 height 18
click at [27, 12] on img at bounding box center [25, 25] width 27 height 27
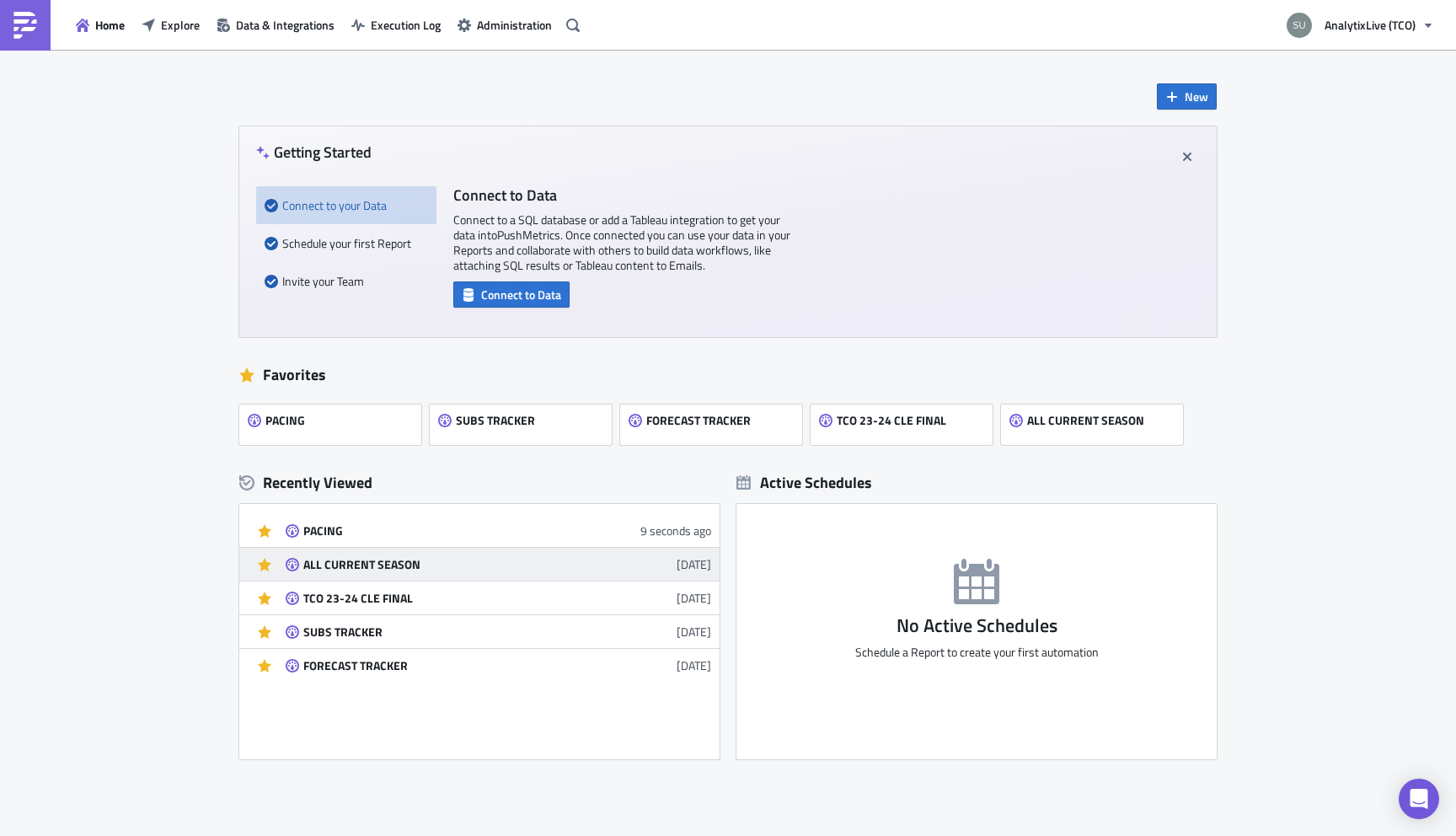
click at [346, 566] on div "ALL CURRENT SEASON" at bounding box center [450, 564] width 295 height 15
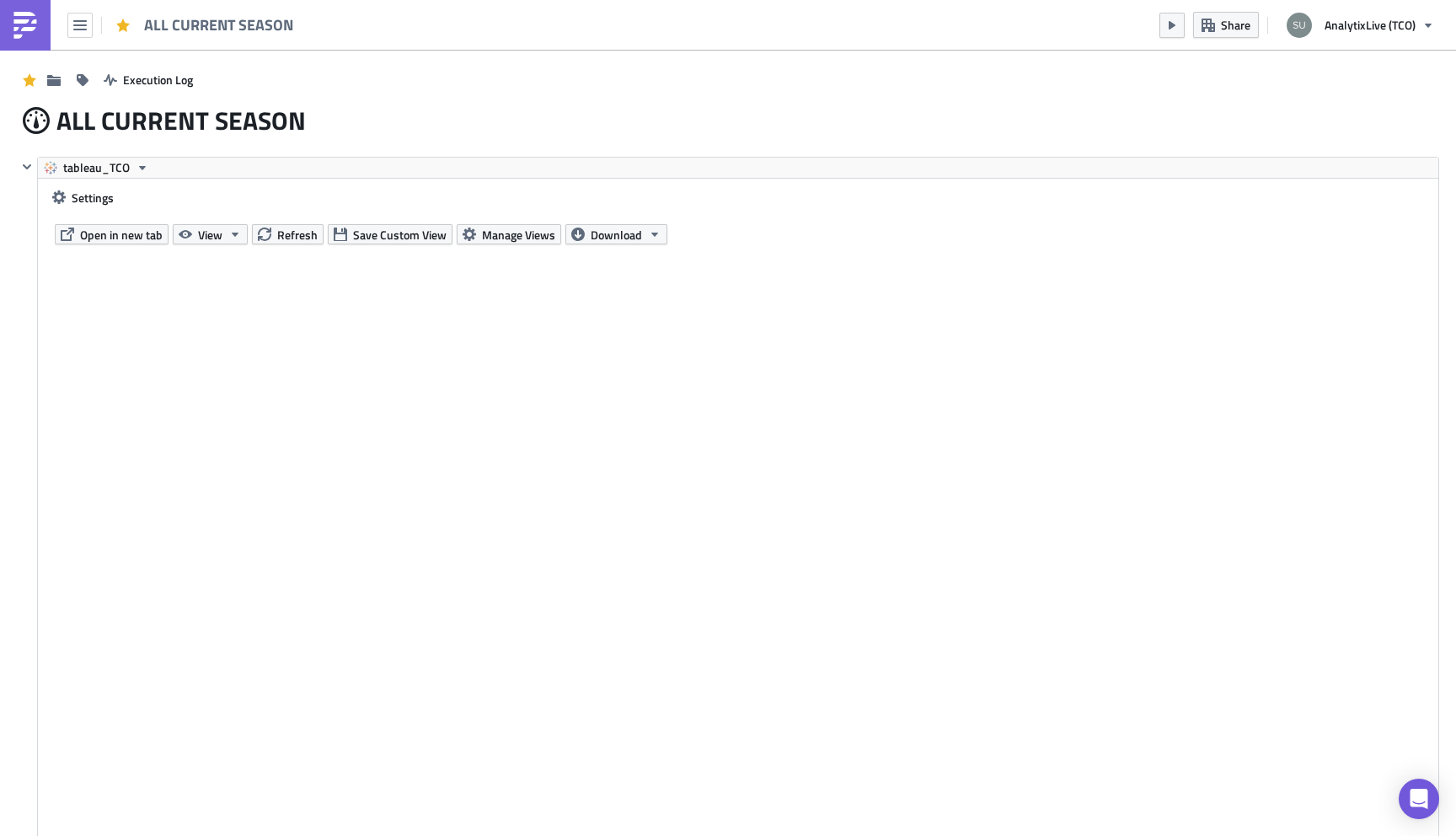
click at [28, 45] on link at bounding box center [25, 25] width 51 height 51
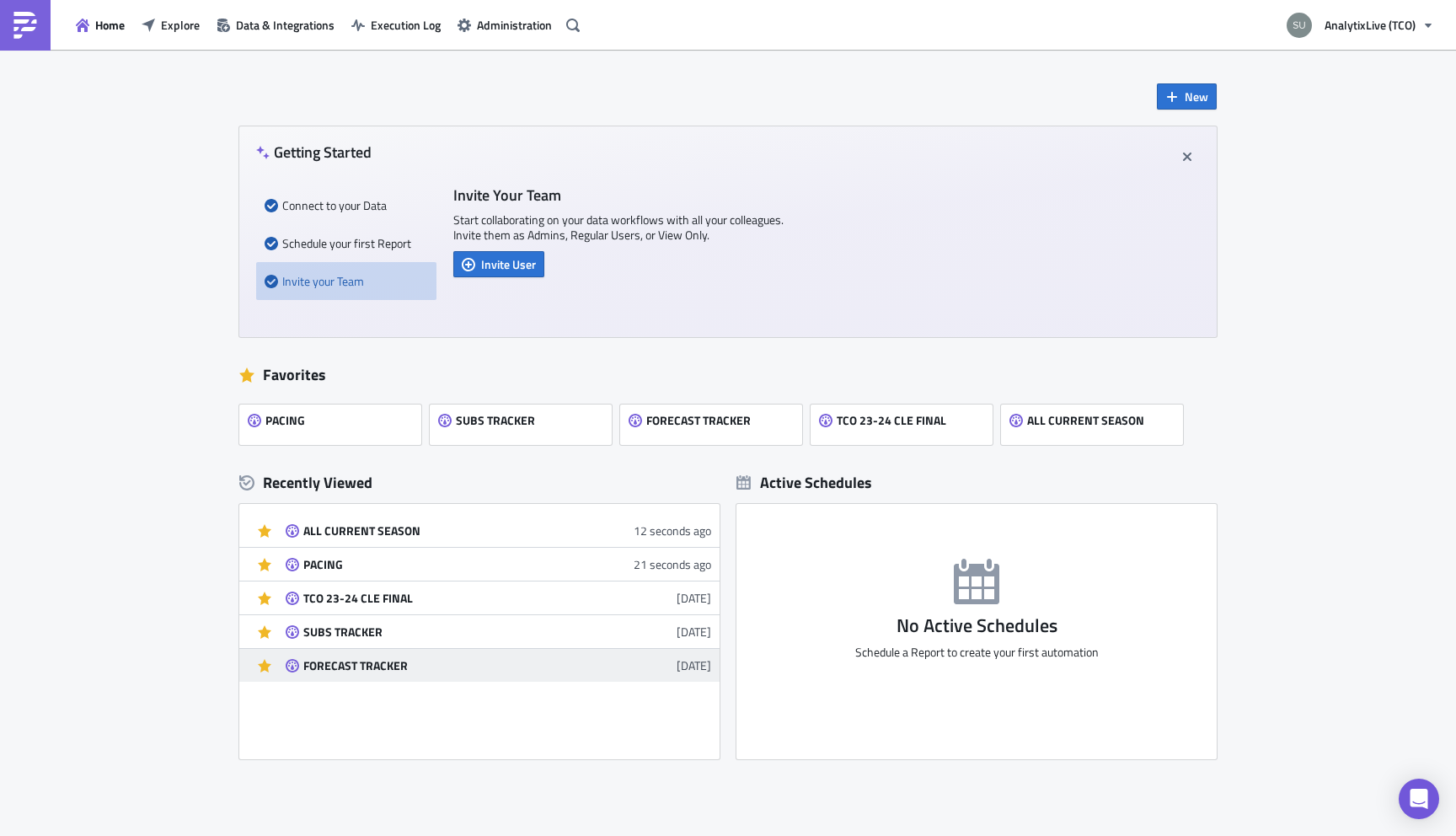
click at [363, 673] on link "FORECAST TRACKER 5 months ago" at bounding box center [498, 665] width 425 height 33
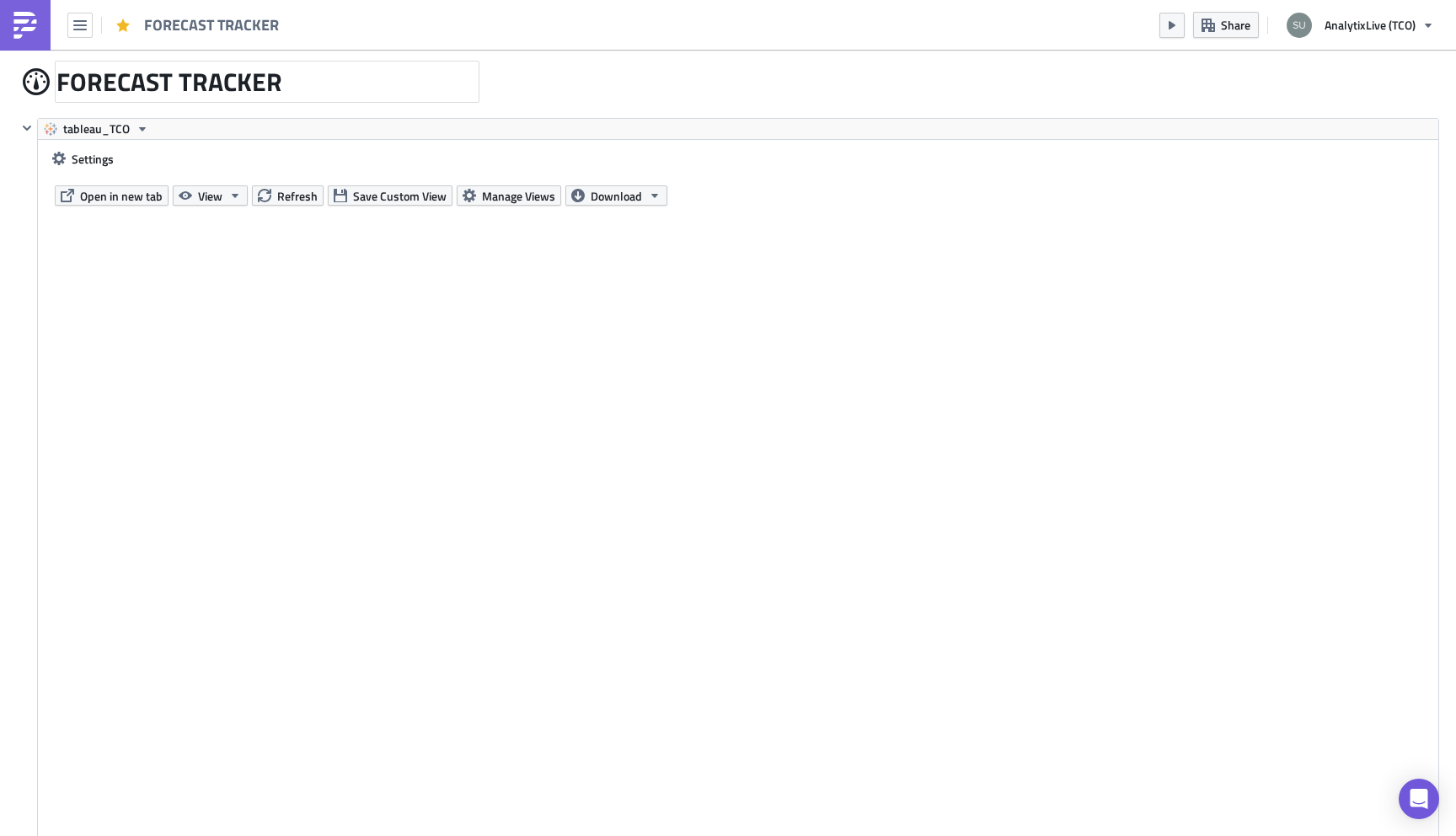
scroll to position [47, 0]
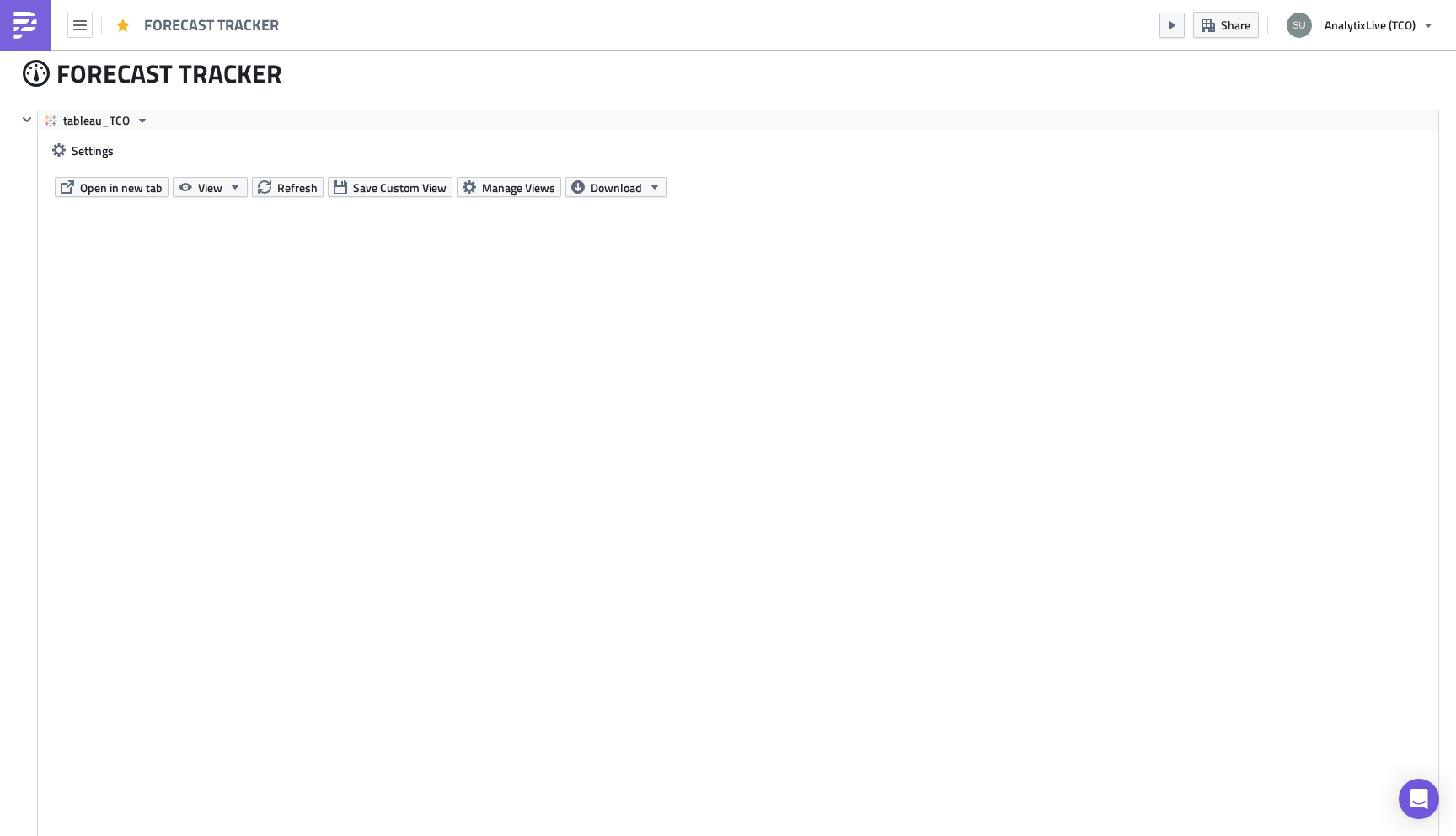
click at [34, 34] on img at bounding box center [25, 25] width 27 height 27
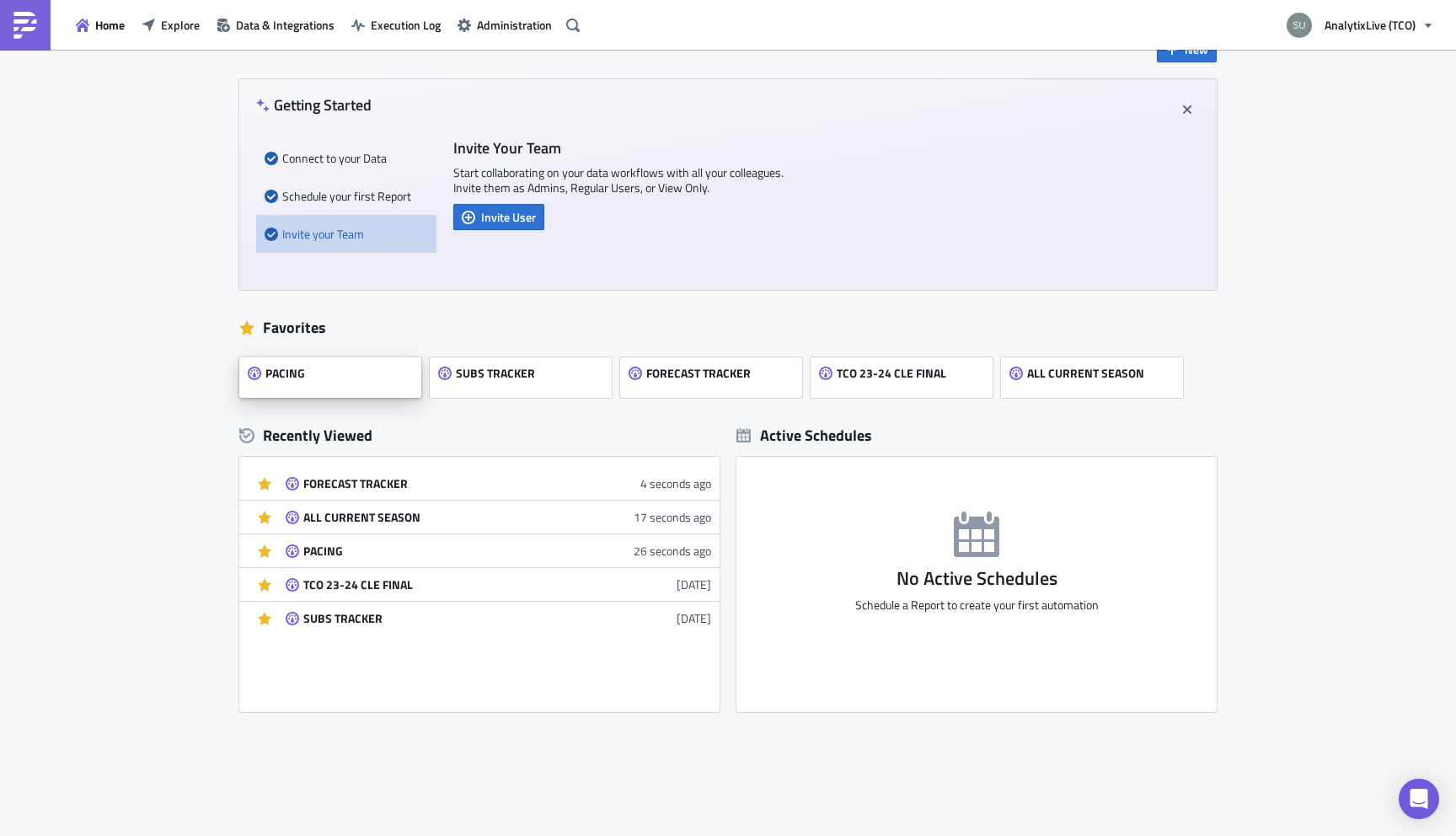
click at [343, 378] on div "PACING" at bounding box center [330, 377] width 182 height 40
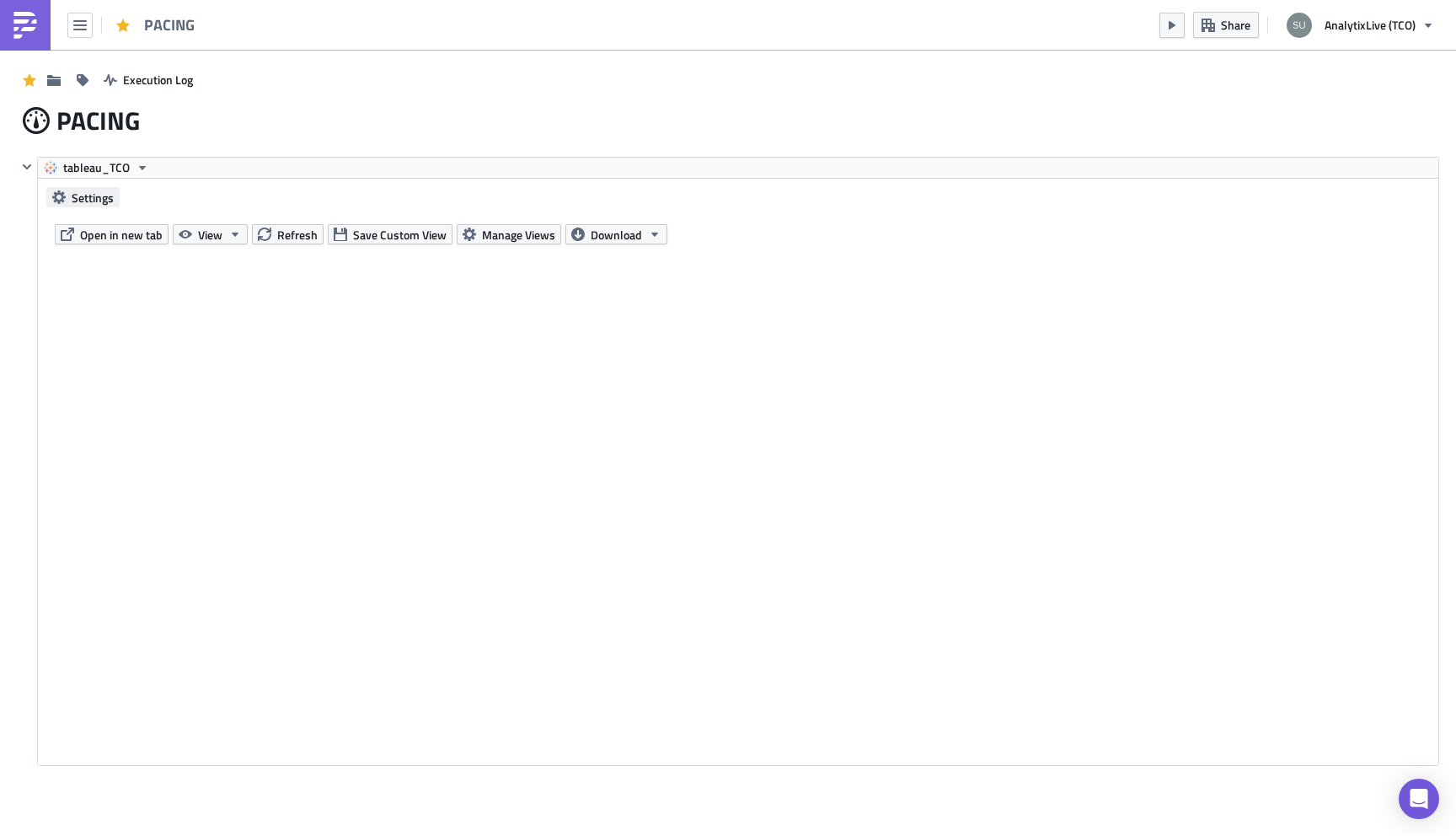
click at [97, 198] on span "Settings" at bounding box center [92, 198] width 42 height 18
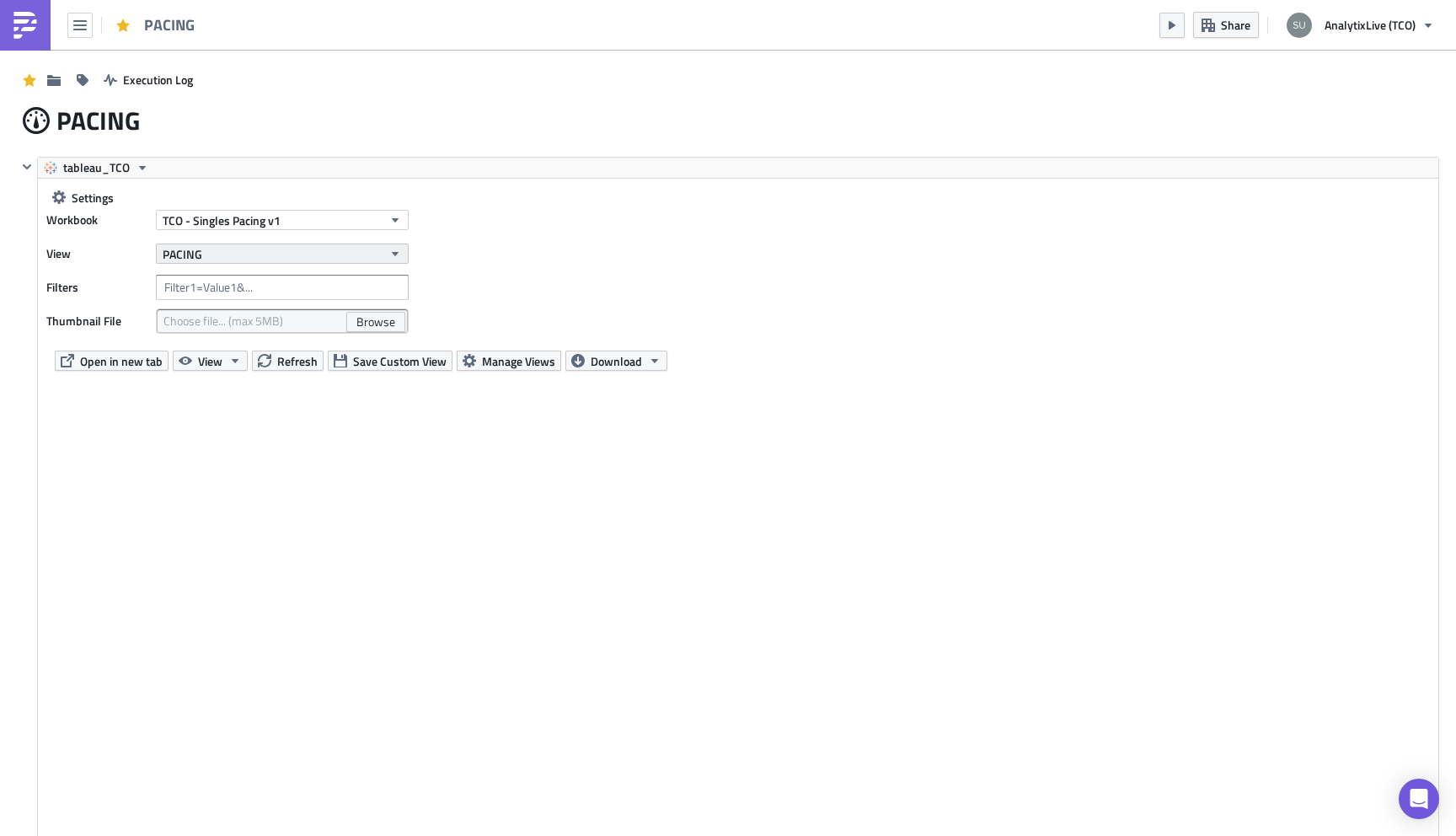
click at [274, 258] on button "PACING" at bounding box center [282, 253] width 253 height 21
click at [247, 315] on div "PACING" at bounding box center [250, 311] width 130 height 17
click at [260, 227] on span "TCO - Singles Pacing v1" at bounding box center [221, 220] width 118 height 18
click at [354, 220] on button "TCO - Singles Pacing v1" at bounding box center [282, 220] width 253 height 21
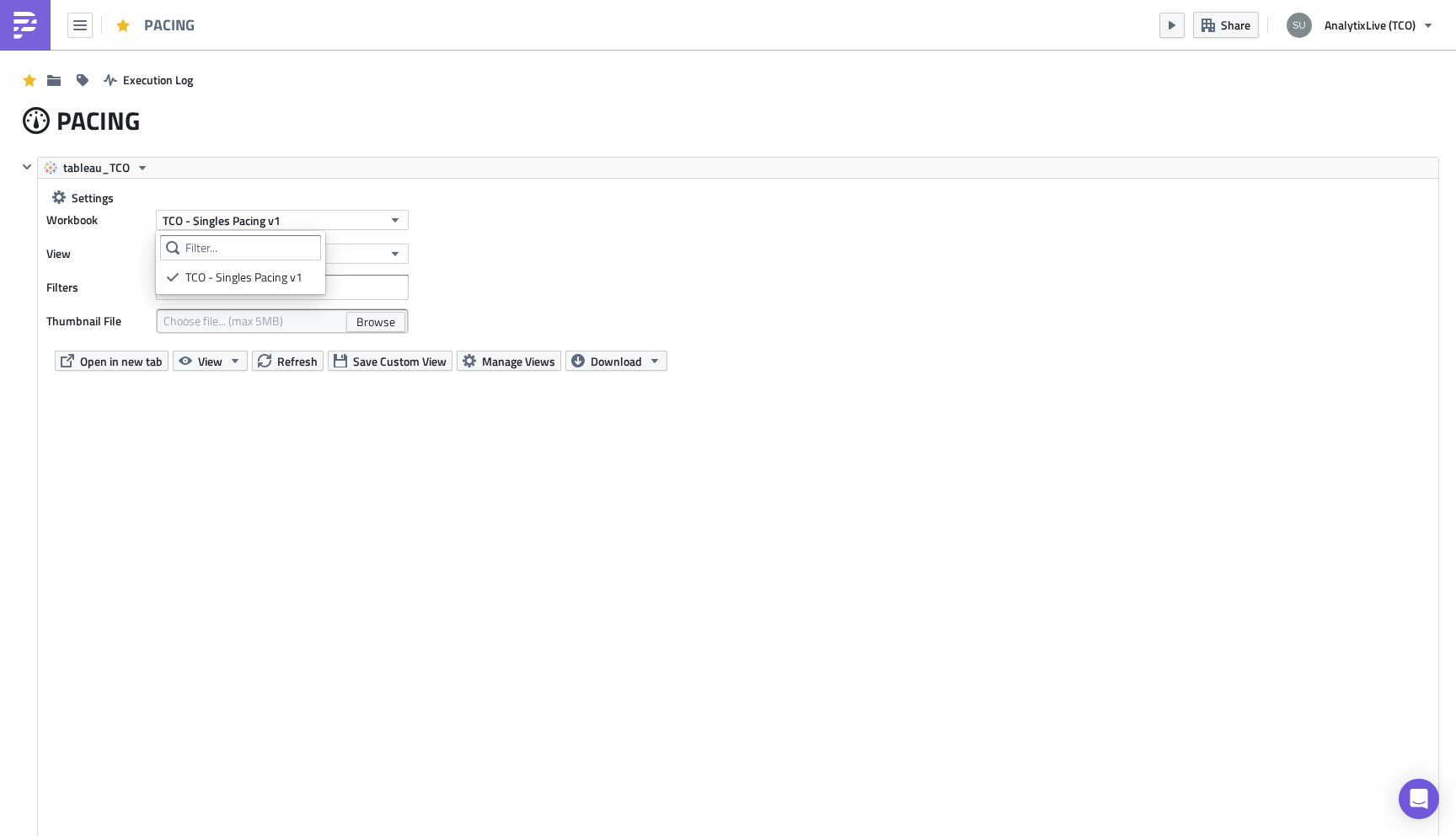
click at [118, 267] on div "Workbook TCO - Singles Pacing v1 View PACING Filters Thumbnail File Choose file…" at bounding box center [231, 270] width 370 height 126
click at [20, 21] on img at bounding box center [25, 25] width 27 height 27
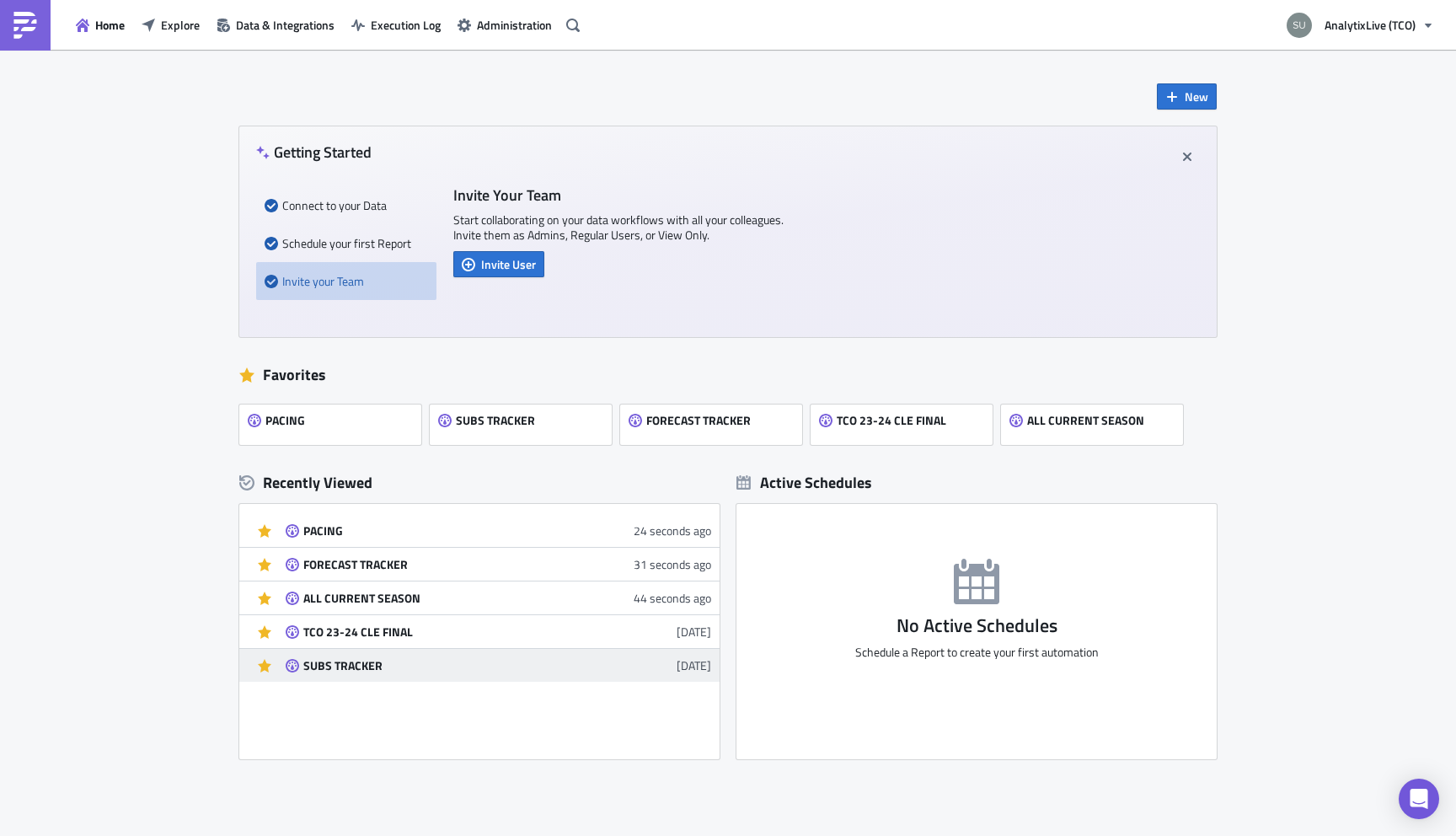
click at [315, 668] on div "SUBS TRACKER" at bounding box center [450, 666] width 295 height 15
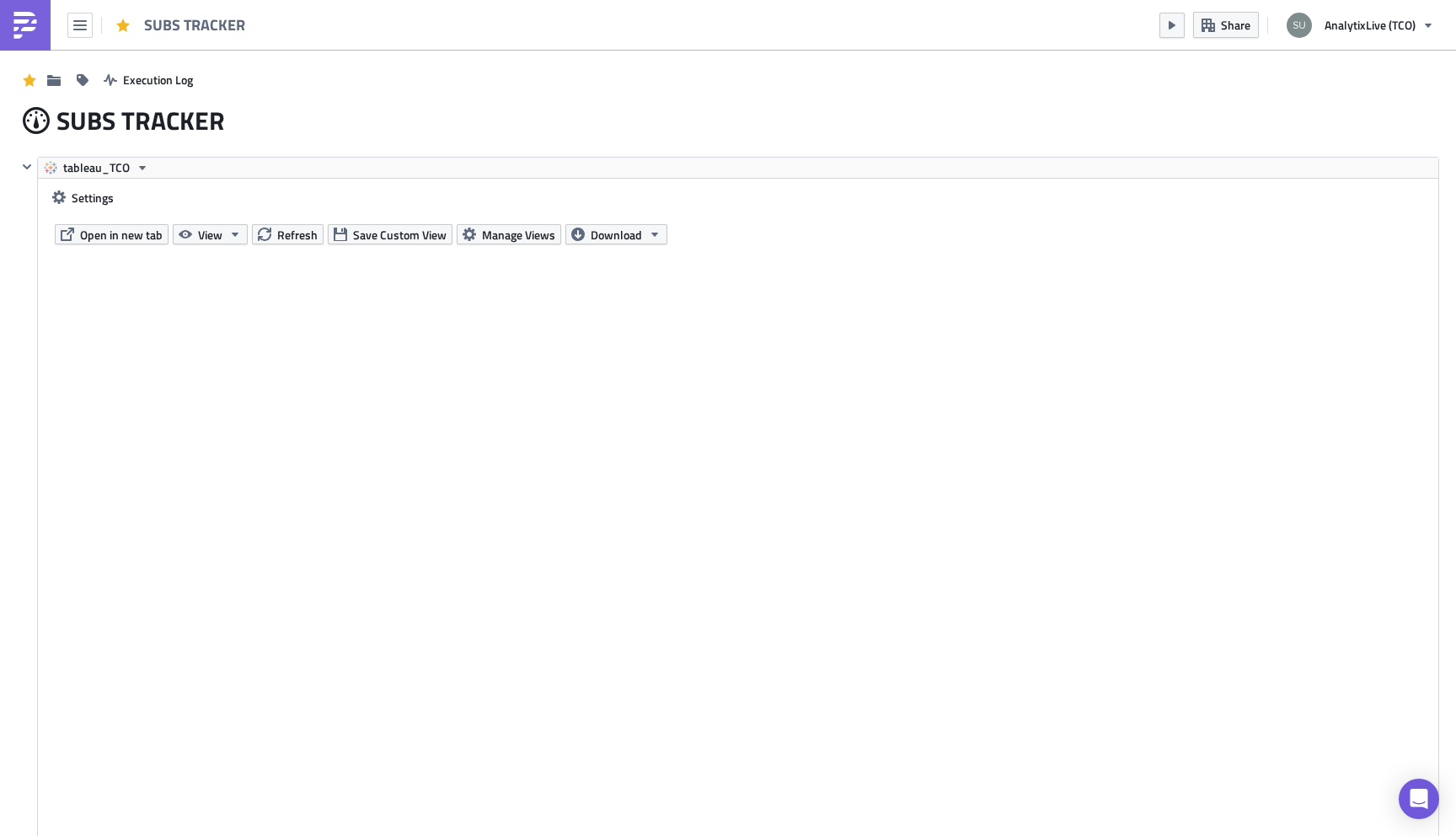
click at [31, 25] on img at bounding box center [25, 25] width 27 height 27
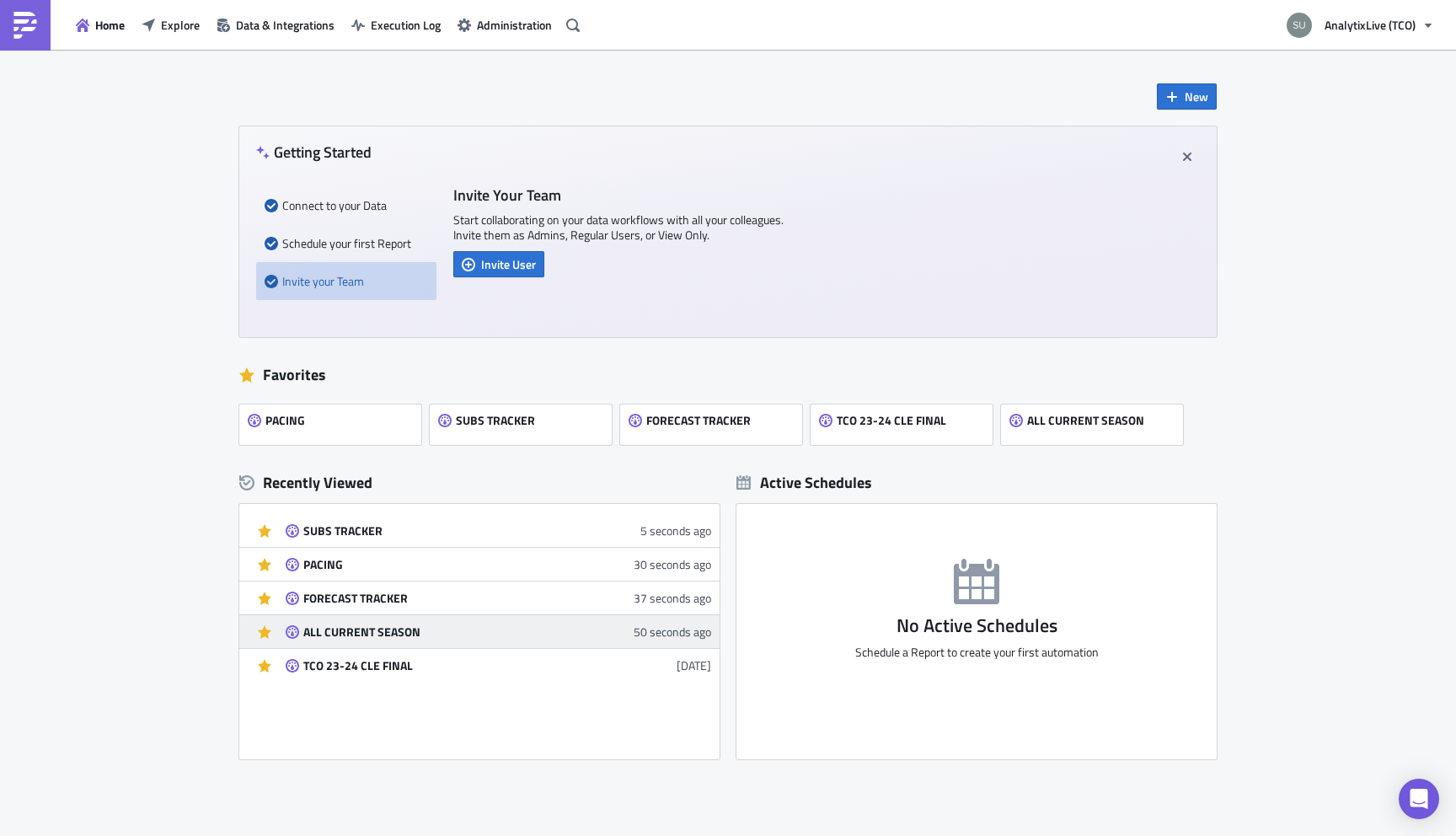
click at [376, 621] on link "ALL CURRENT SEASON 50 seconds ago" at bounding box center [498, 632] width 425 height 33
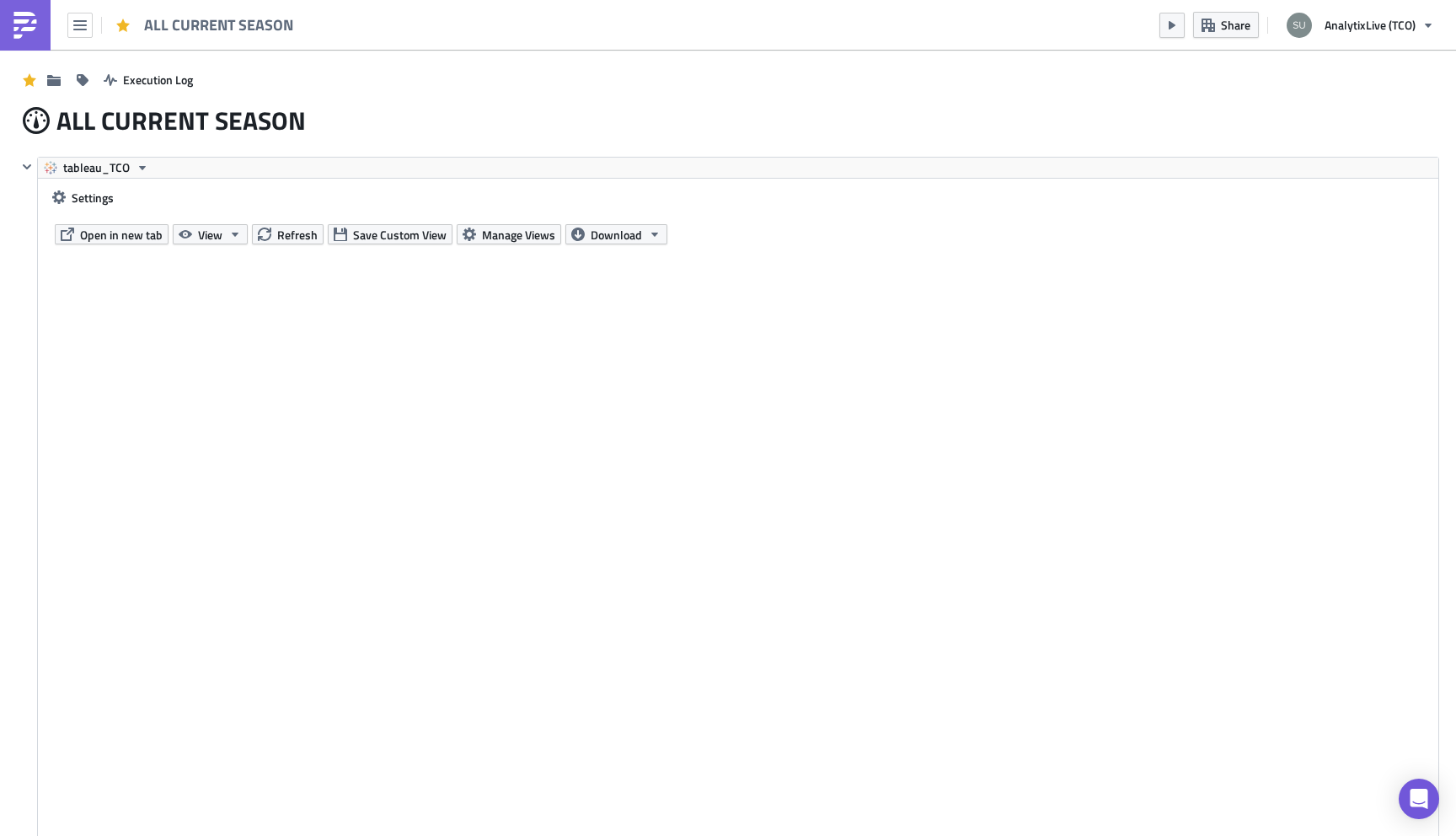
click at [28, 26] on img at bounding box center [25, 25] width 27 height 27
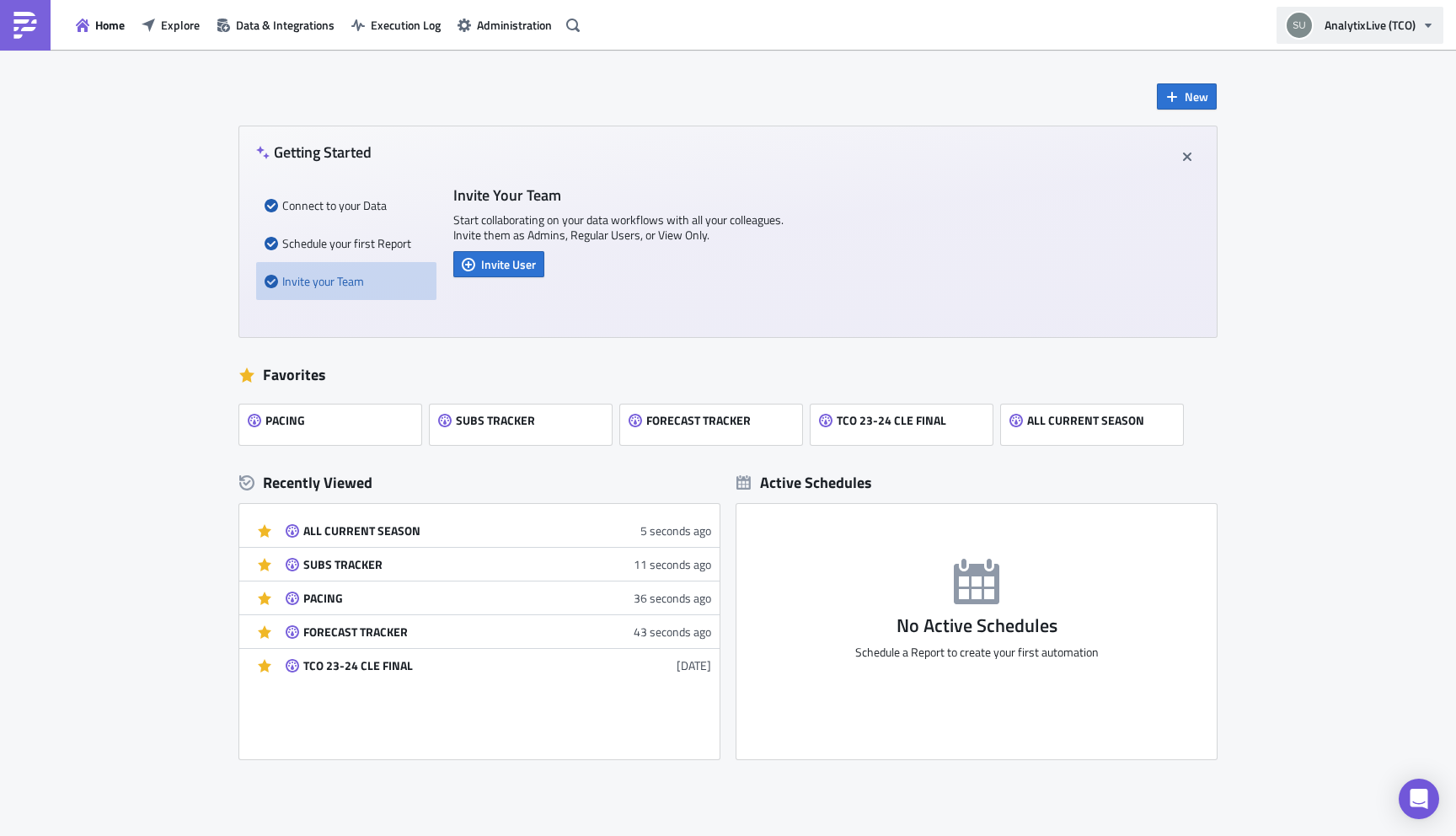
click at [1399, 25] on span "AnalytixLive (TCO)" at bounding box center [1370, 25] width 91 height 18
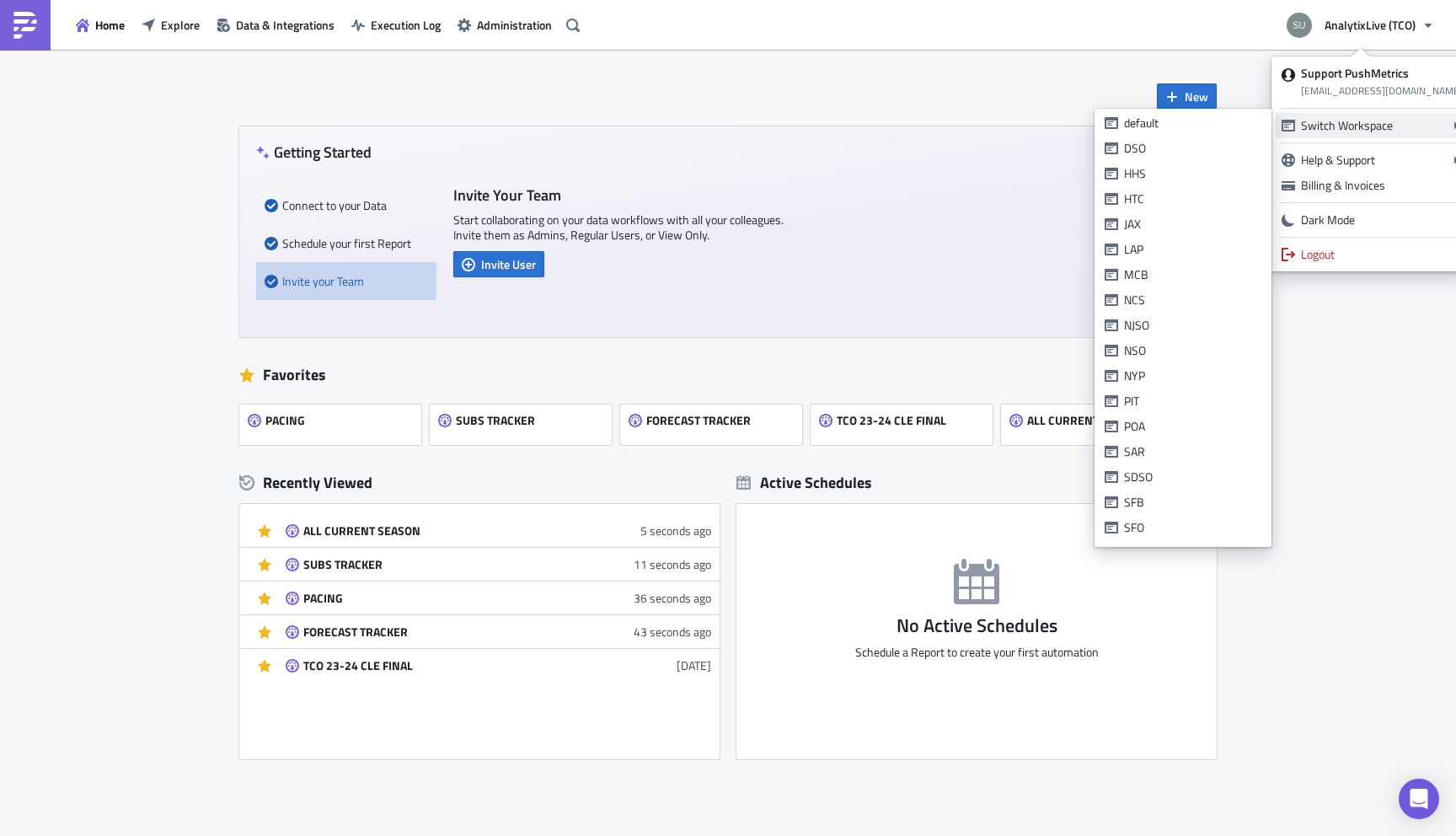
scroll to position [347, 0]
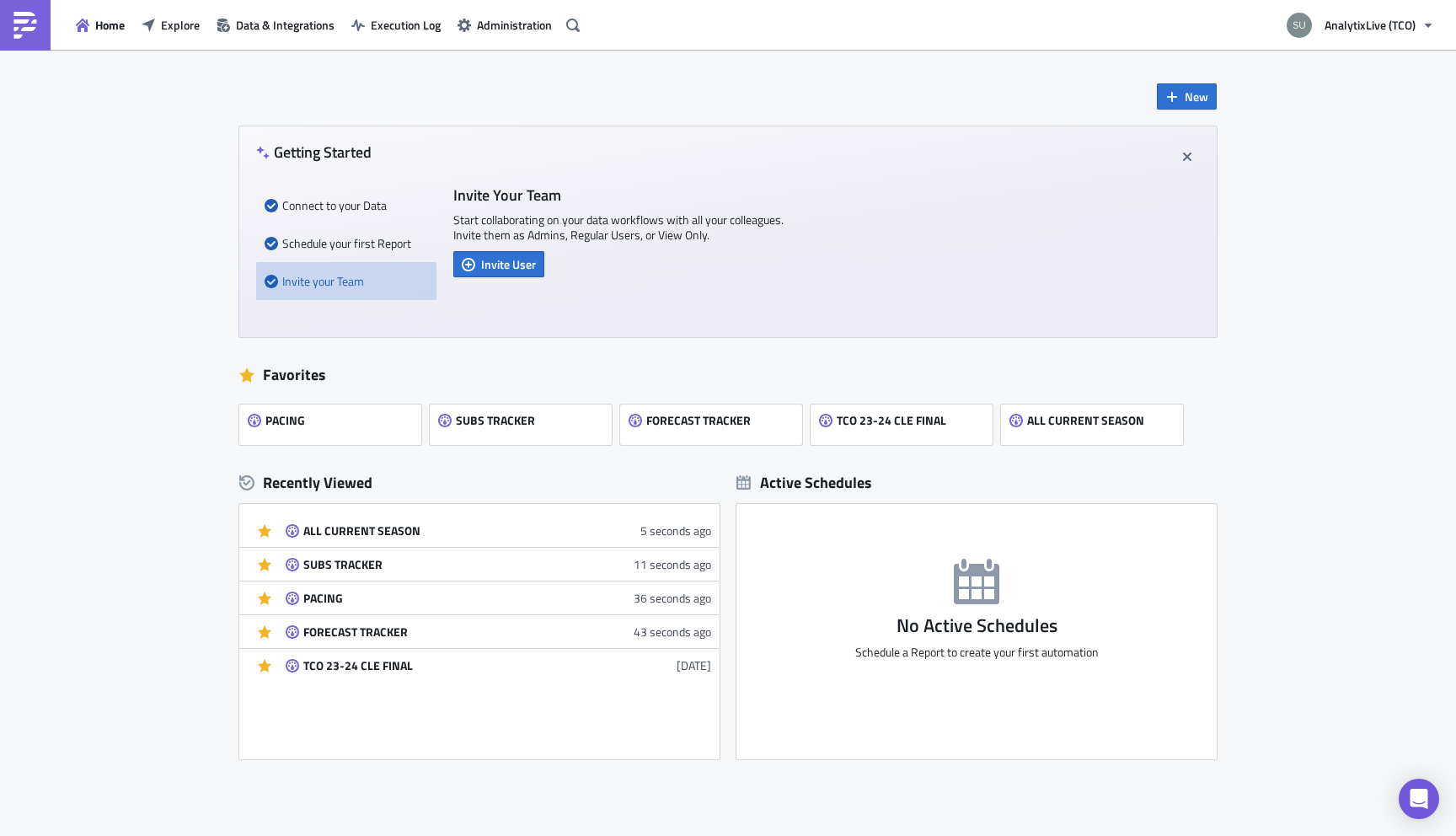
click at [1366, 535] on div "New Getting Started Connect to your Data Schedule your first Report Invite your…" at bounding box center [728, 489] width 1456 height 878
click at [1359, 29] on span "AnalytixLive (TCO)" at bounding box center [1370, 25] width 91 height 18
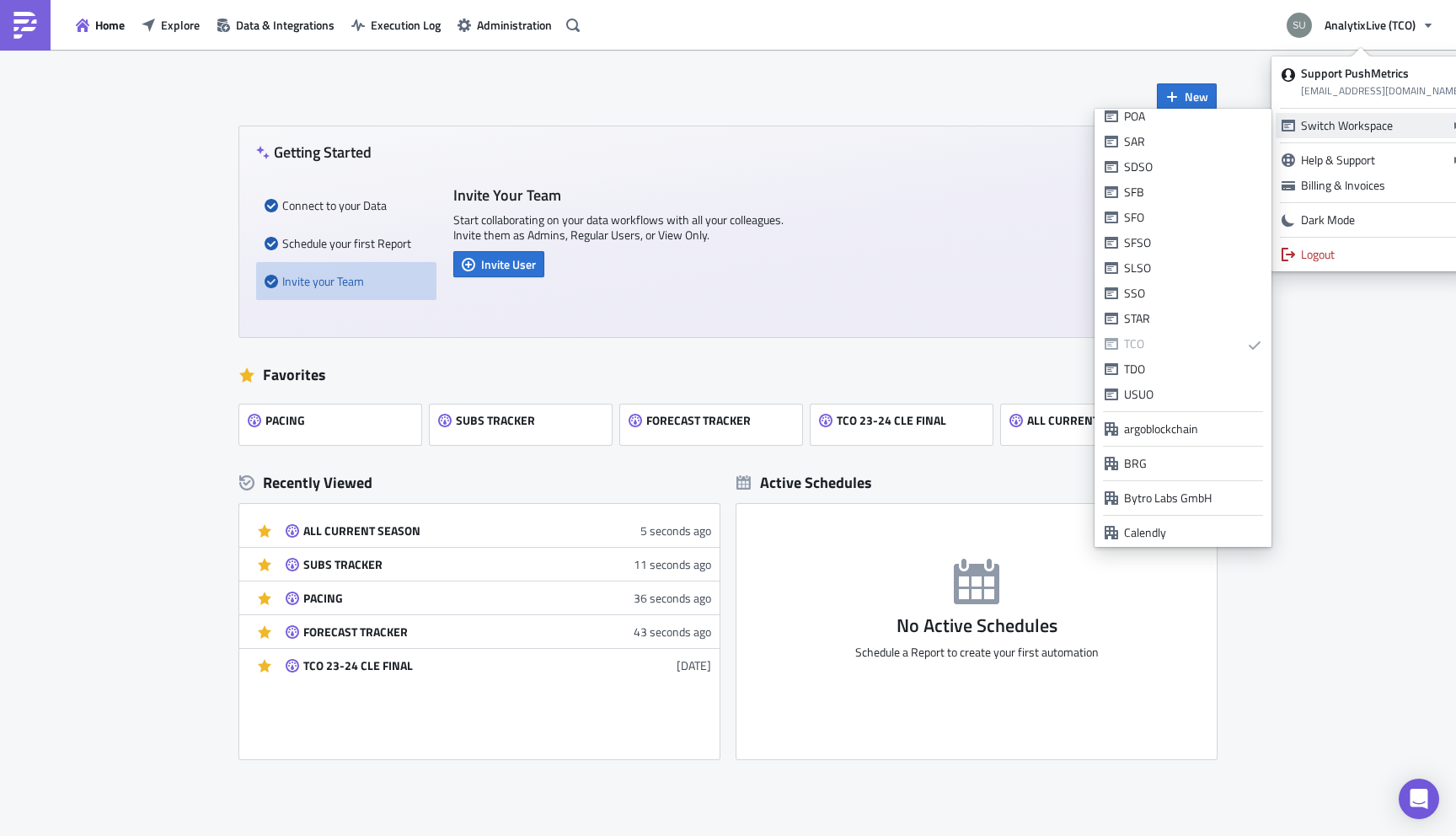
scroll to position [480, 0]
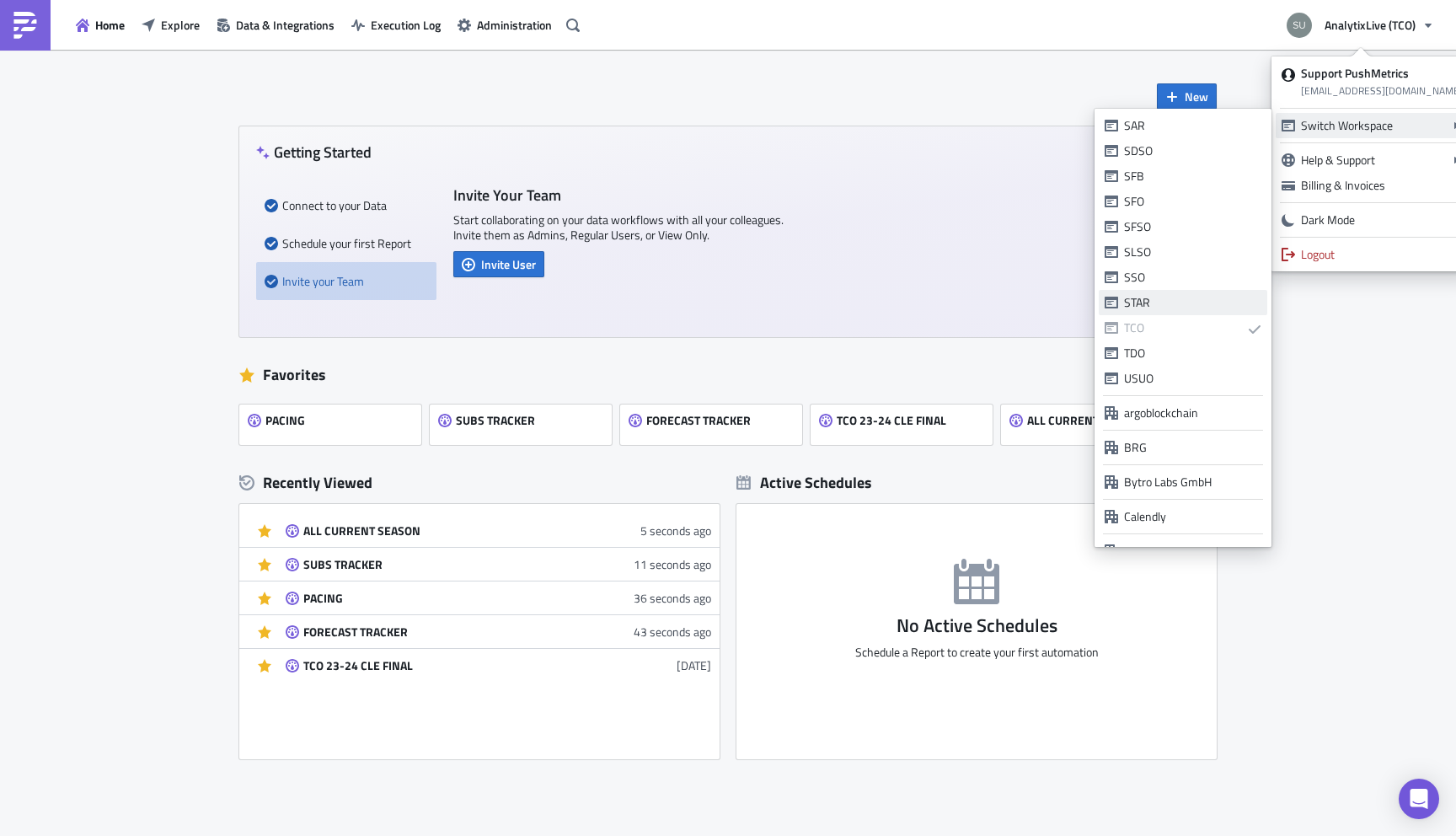
click at [1184, 296] on div "STAR" at bounding box center [1193, 302] width 138 height 17
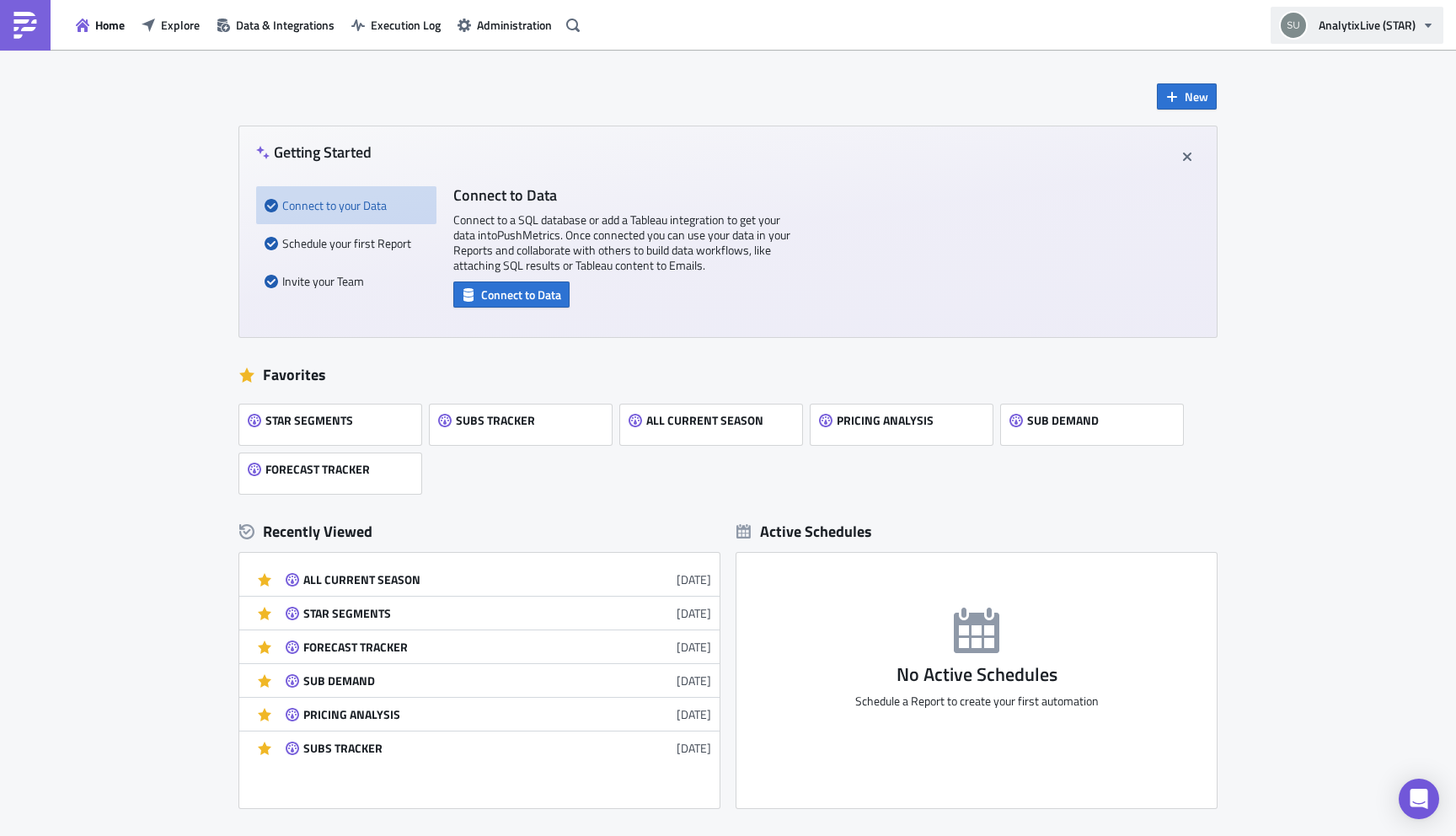
click at [1392, 21] on span "AnalytixLive (STAR)" at bounding box center [1367, 25] width 97 height 18
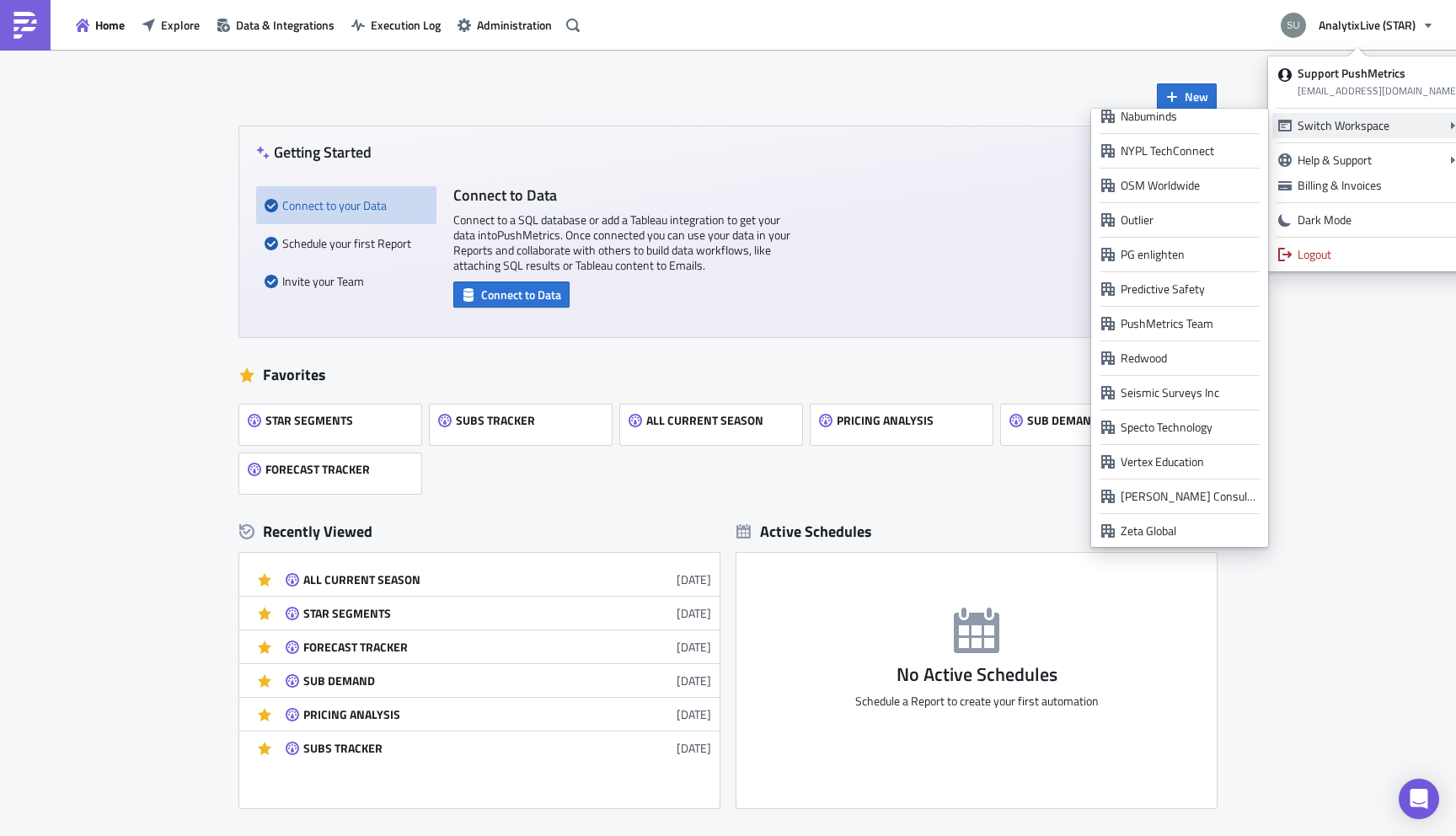
scroll to position [1330, 0]
click at [1161, 517] on link "Zeta Global" at bounding box center [1180, 529] width 168 height 25
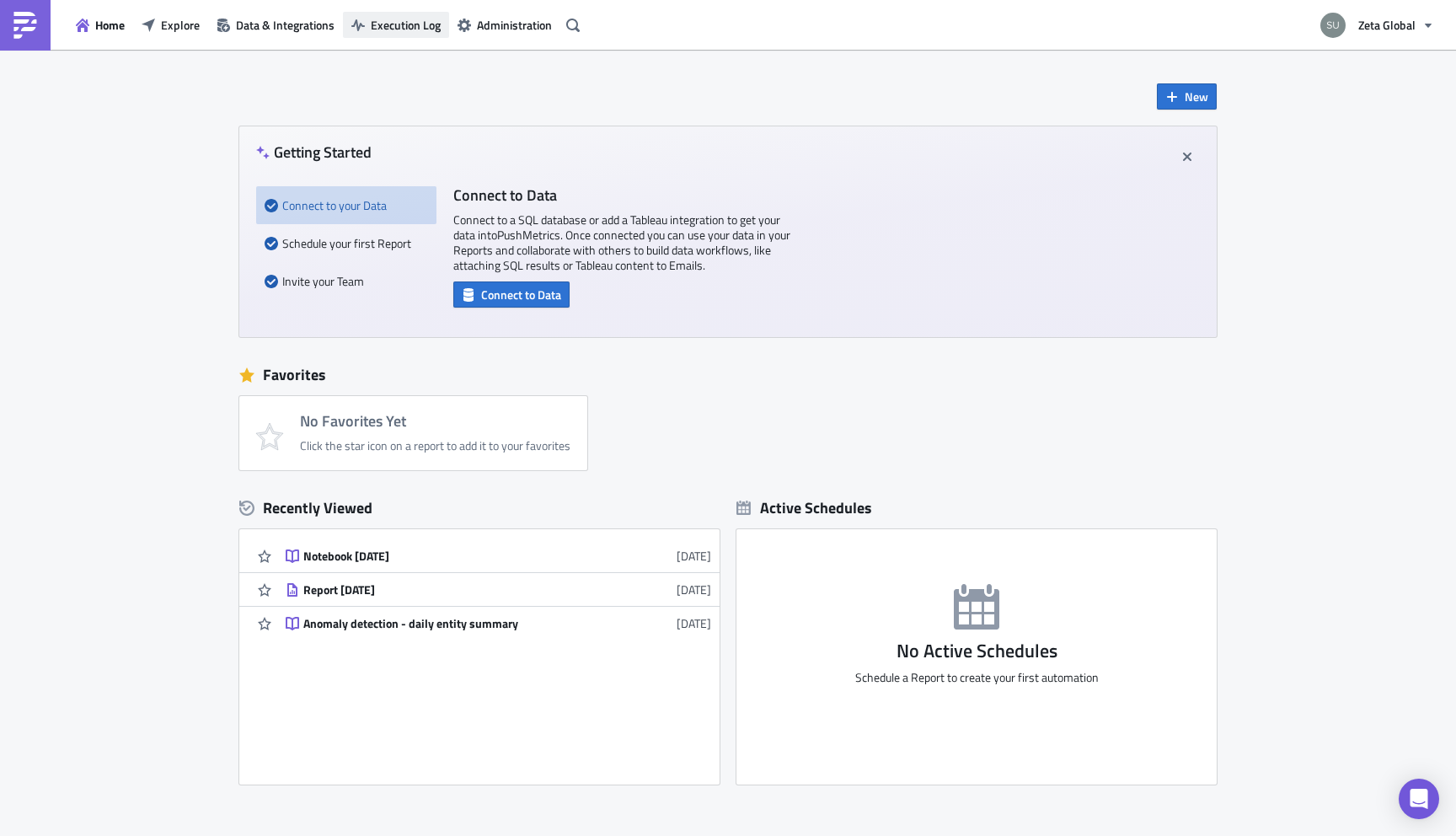
click at [403, 22] on span "Execution Log" at bounding box center [405, 25] width 70 height 18
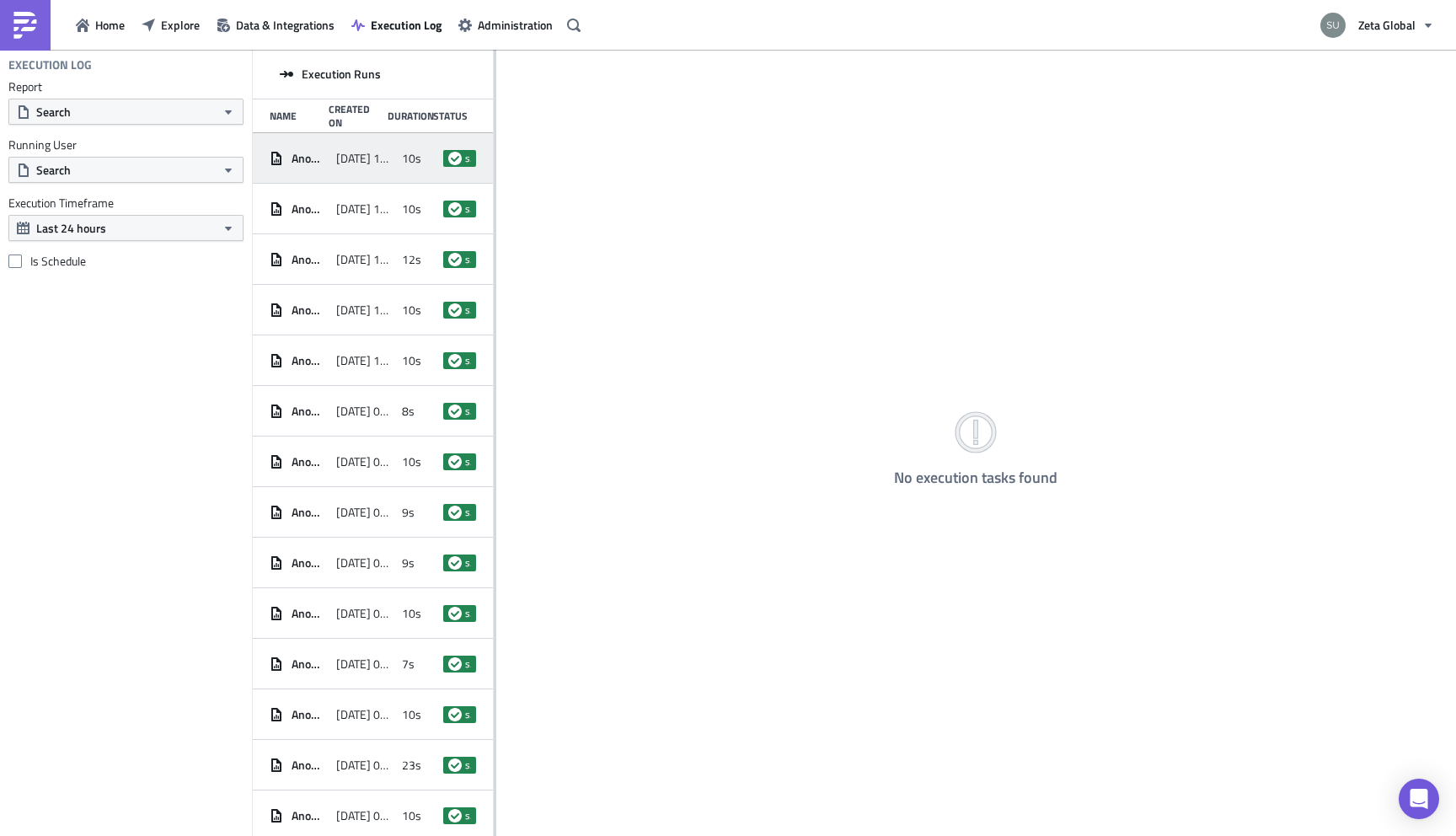
click at [368, 151] on span "[DATE] 10:16" at bounding box center [365, 159] width 58 height 15
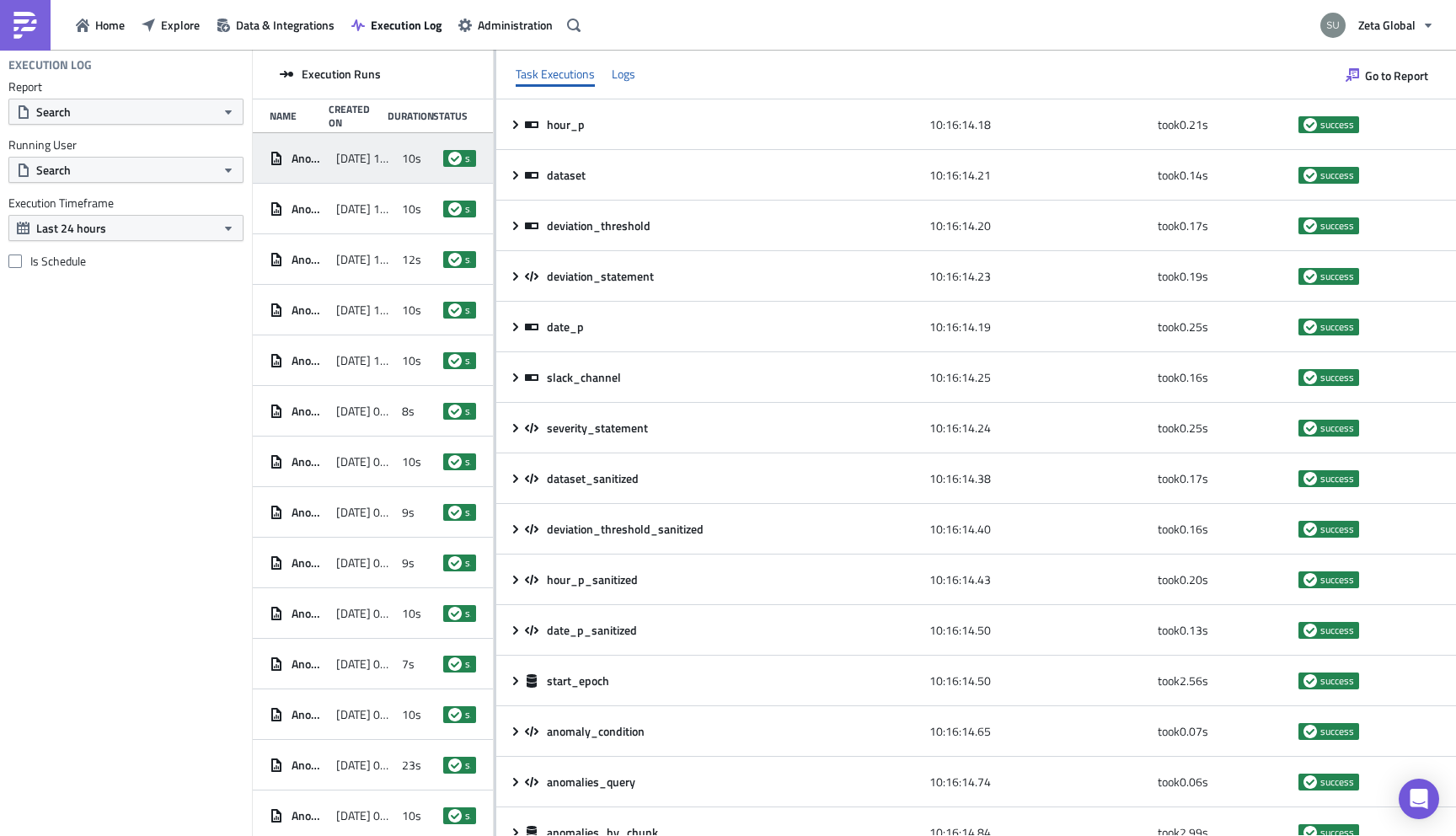
click at [631, 73] on div "Logs" at bounding box center [623, 74] width 23 height 25
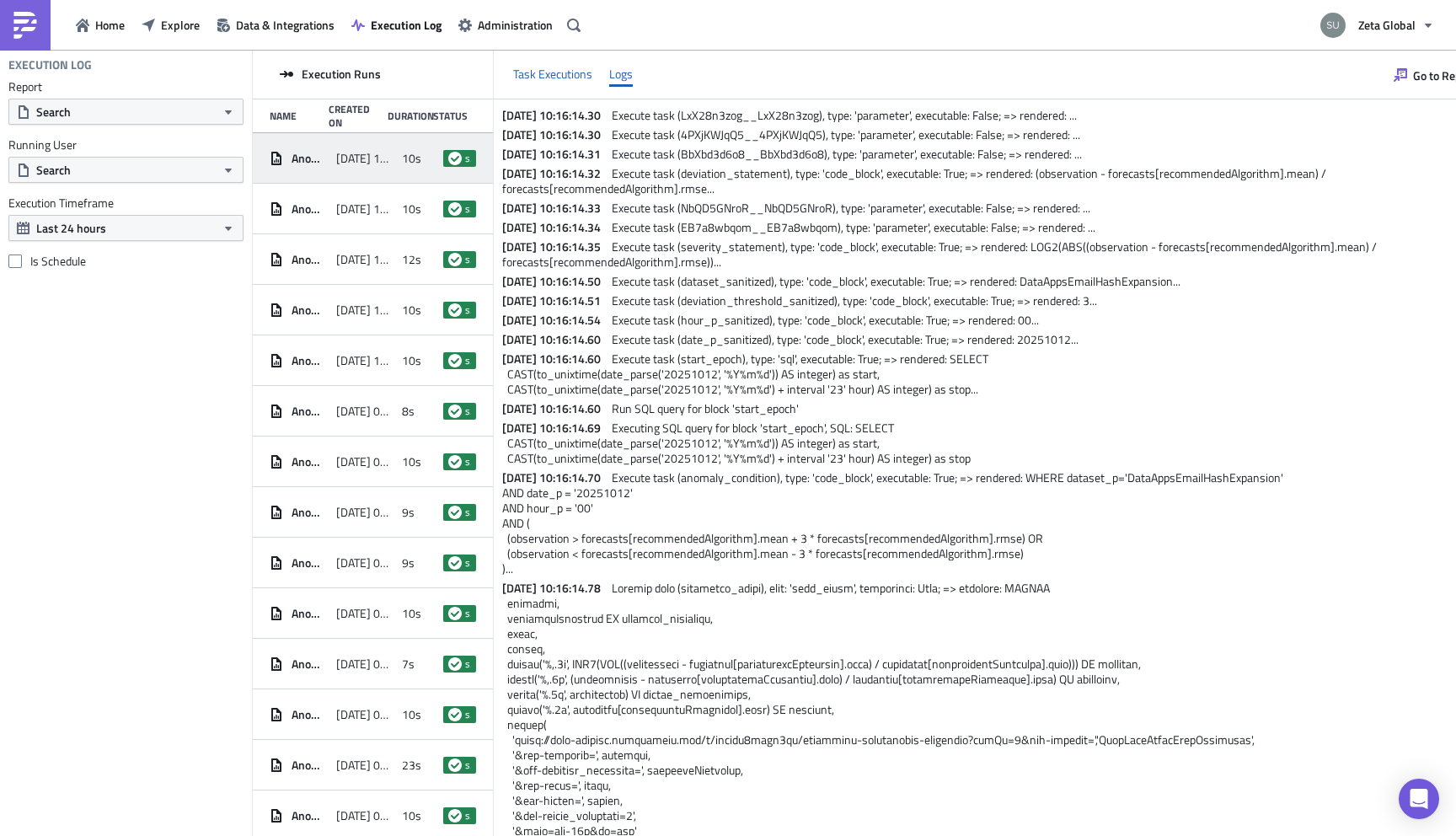
click at [550, 72] on div "Task Executions" at bounding box center [553, 74] width 79 height 25
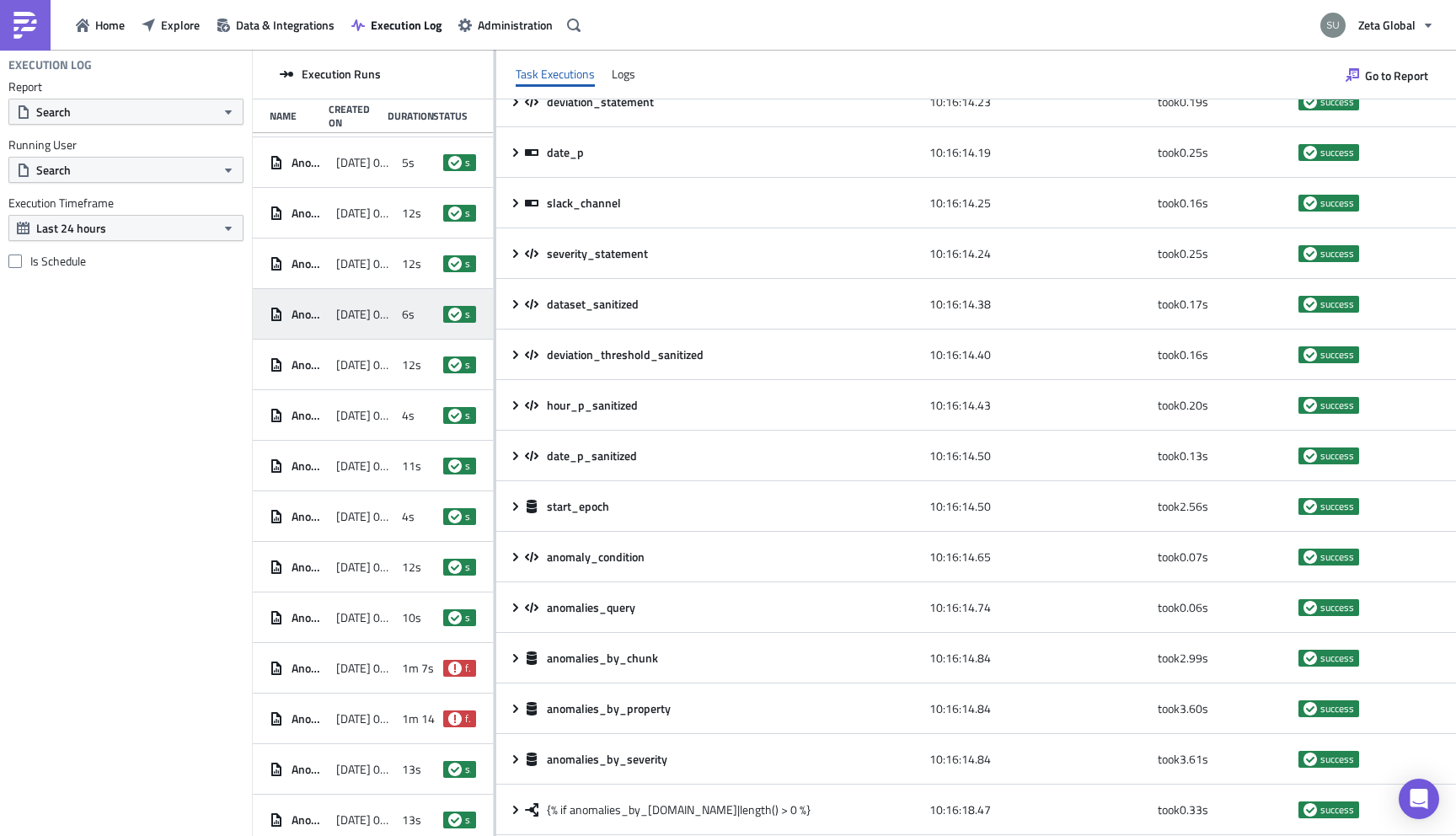
scroll to position [983, 0]
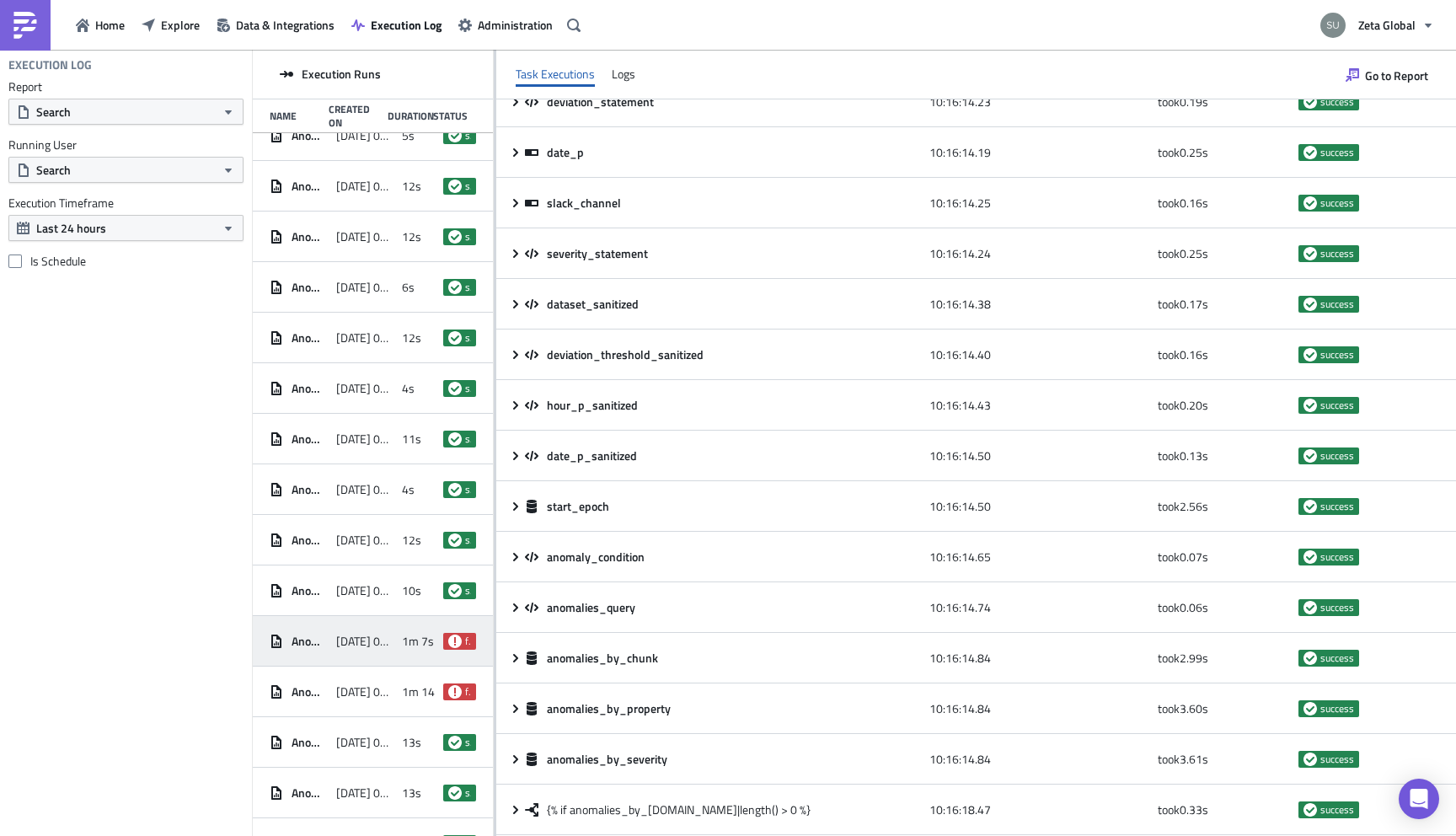
click at [384, 631] on div "[DATE] 04:18" at bounding box center [365, 641] width 58 height 30
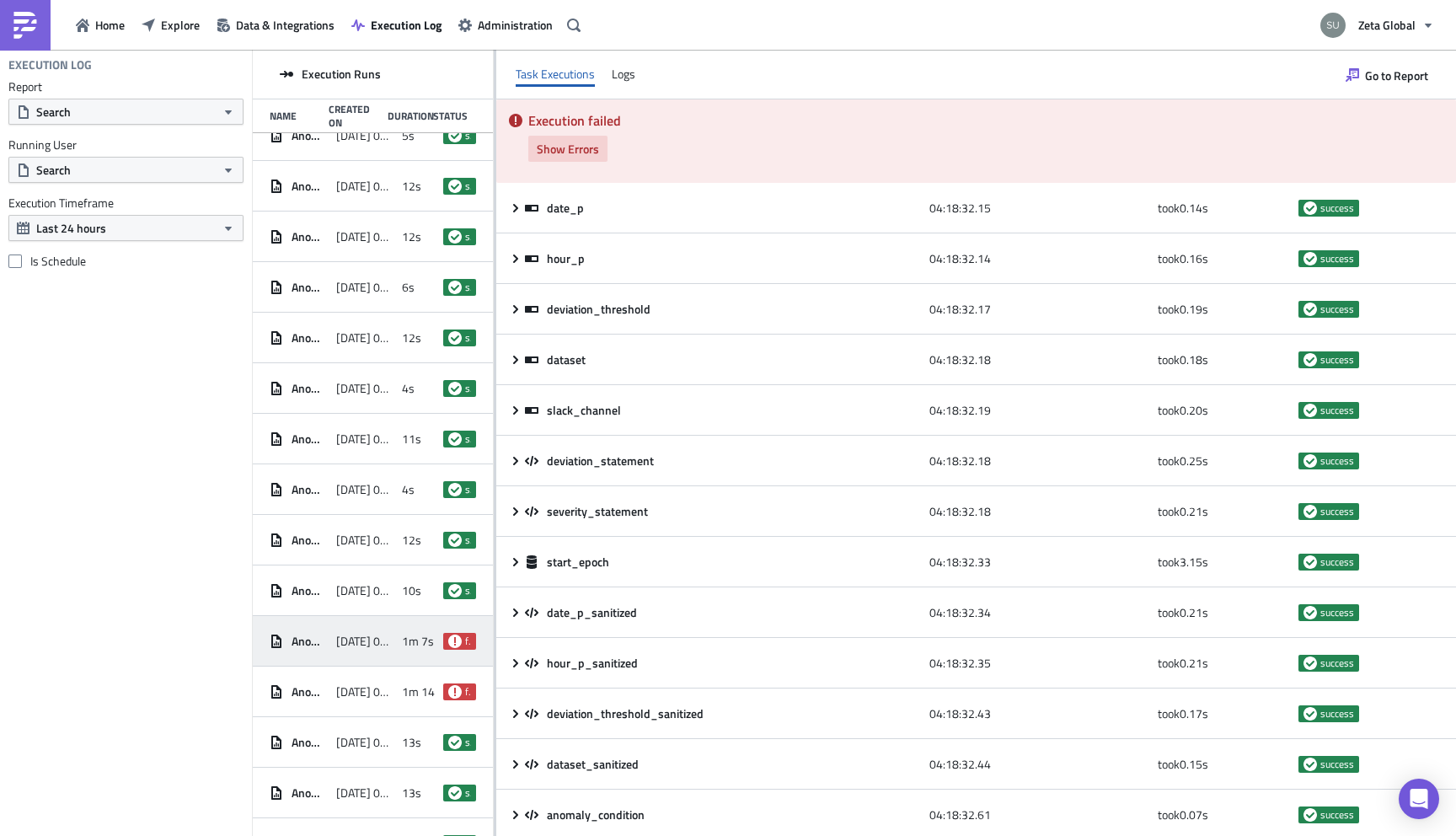
click at [572, 145] on span "Show Errors" at bounding box center [568, 149] width 63 height 18
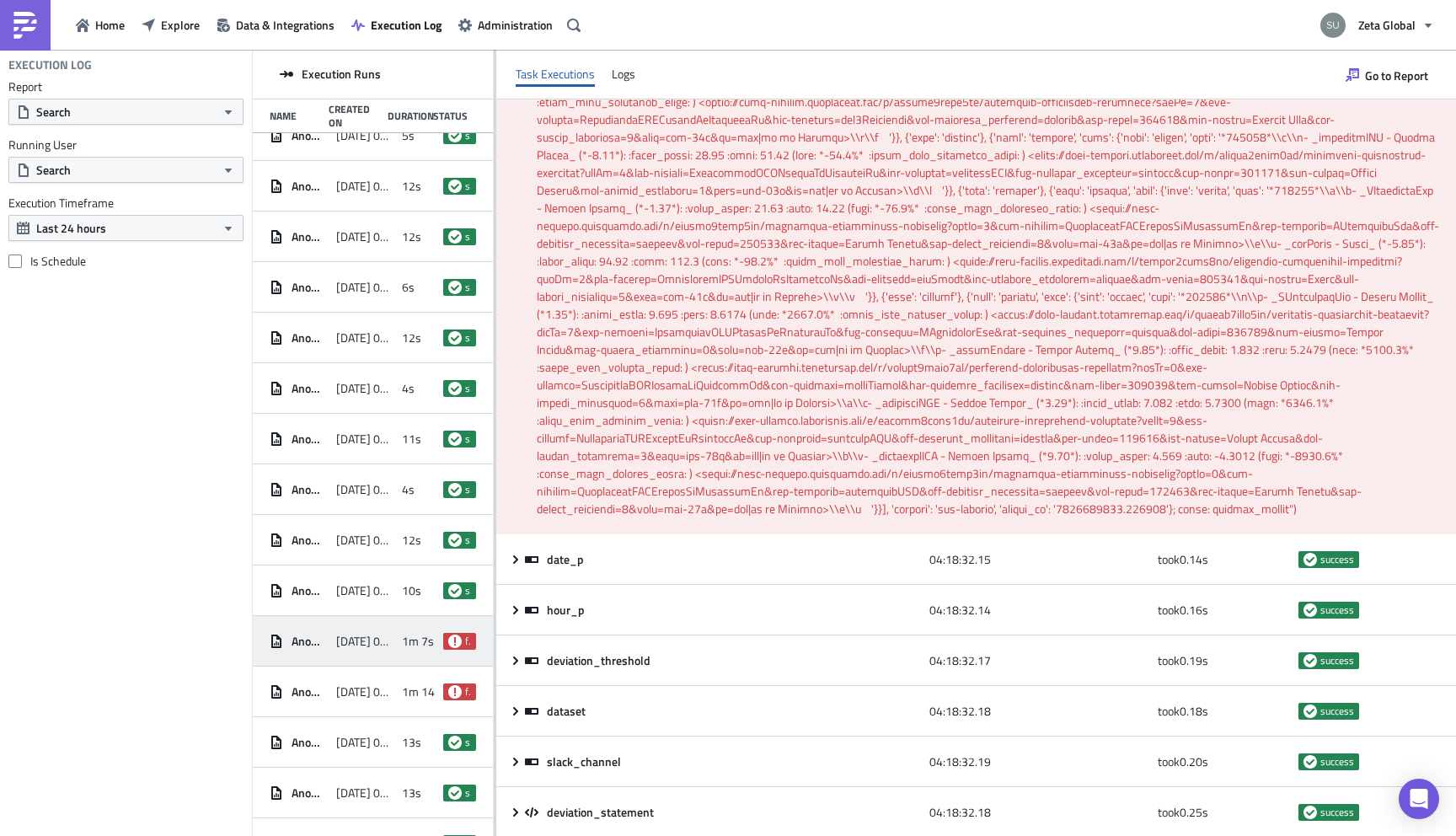
scroll to position [3150, 0]
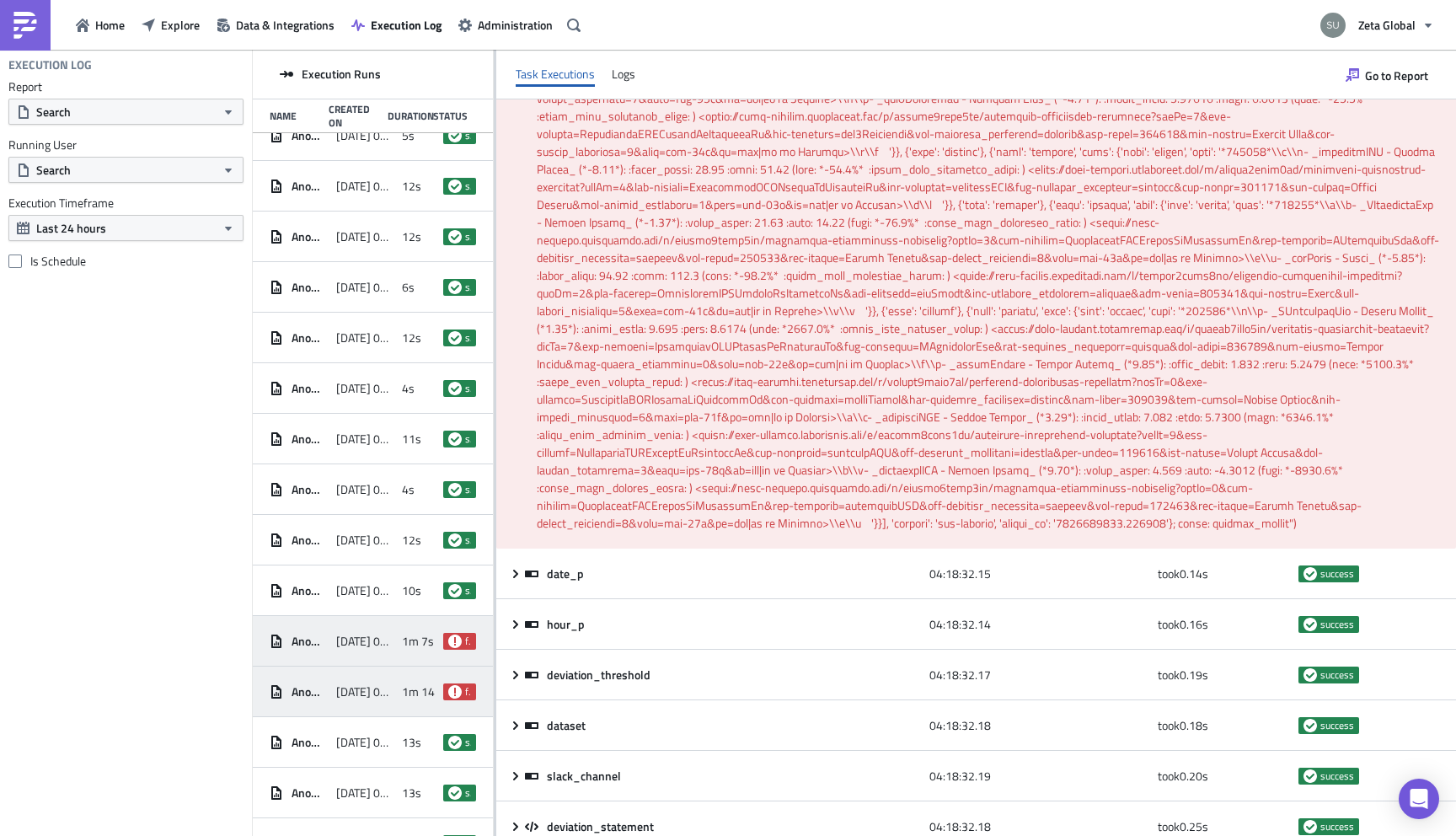
click at [407, 691] on span "1m 14s" at bounding box center [421, 692] width 39 height 15
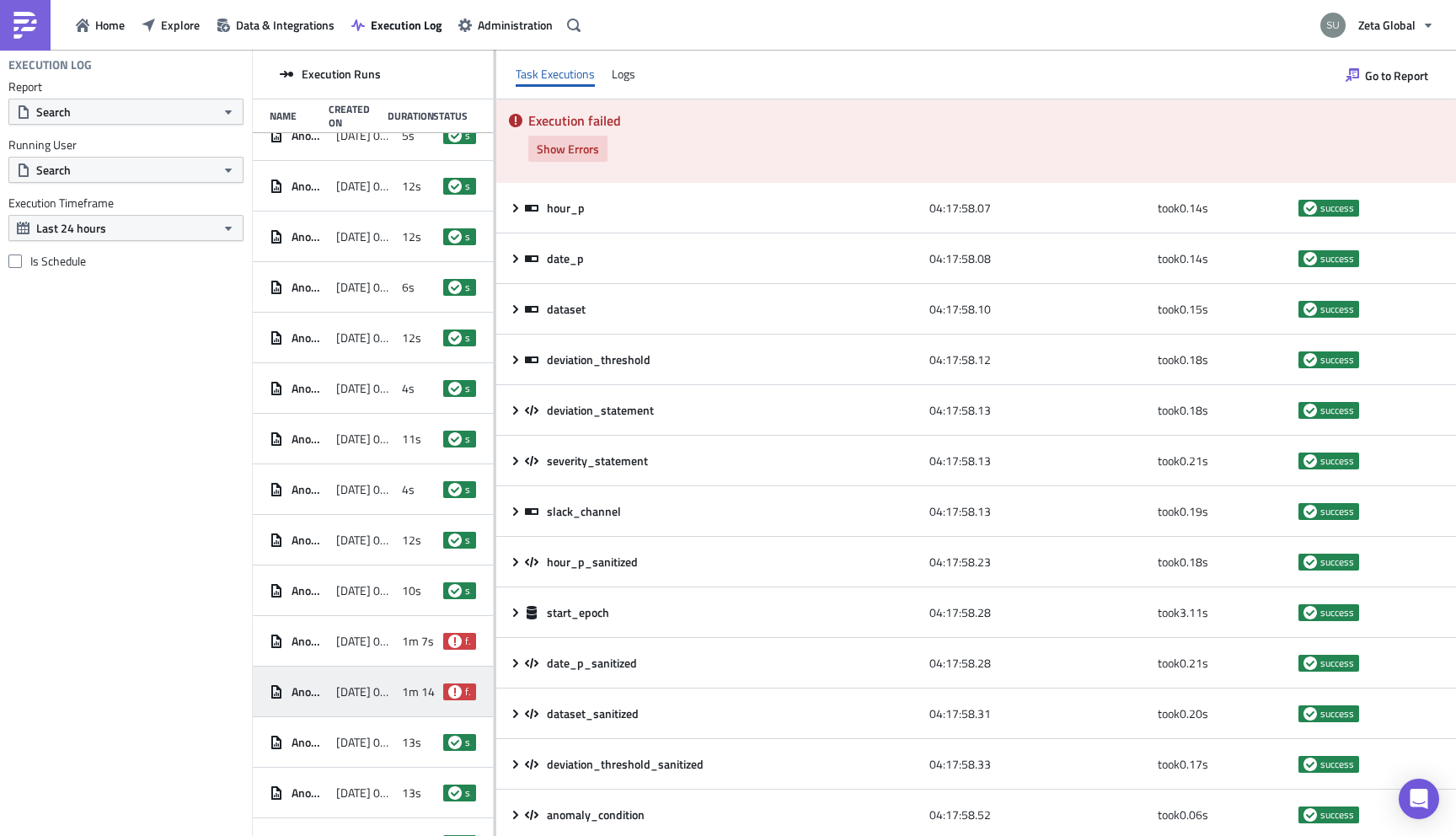
click at [569, 156] on span "Show Errors" at bounding box center [568, 149] width 63 height 18
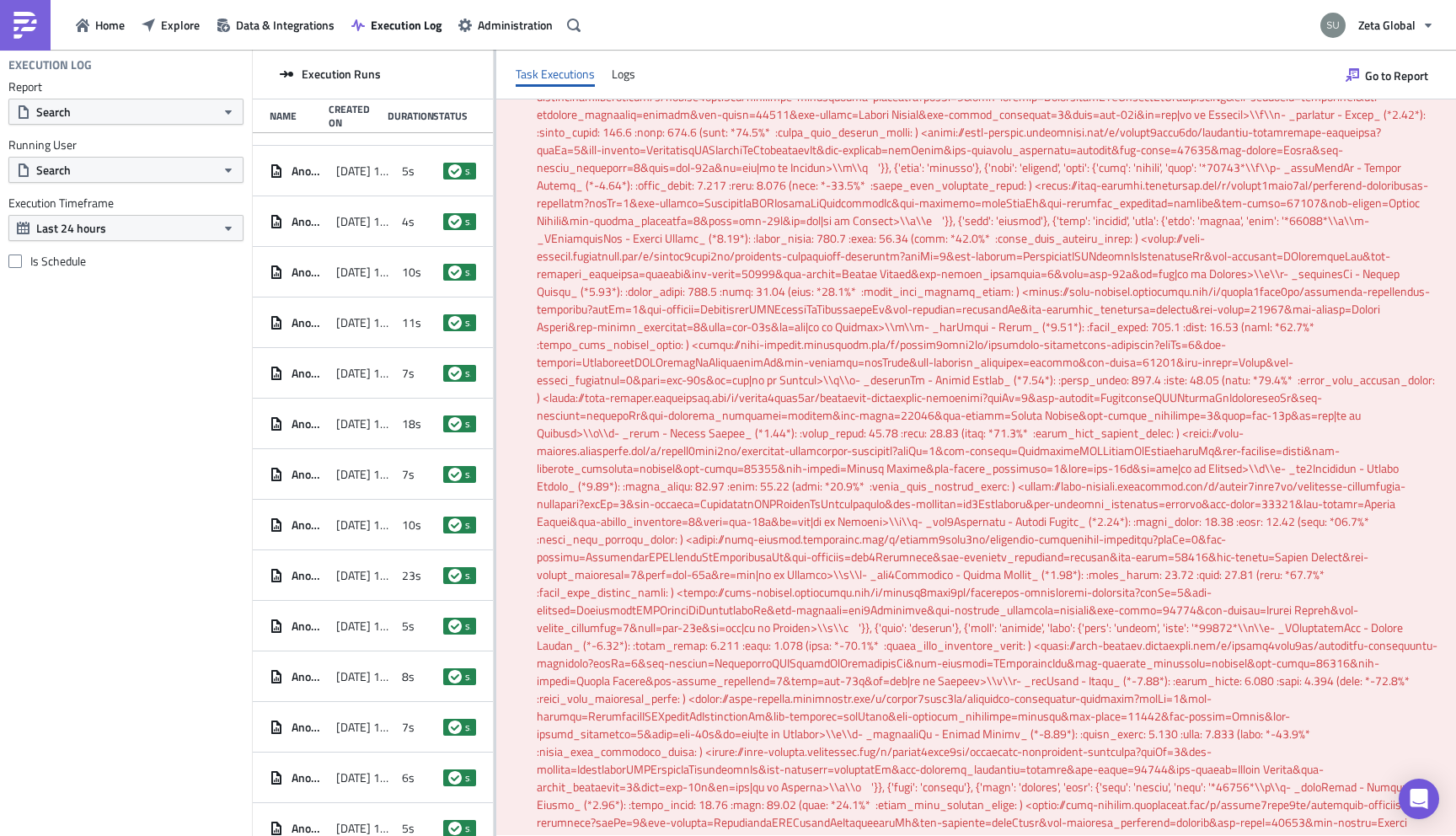
scroll to position [2327, 0]
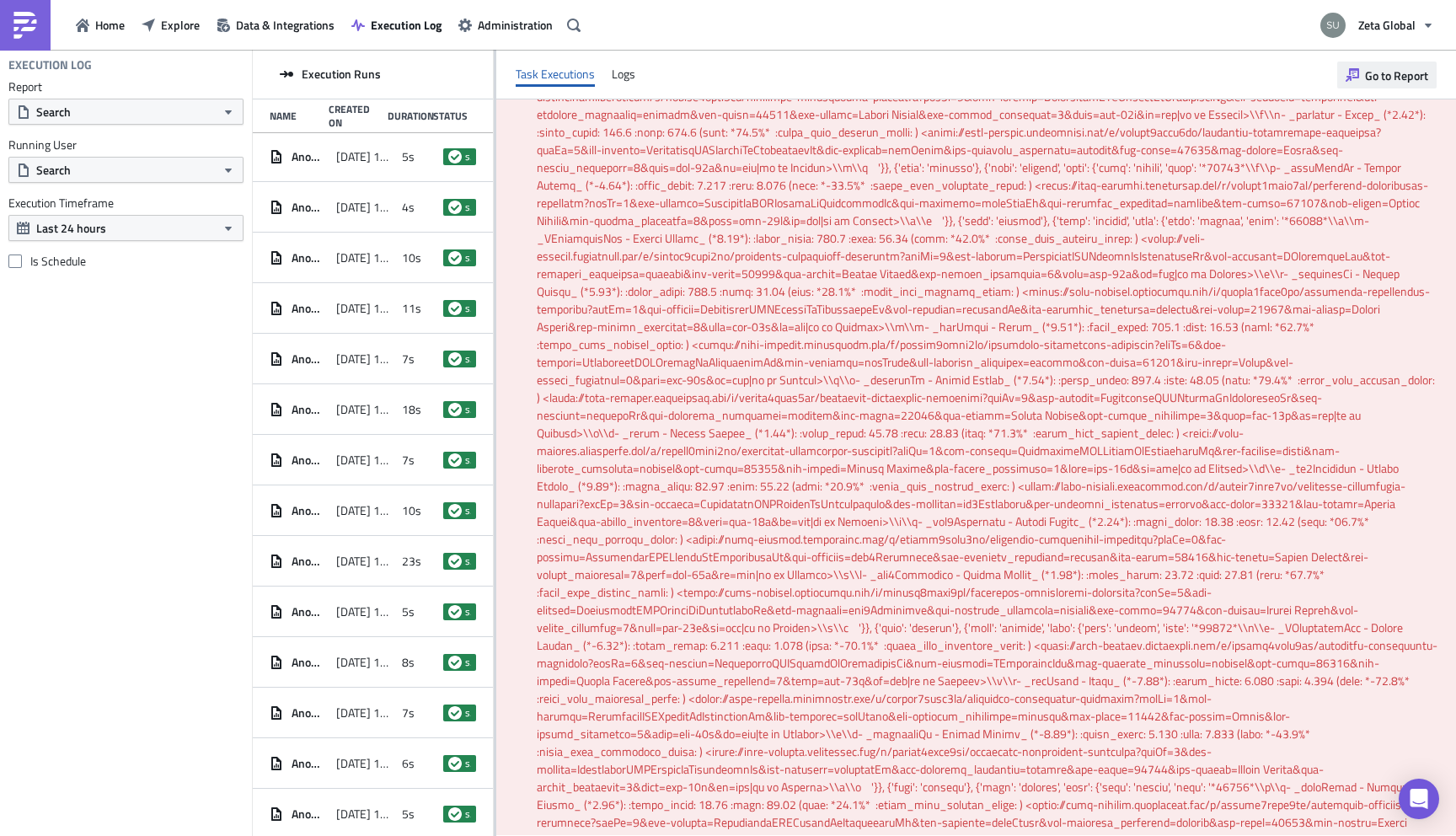
click at [1382, 80] on span "Go to Report" at bounding box center [1397, 75] width 64 height 18
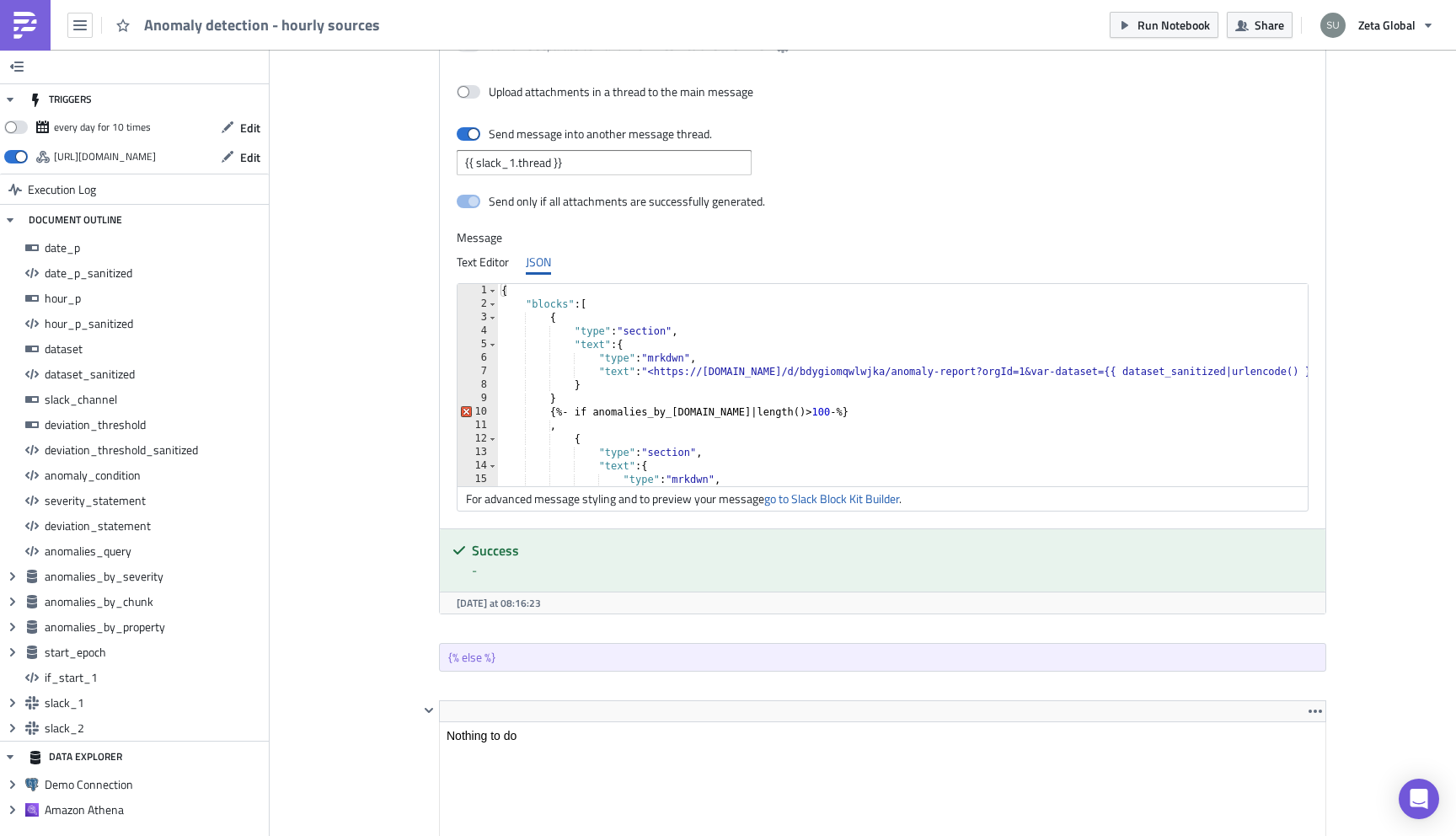
scroll to position [0, 31]
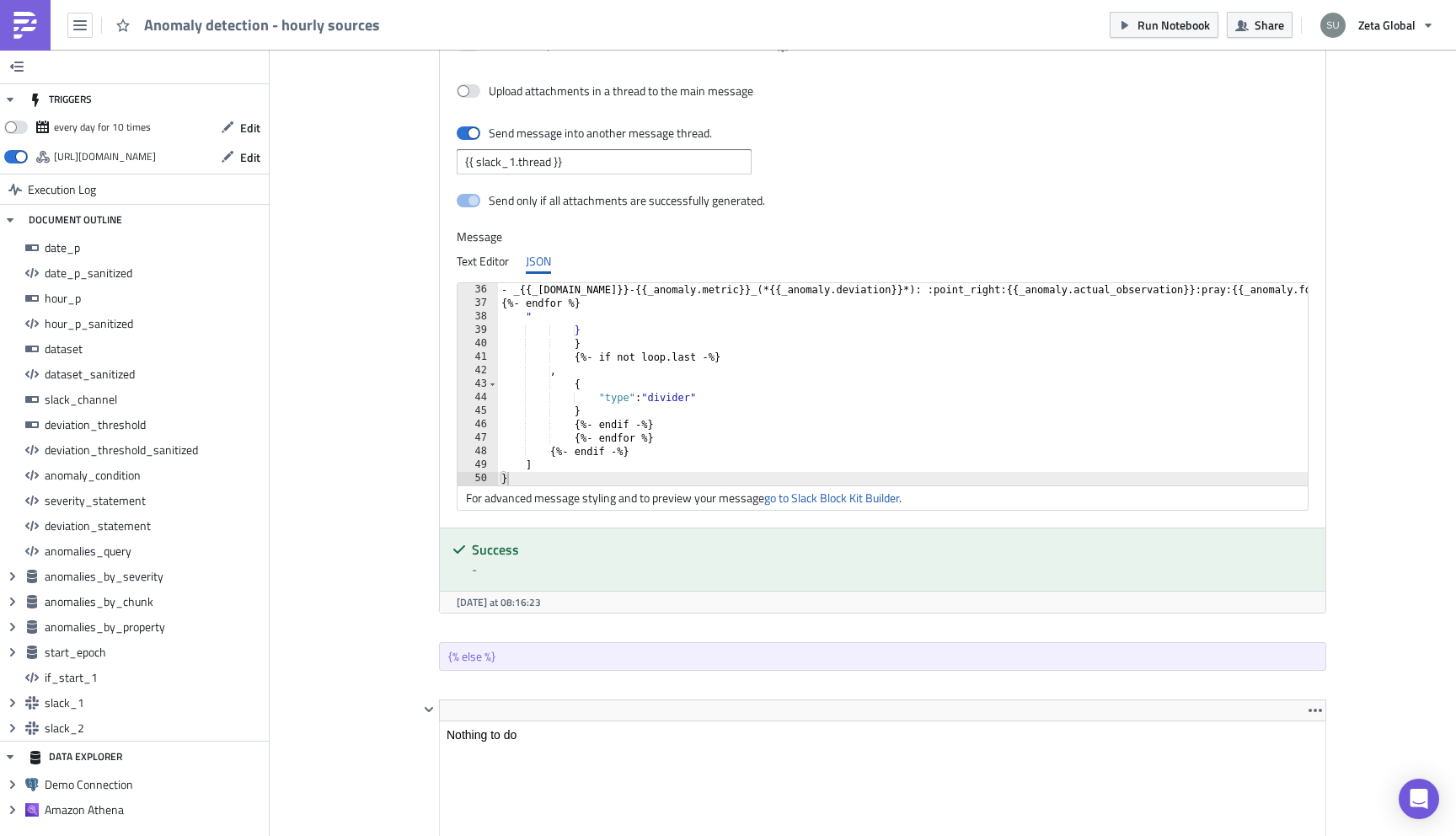
click at [21, 13] on img at bounding box center [25, 25] width 27 height 27
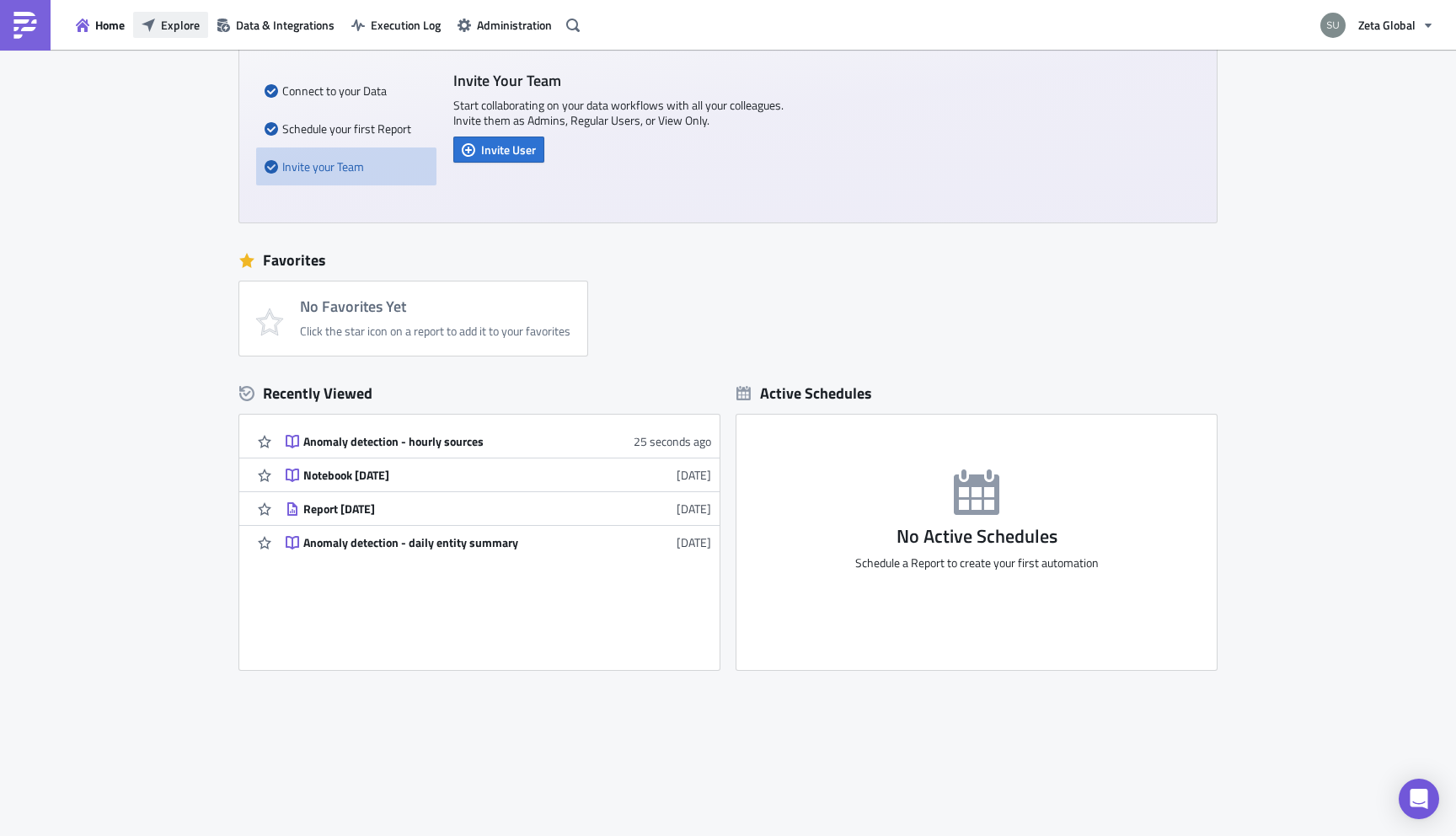
click at [171, 21] on span "Explore" at bounding box center [180, 25] width 39 height 18
